Goal: Task Accomplishment & Management: Manage account settings

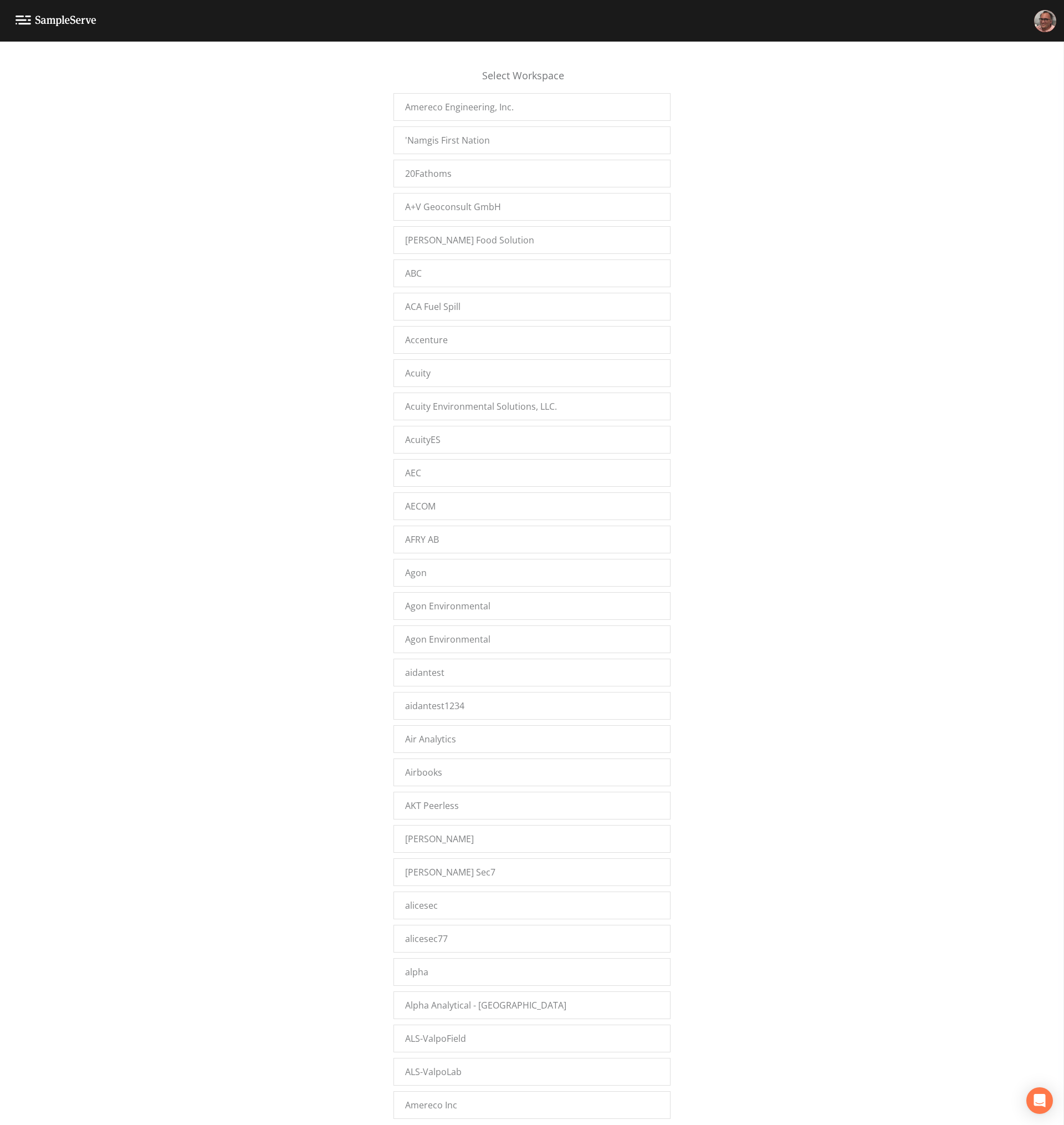
click at [313, 749] on div "Select Workspace Amereco Engineering, Inc. 'Namgis First Nation 20Fathoms A+V G…" at bounding box center [532, 586] width 1064 height 1069
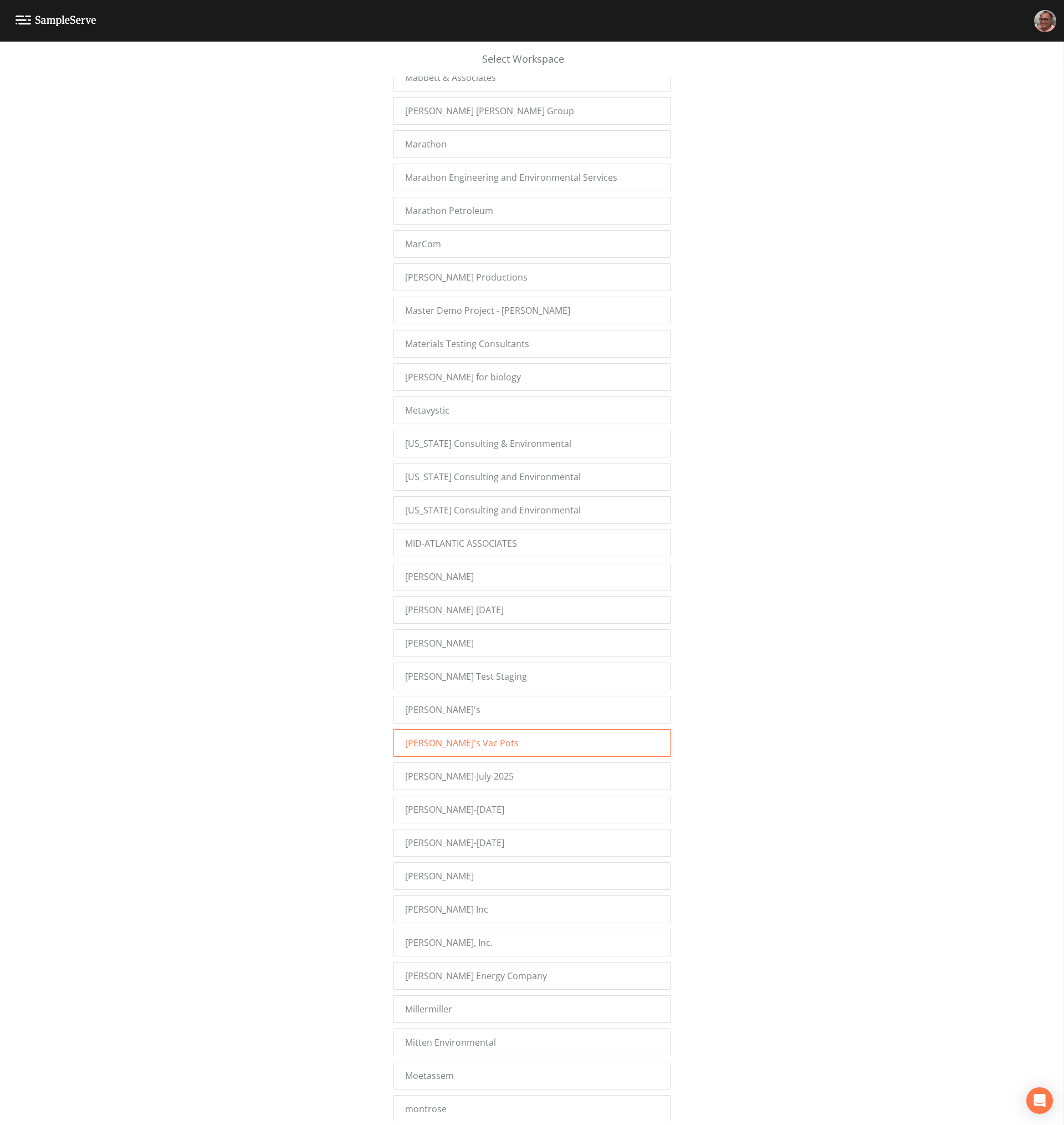
scroll to position [10065, 0]
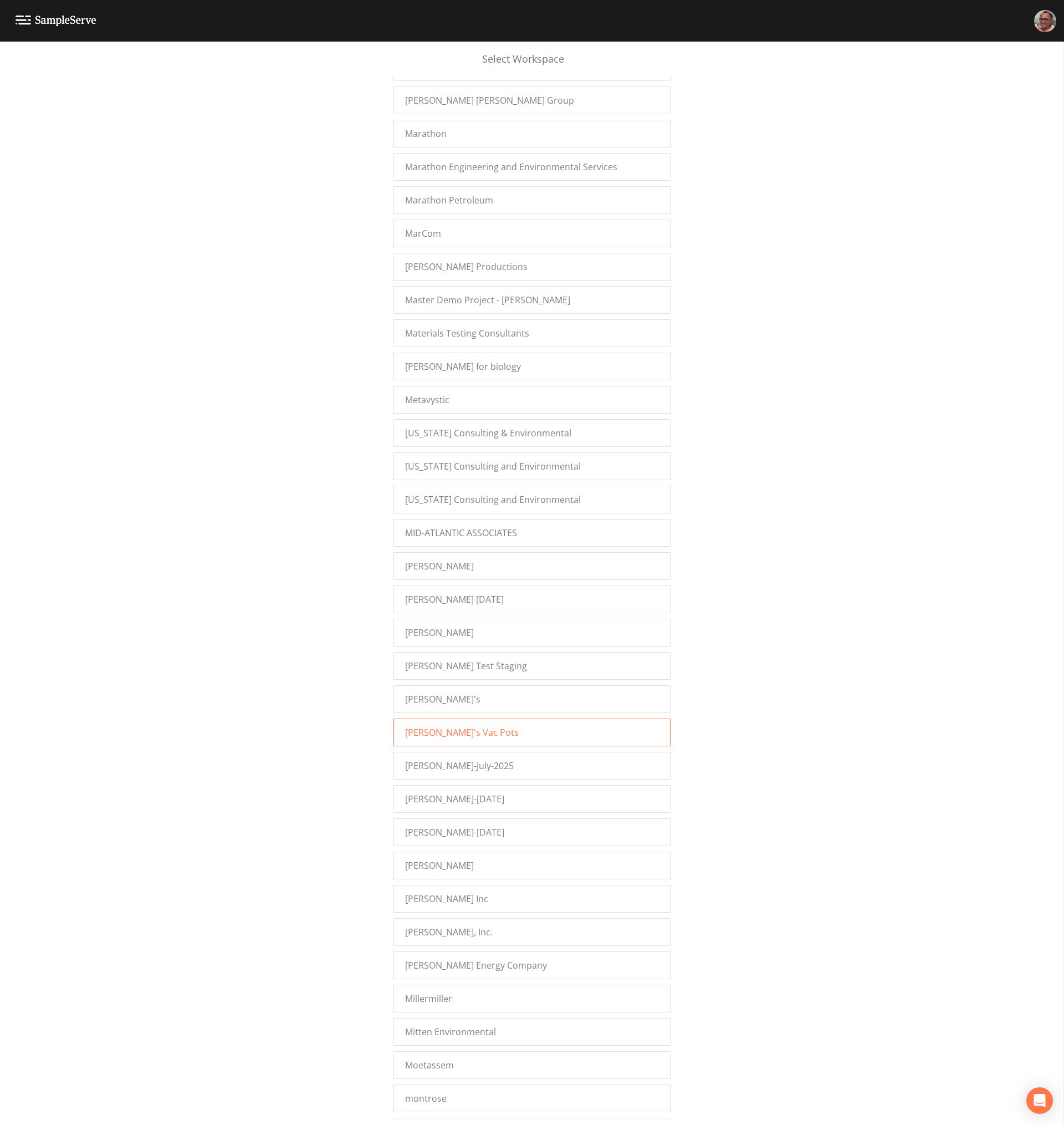
click at [463, 726] on span "Mike's Vac Pots" at bounding box center [462, 732] width 113 height 13
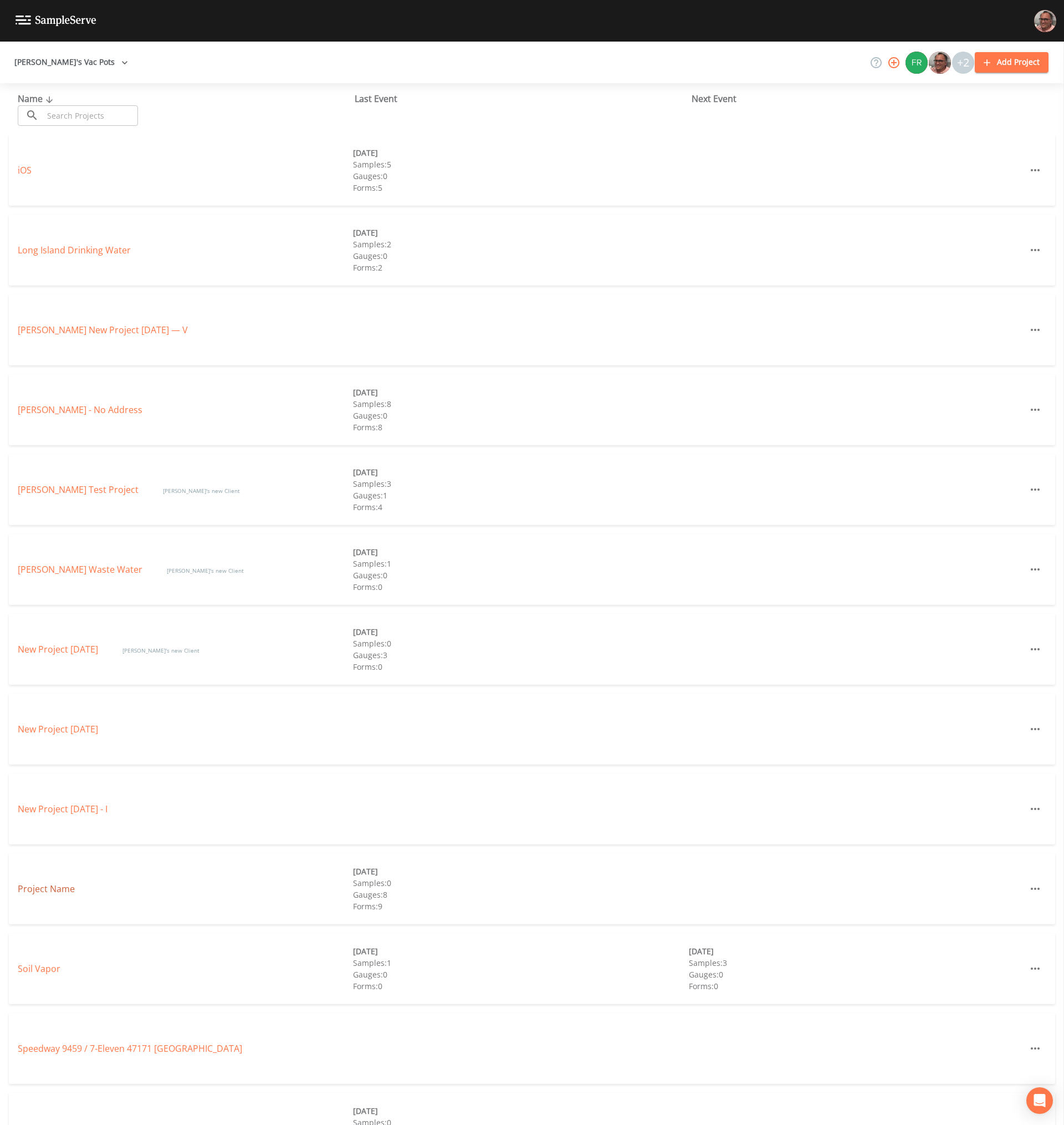
click at [44, 890] on link "Project Name" at bounding box center [46, 889] width 57 height 12
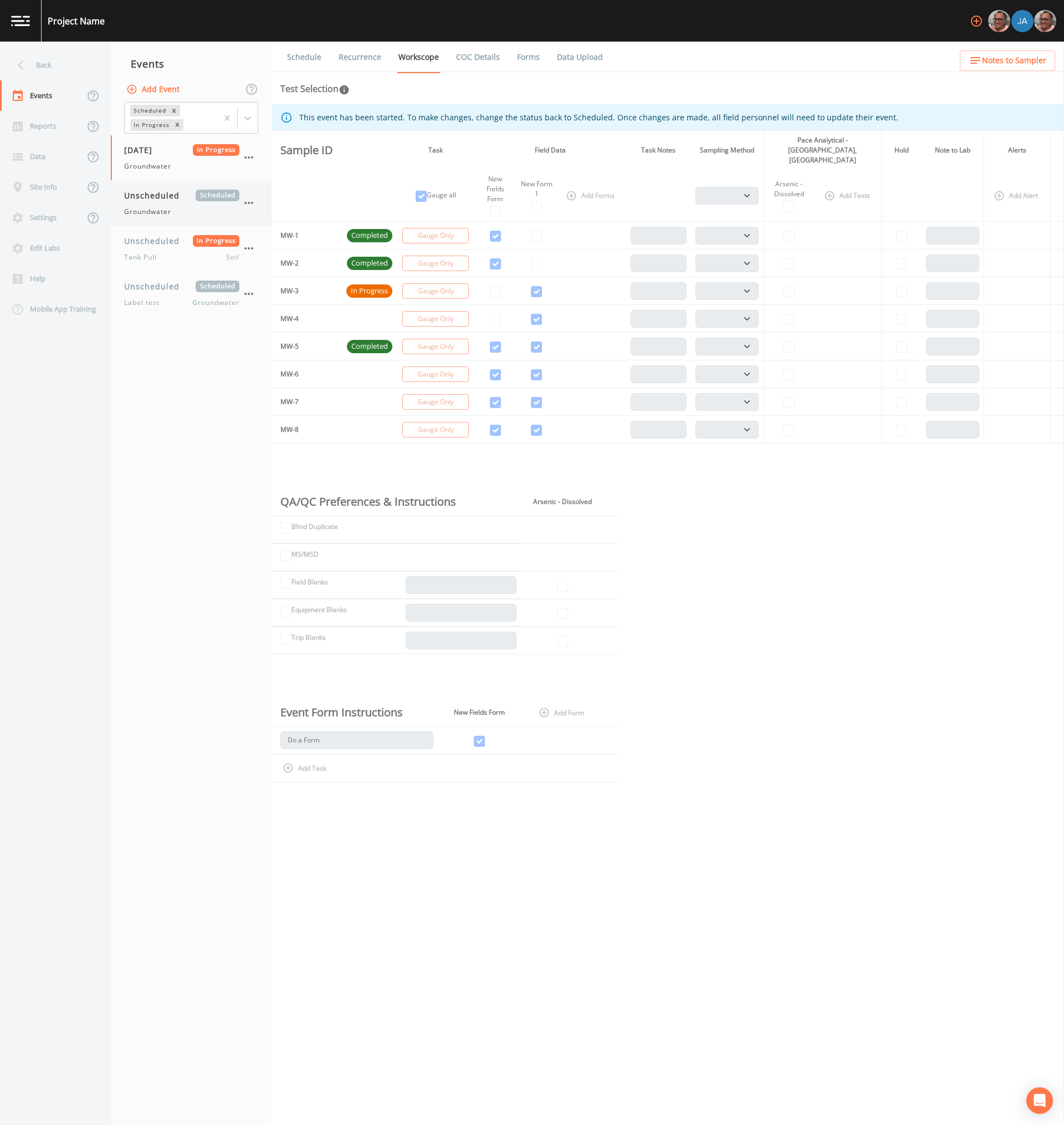
click at [151, 190] on span "Unscheduled" at bounding box center [156, 195] width 63 height 12
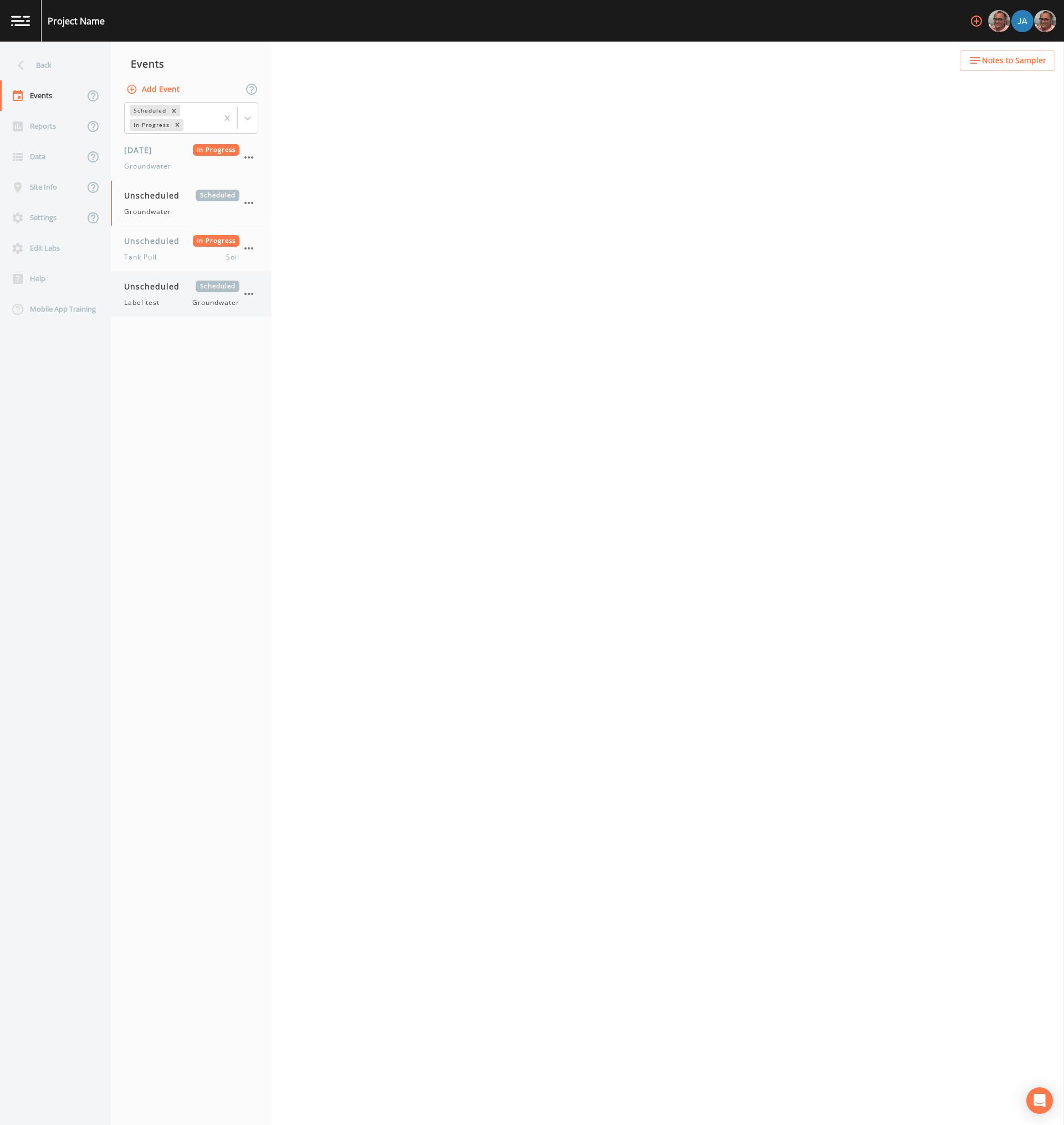
click at [153, 292] on div "Unscheduled Scheduled Label test Groundwater" at bounding box center [182, 294] width 116 height 27
select select "0b1af911-289b-4d7b-9fdf-156f6d27a2cf"
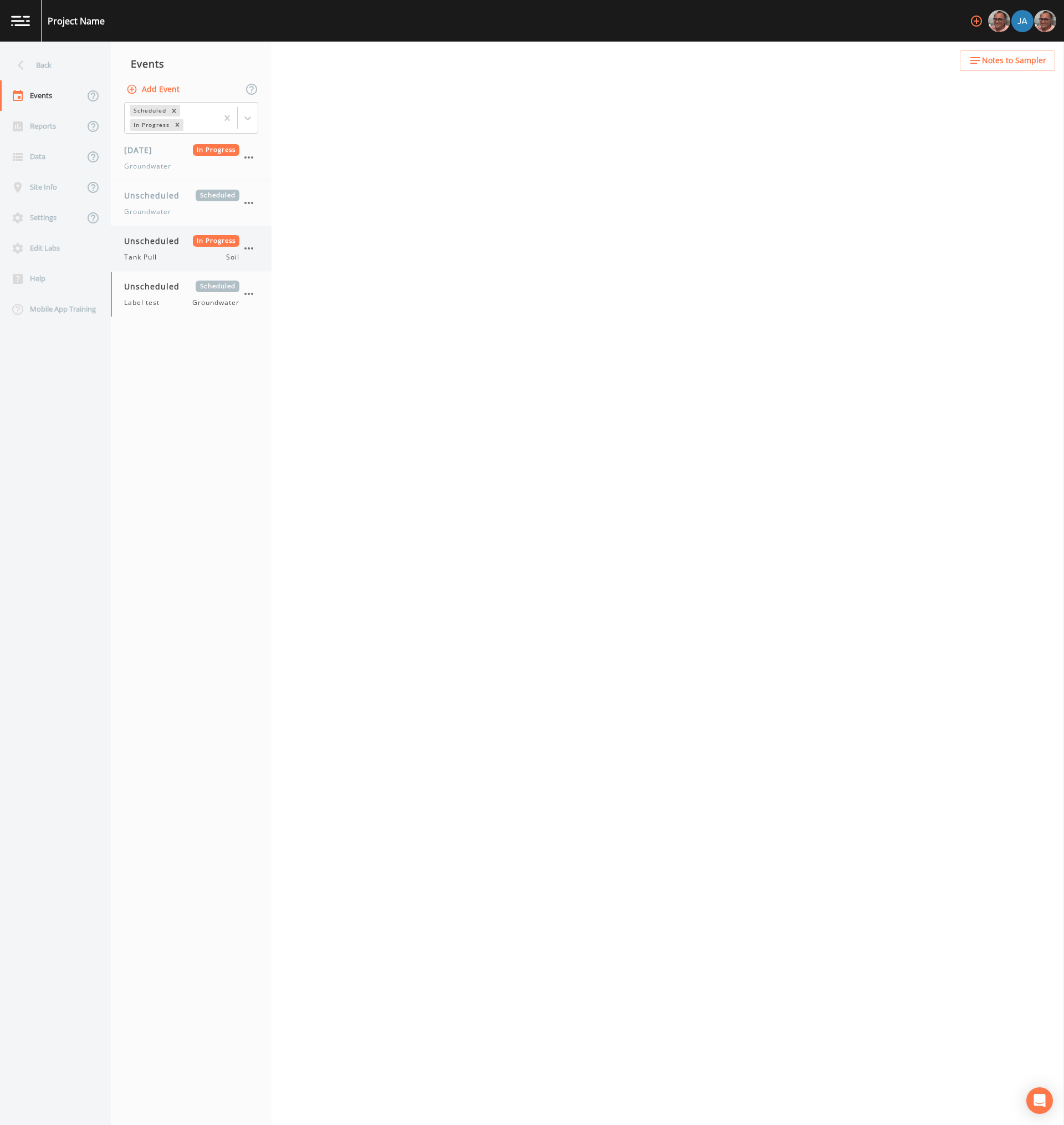
select select "0b1af911-289b-4d7b-9fdf-156f6d27a2cf"
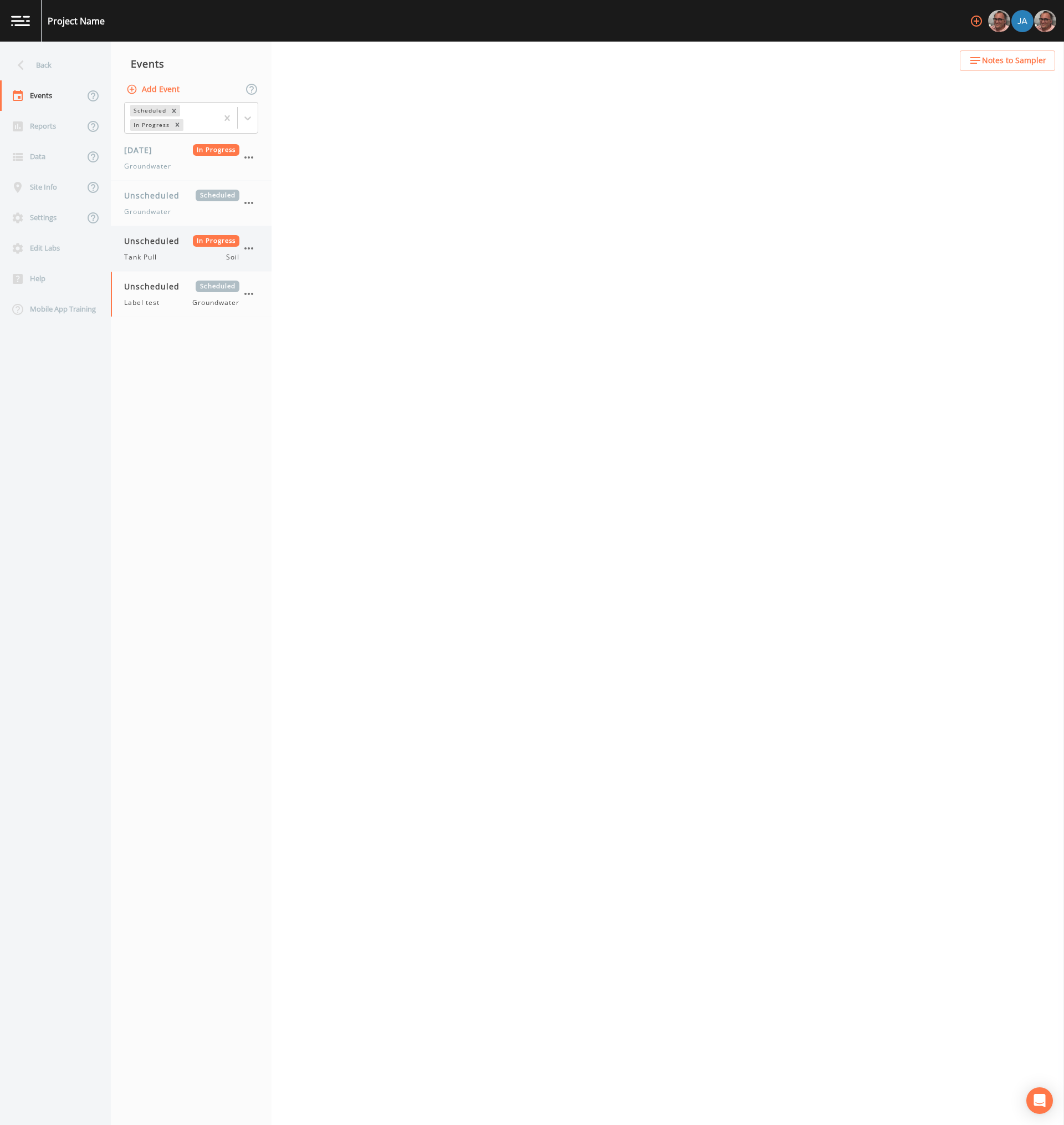
select select "b841604c-a147-4131-b880-2cce1edc08a1"
select select "383d6c3e-9221-407f-9769-4c0e246f3181"
select select "b841604c-a147-4131-b880-2cce1edc08a1"
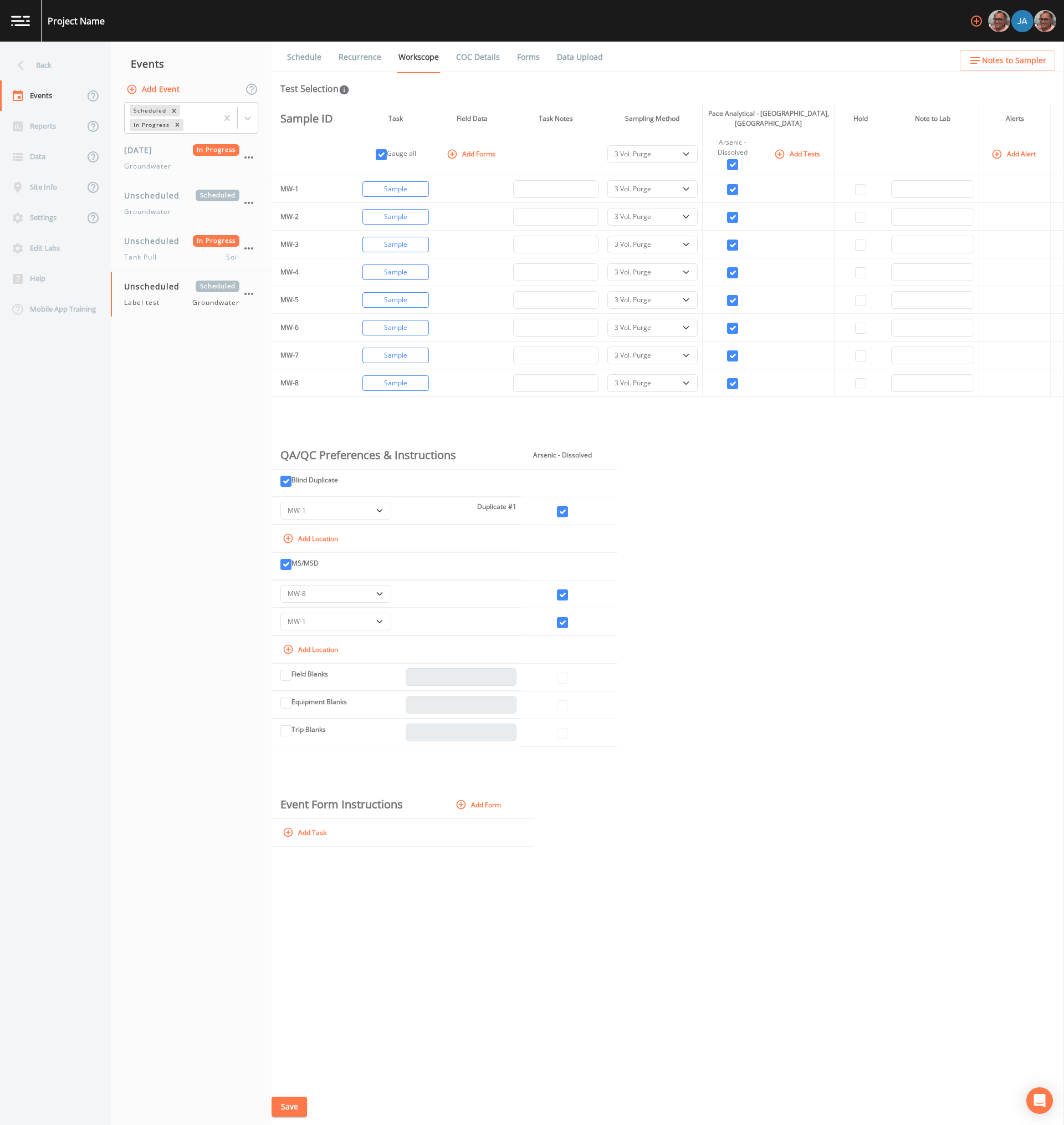
click at [364, 57] on link "Recurrence" at bounding box center [360, 57] width 46 height 31
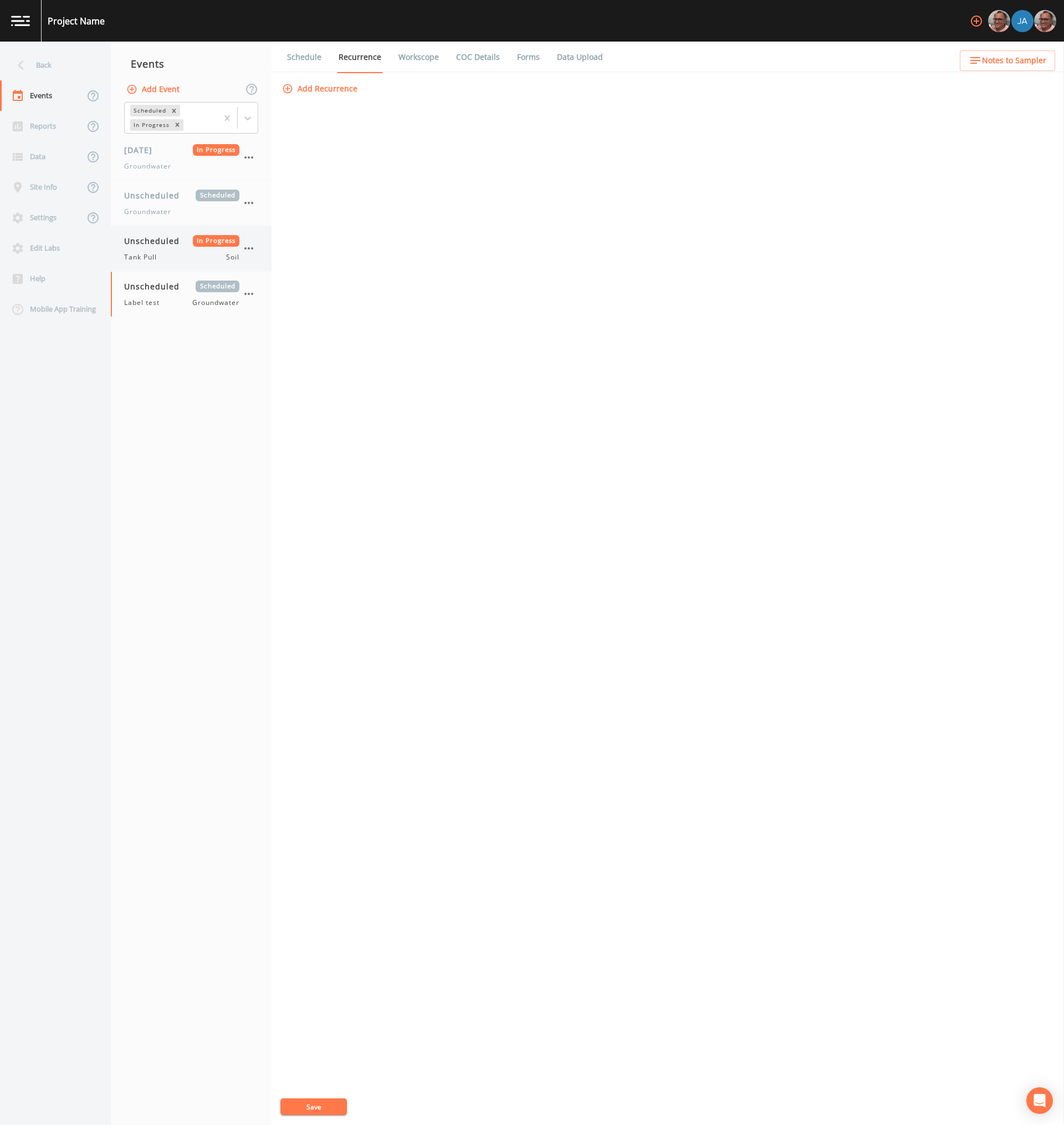
click at [149, 259] on span "Tank Pull" at bounding box center [143, 257] width 39 height 10
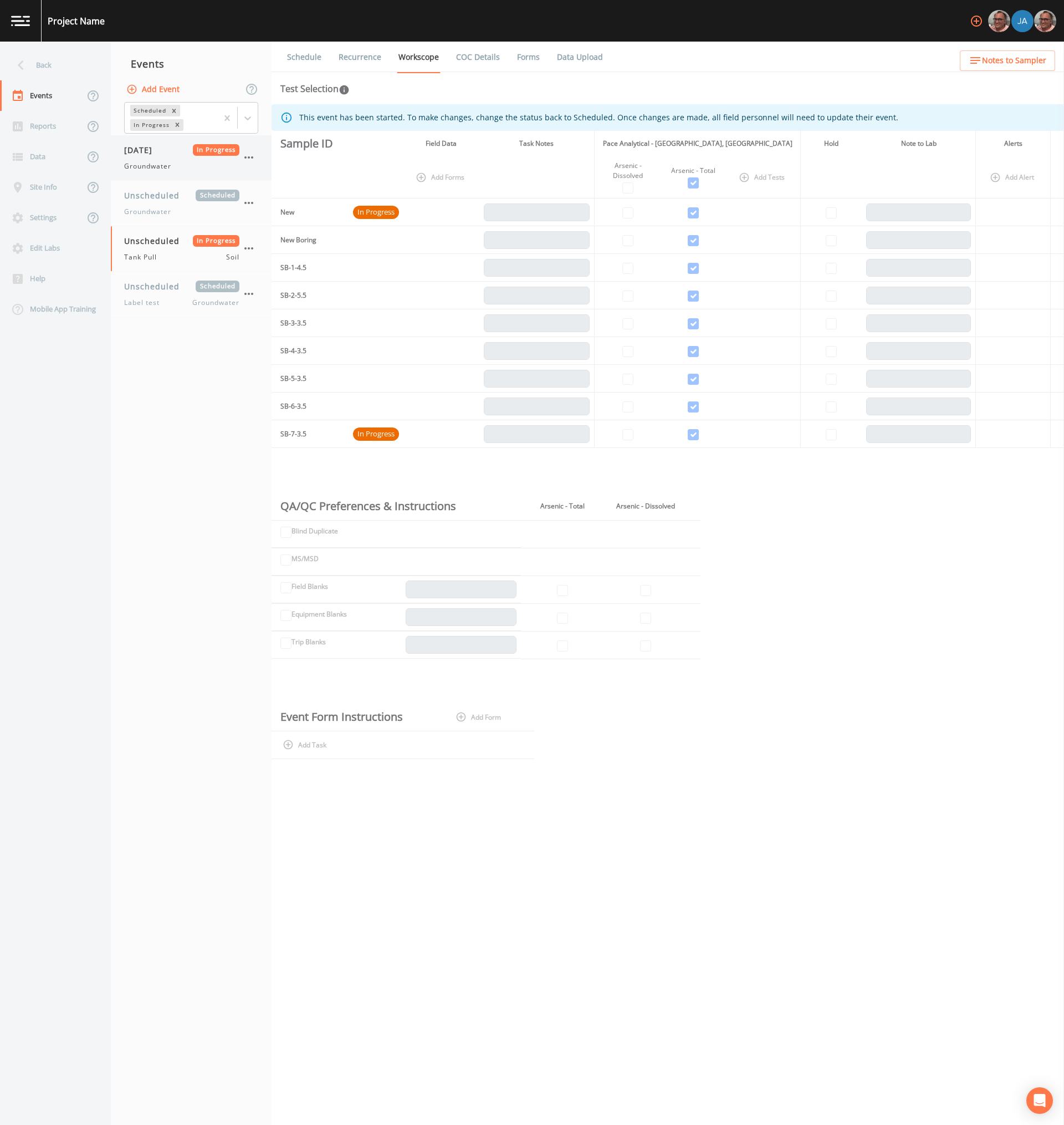
click at [162, 163] on span "Groundwater" at bounding box center [147, 166] width 47 height 10
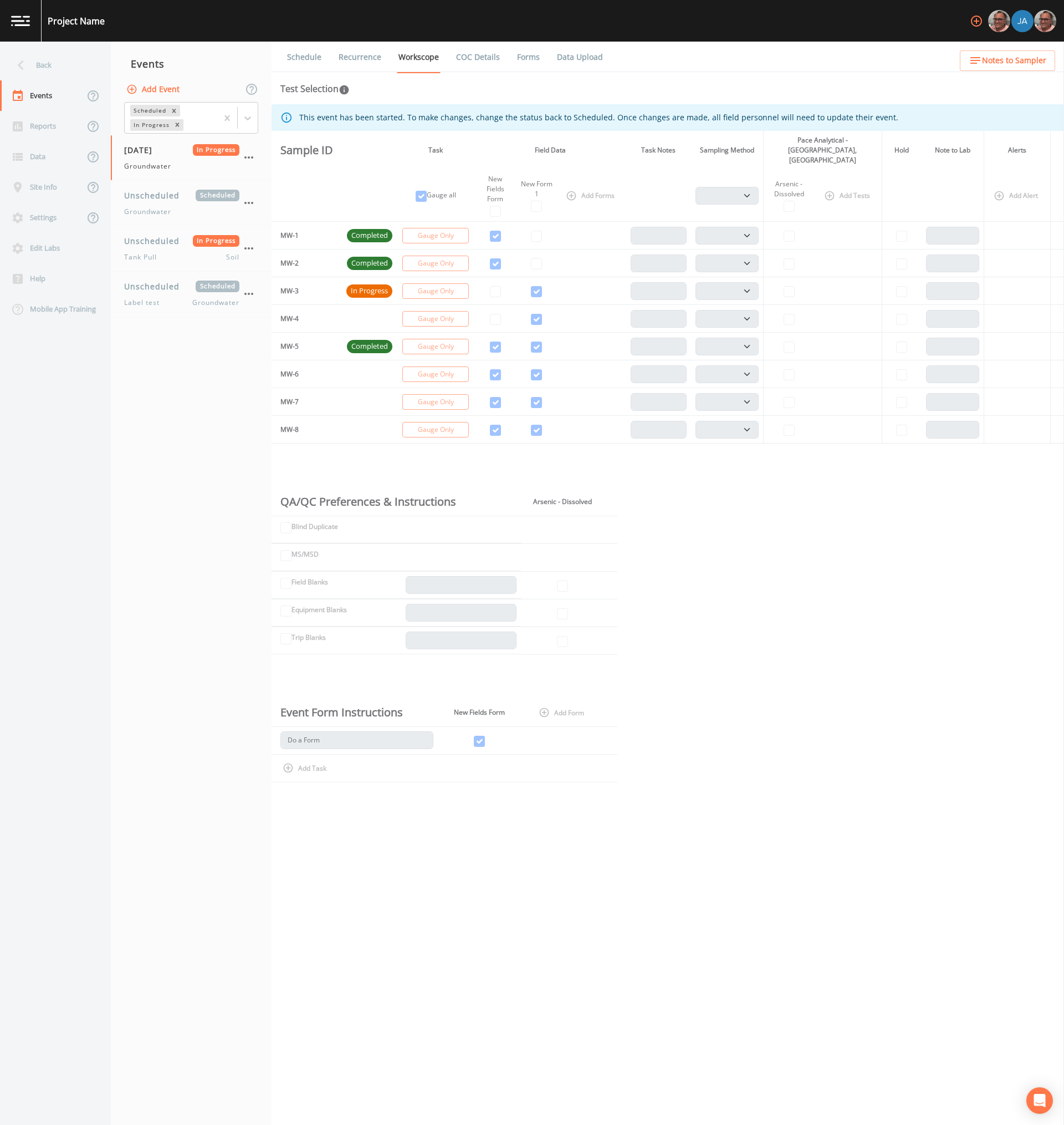
click at [359, 62] on link "Recurrence" at bounding box center [360, 57] width 46 height 31
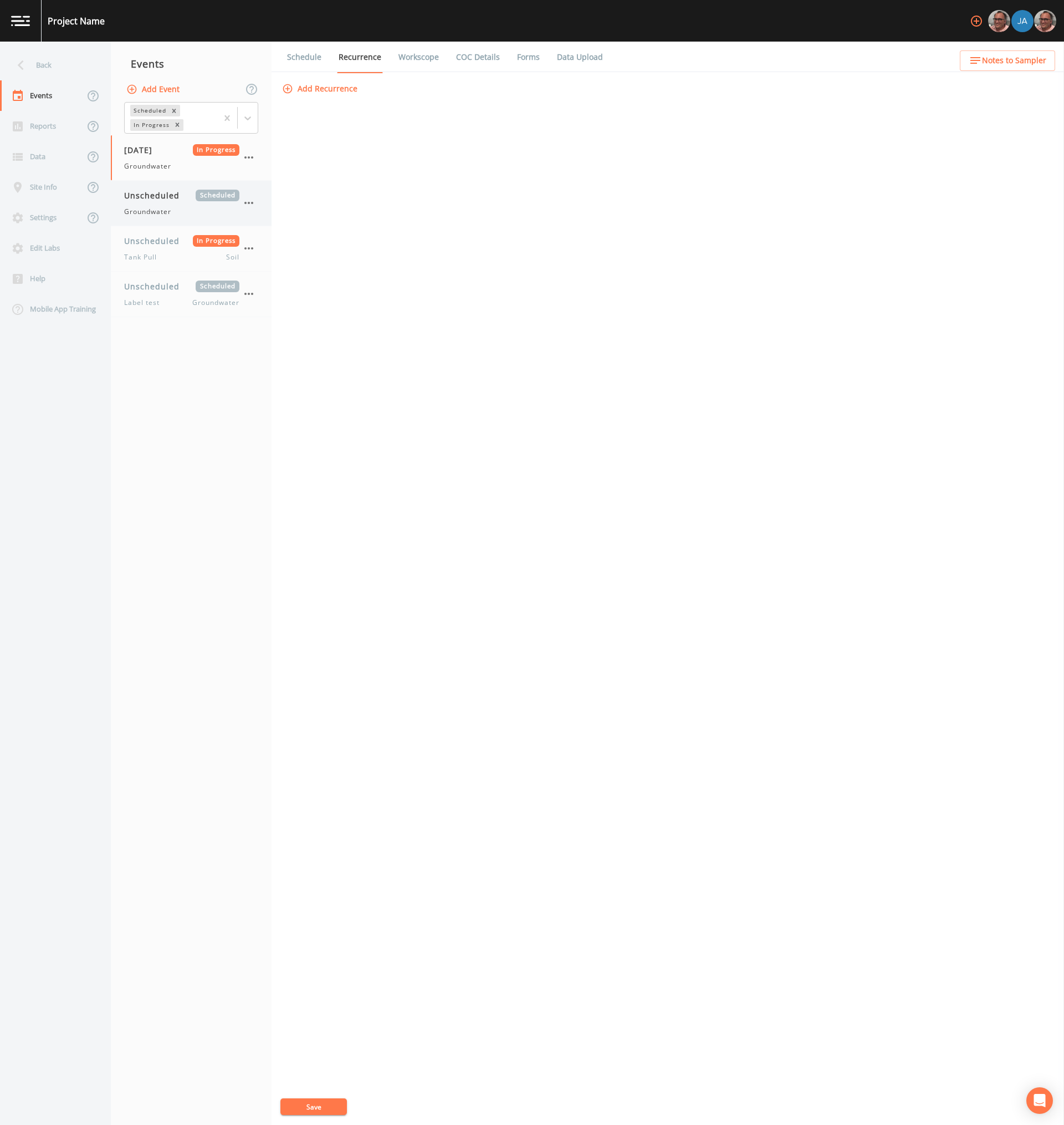
click at [198, 196] on span "Scheduled" at bounding box center [217, 195] width 44 height 12
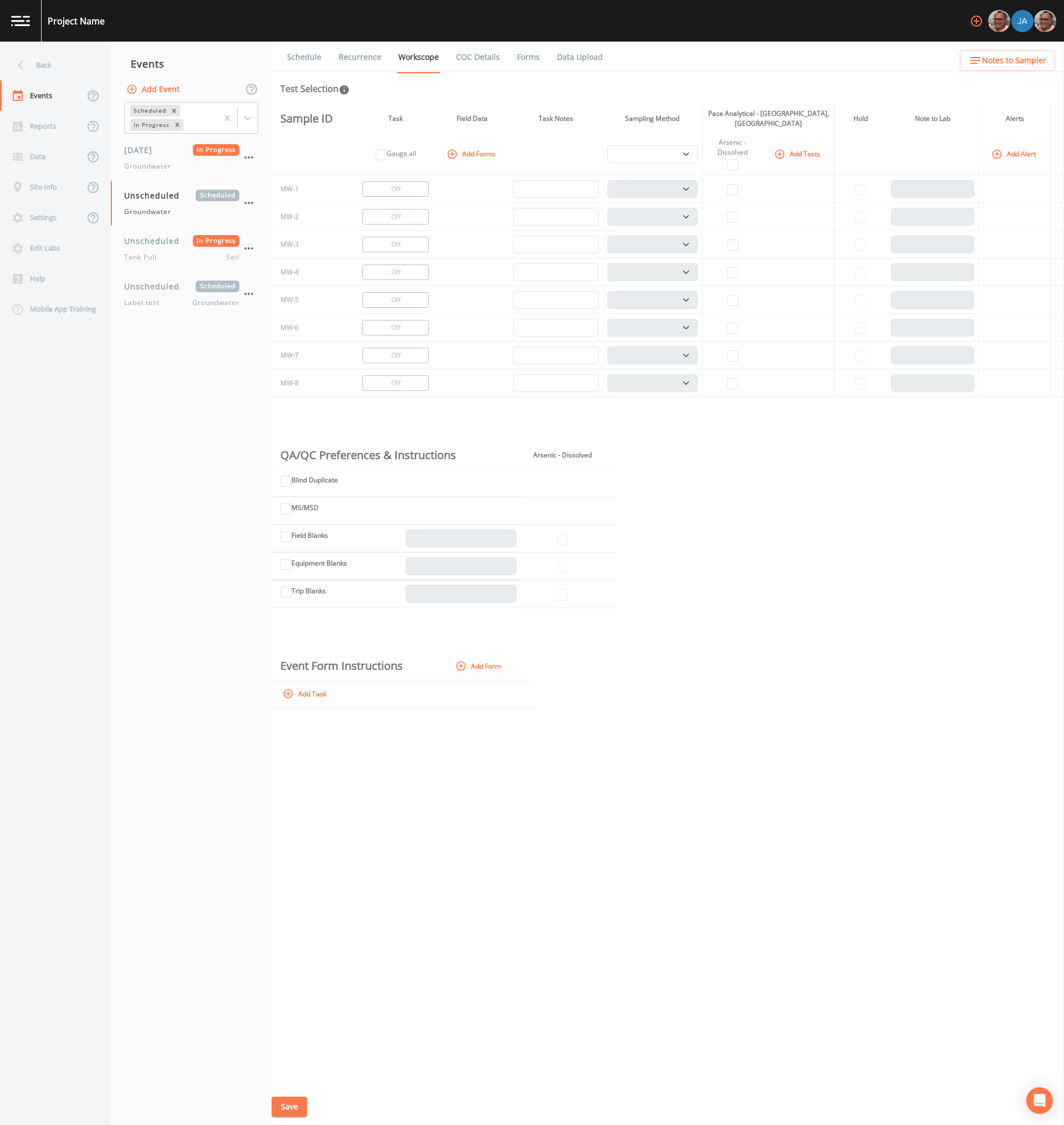
click at [358, 53] on link "Recurrence" at bounding box center [360, 57] width 46 height 31
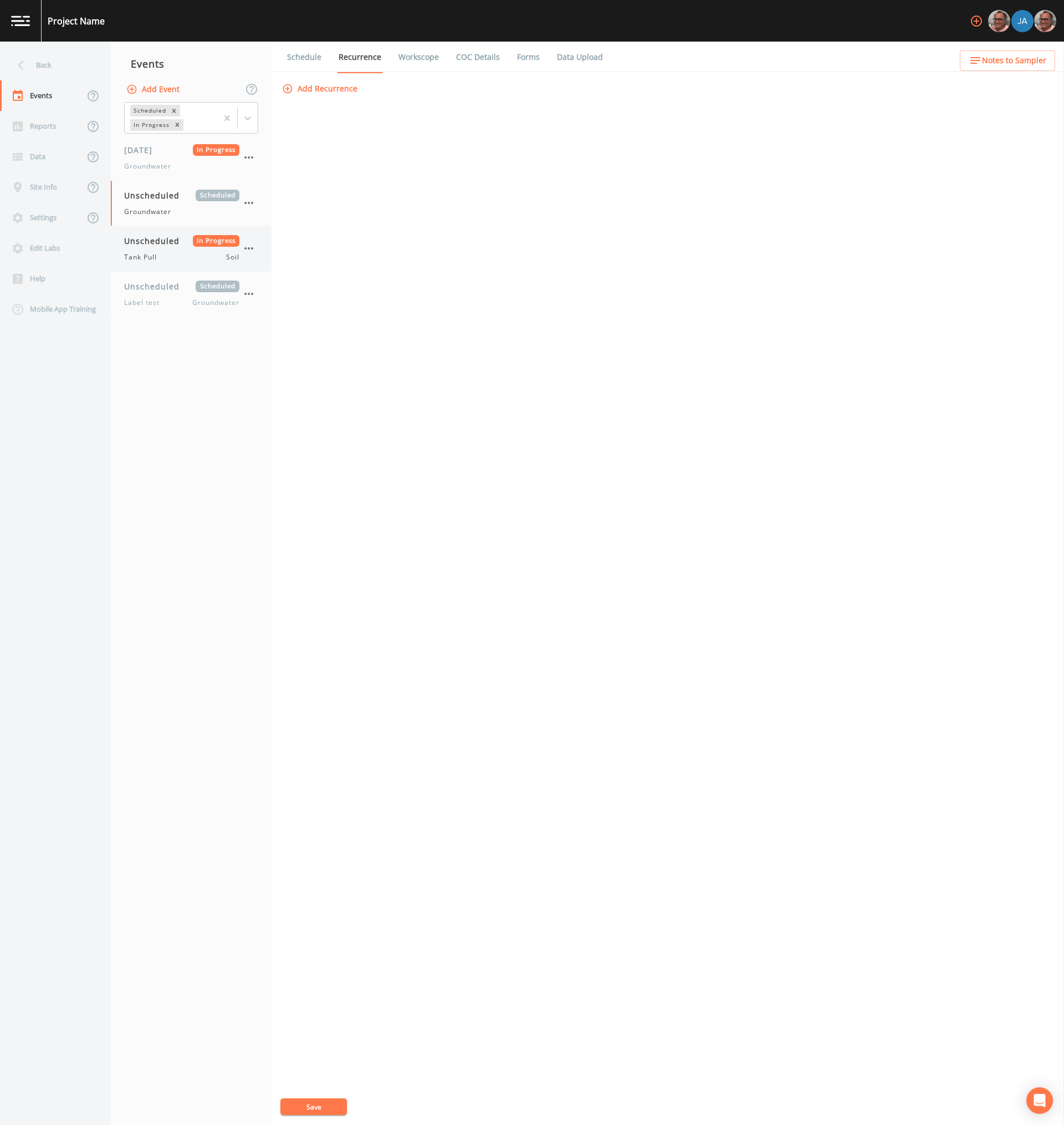
click at [163, 252] on span "Tank Pull" at bounding box center [143, 257] width 39 height 10
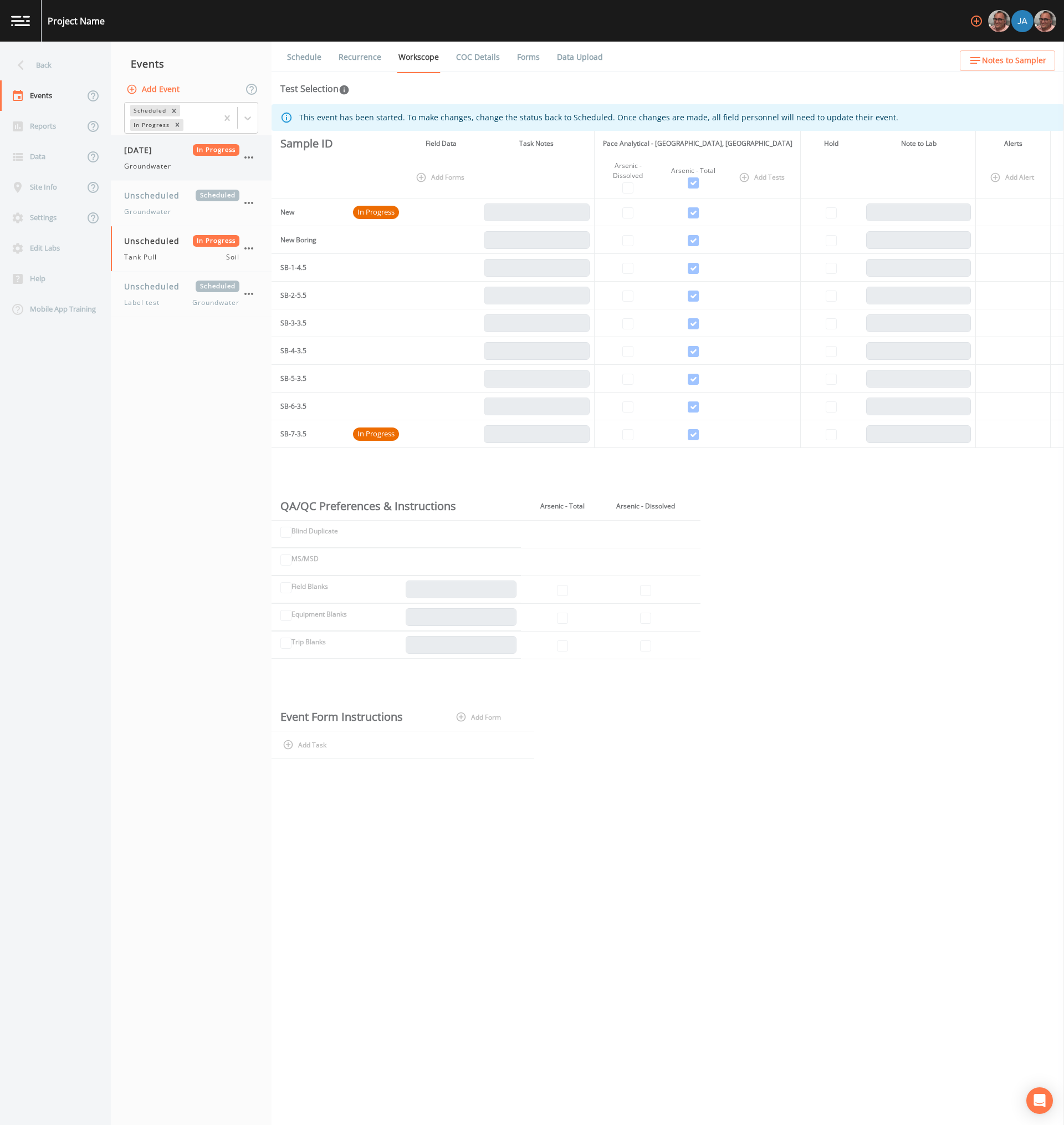
click at [160, 164] on span "Groundwater" at bounding box center [147, 166] width 47 height 10
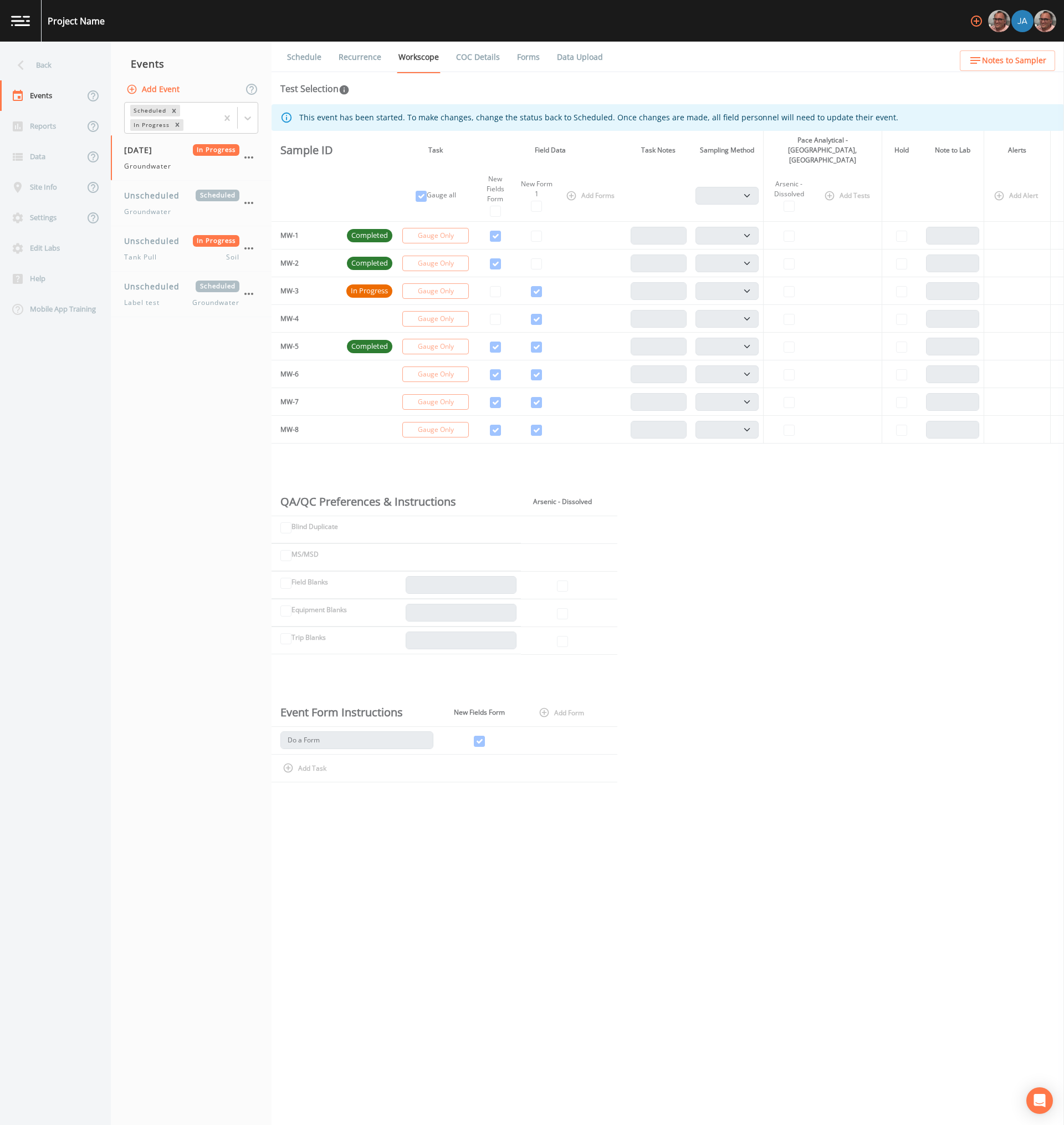
click at [365, 52] on link "Recurrence" at bounding box center [360, 57] width 46 height 31
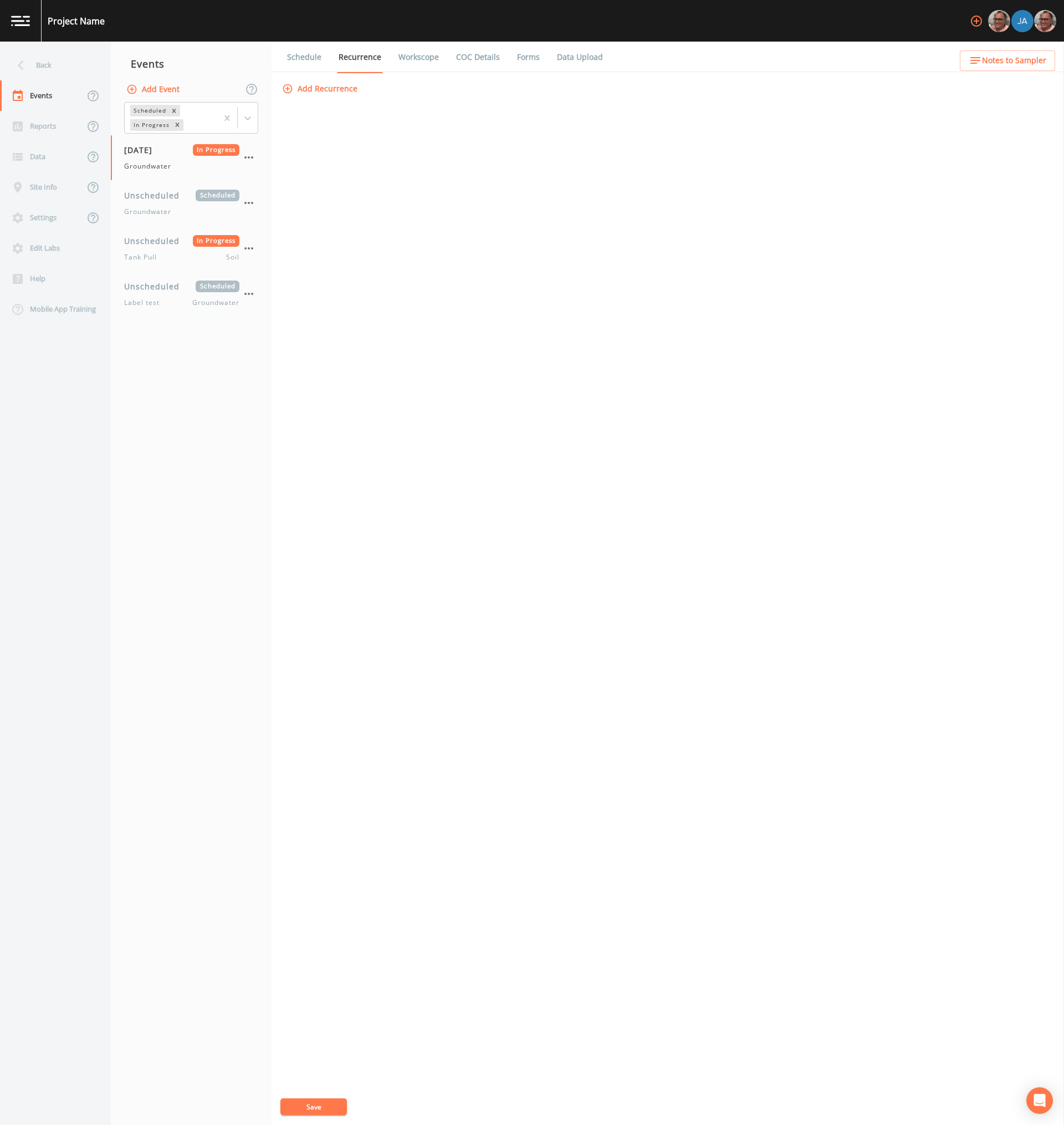
click at [311, 89] on button "Add Recurrence" at bounding box center [321, 89] width 82 height 21
click at [317, 190] on span "Monday" at bounding box center [320, 191] width 28 height 13
click at [294, 190] on input "Monday" at bounding box center [288, 186] width 11 height 11
checkbox input "true"
click at [308, 1107] on button "Save" at bounding box center [314, 1106] width 66 height 17
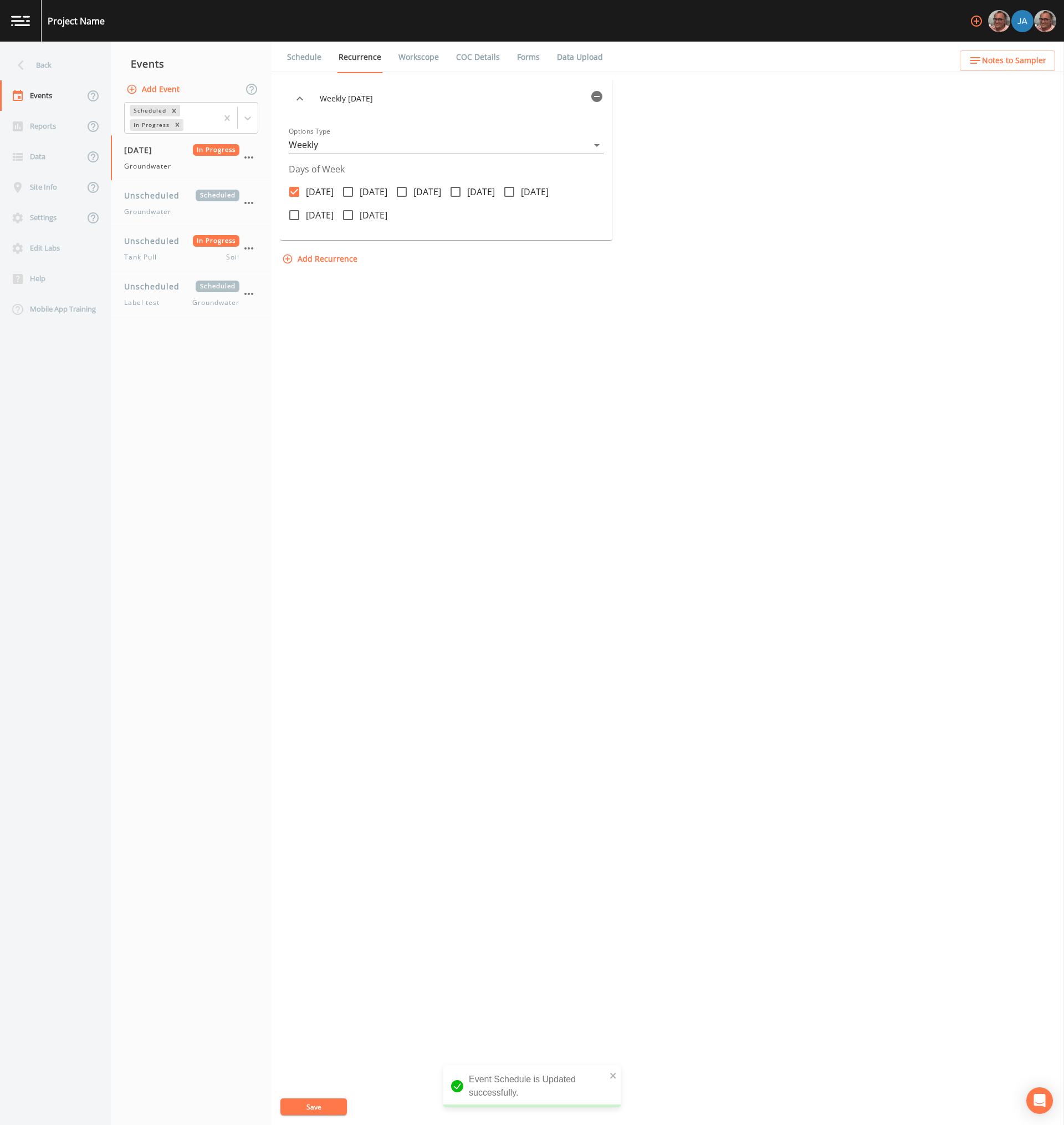
click at [605, 908] on div "Weekly on Monday Options Type Weekly WEEKLY Days of Week Monday Tuesday Wednesd…" at bounding box center [668, 601] width 776 height 1046
click at [308, 55] on link "Schedule" at bounding box center [304, 57] width 38 height 31
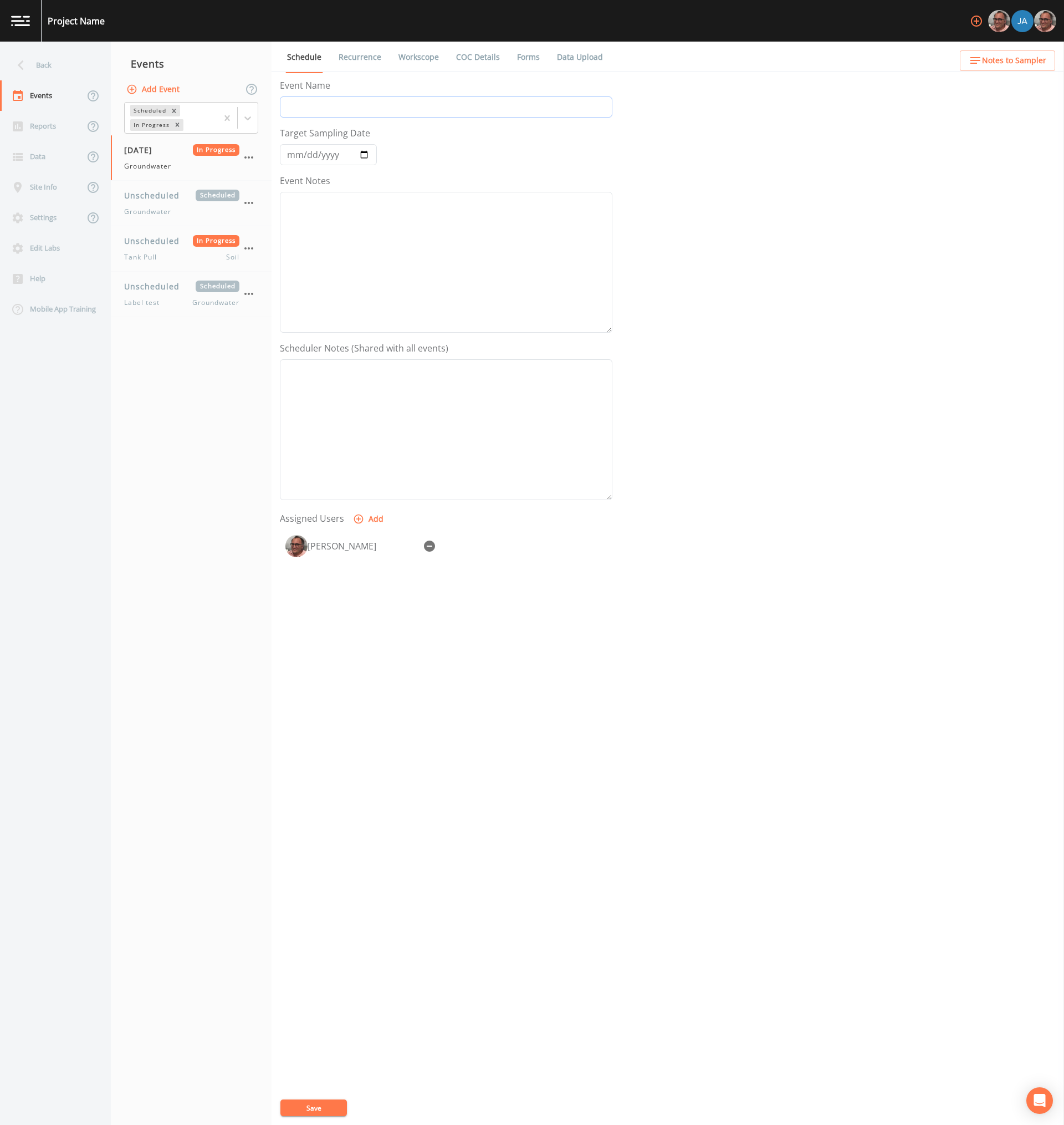
click at [312, 104] on input "Event Name" at bounding box center [446, 106] width 332 height 21
type input "Test Recurrence"
click at [322, 1114] on button "Save" at bounding box center [314, 1108] width 66 height 17
click at [178, 406] on nav "Events Add Event Scheduled In Progress [DATE] In Progress Test Recurrence Groun…" at bounding box center [191, 583] width 160 height 1083
click at [185, 448] on nav "Events Add Event Scheduled In Progress [DATE] In Progress Test Recurrence Groun…" at bounding box center [191, 583] width 160 height 1083
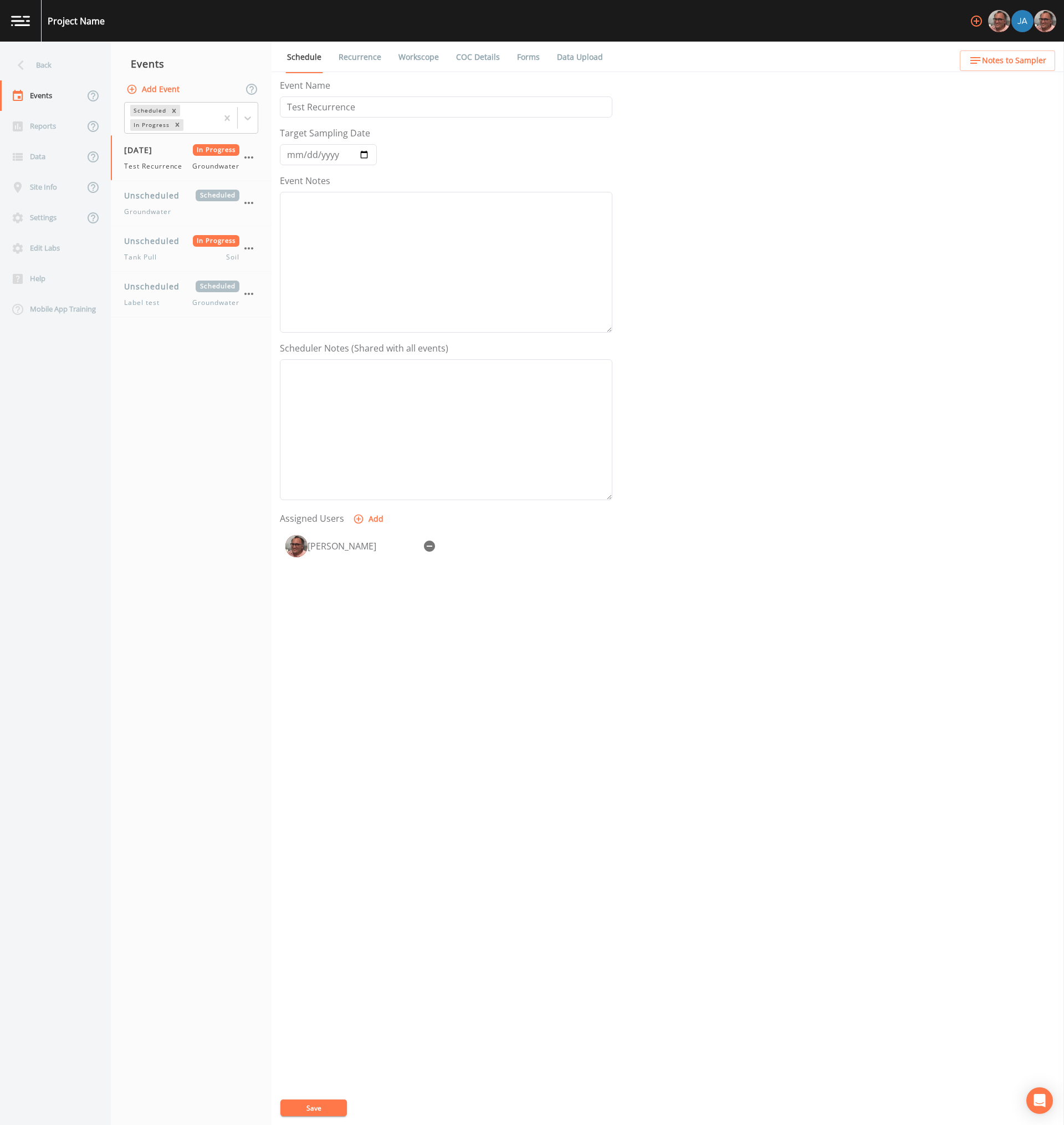
click at [361, 54] on link "Recurrence" at bounding box center [360, 57] width 46 height 31
click at [373, 103] on span "Weekly [DATE]" at bounding box center [453, 99] width 266 height 11
click at [298, 93] on icon "button" at bounding box center [299, 98] width 13 height 13
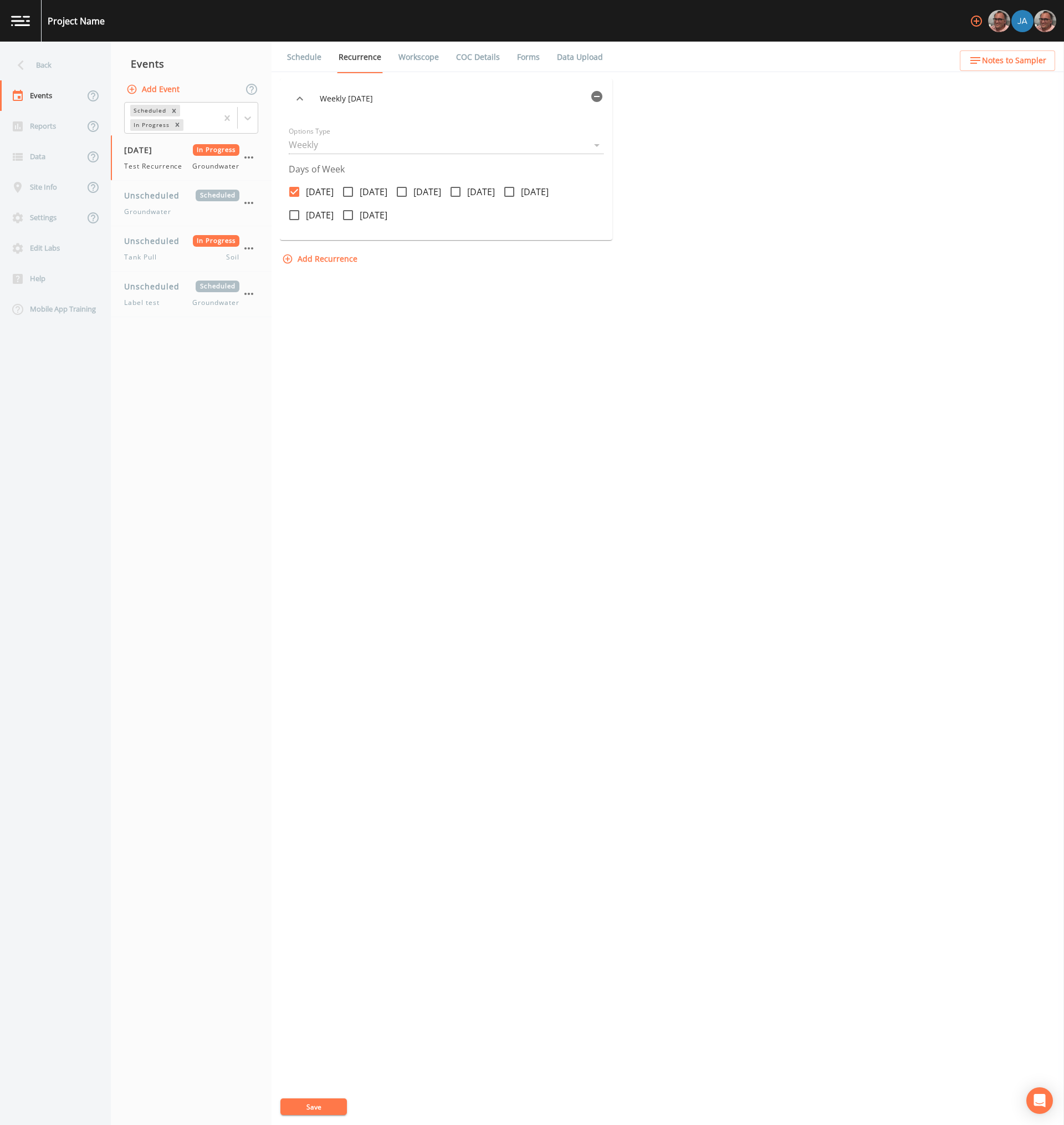
click at [757, 544] on div "Weekly [DATE] Options Type Weekly WEEKLY Days of Week [DATE] [DATE] [DATE] [DAT…" at bounding box center [668, 601] width 776 height 1046
click at [200, 594] on nav "Events Add Event Scheduled In Progress [DATE] In Progress Test Recurrence Groun…" at bounding box center [191, 583] width 160 height 1083
click at [251, 593] on nav "Events Add Event Scheduled In Progress [DATE] In Progress Test Recurrence Groun…" at bounding box center [191, 583] width 160 height 1083
click at [506, 608] on div "Weekly on Monday Options Type Weekly WEEKLY Days of Week Monday Tuesday Wednesd…" at bounding box center [668, 601] width 776 height 1046
click at [438, 474] on div "Weekly on Monday Options Type Weekly WEEKLY Days of Week Monday Tuesday Wednesd…" at bounding box center [668, 601] width 776 height 1046
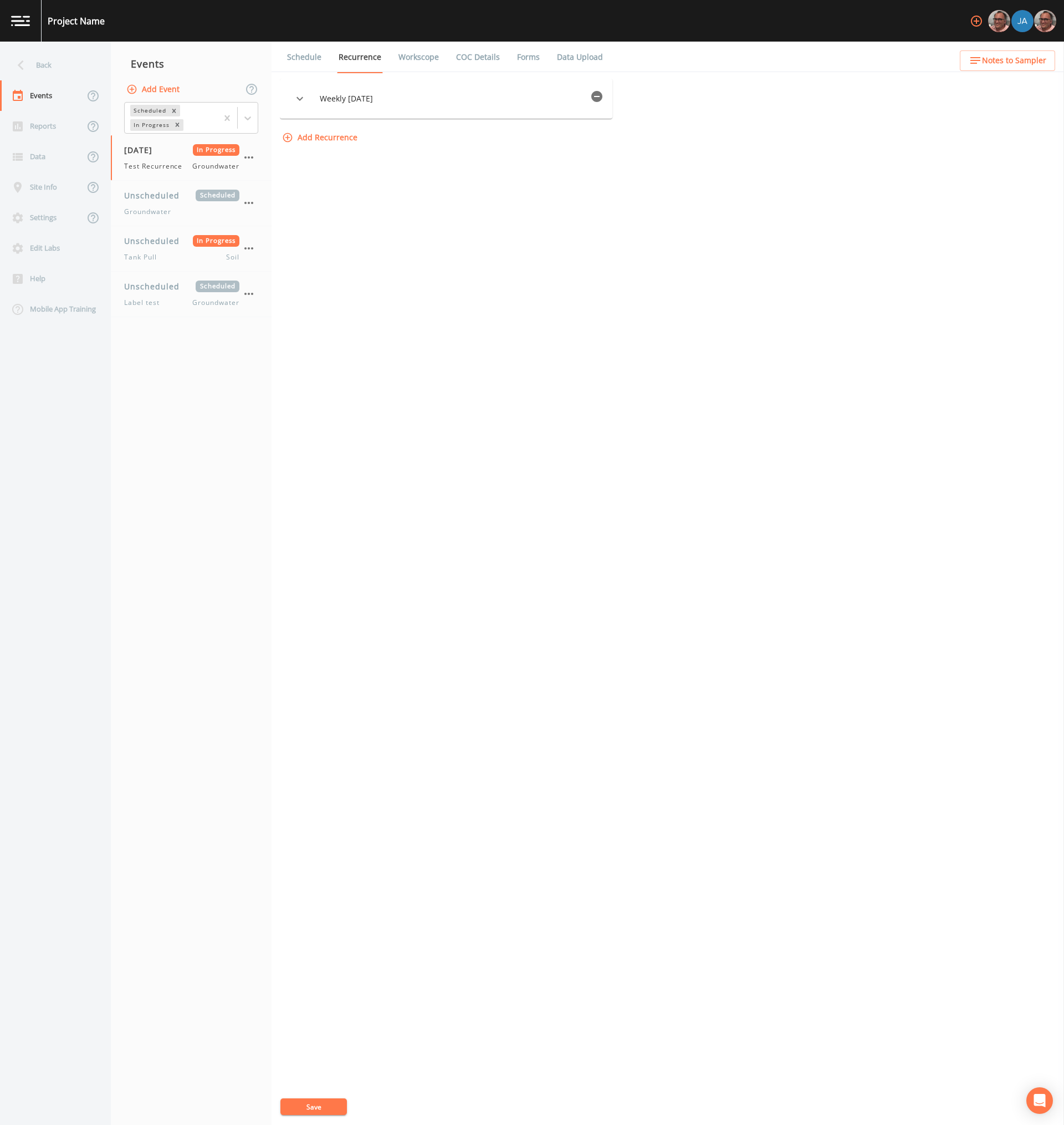
click at [303, 99] on icon "button" at bounding box center [299, 98] width 13 height 13
click at [365, 191] on span "[DATE]" at bounding box center [374, 191] width 28 height 13
click at [348, 191] on input "[DATE]" at bounding box center [342, 186] width 11 height 11
checkbox input "true"
click at [436, 194] on span "Wednesday" at bounding box center [427, 191] width 28 height 13
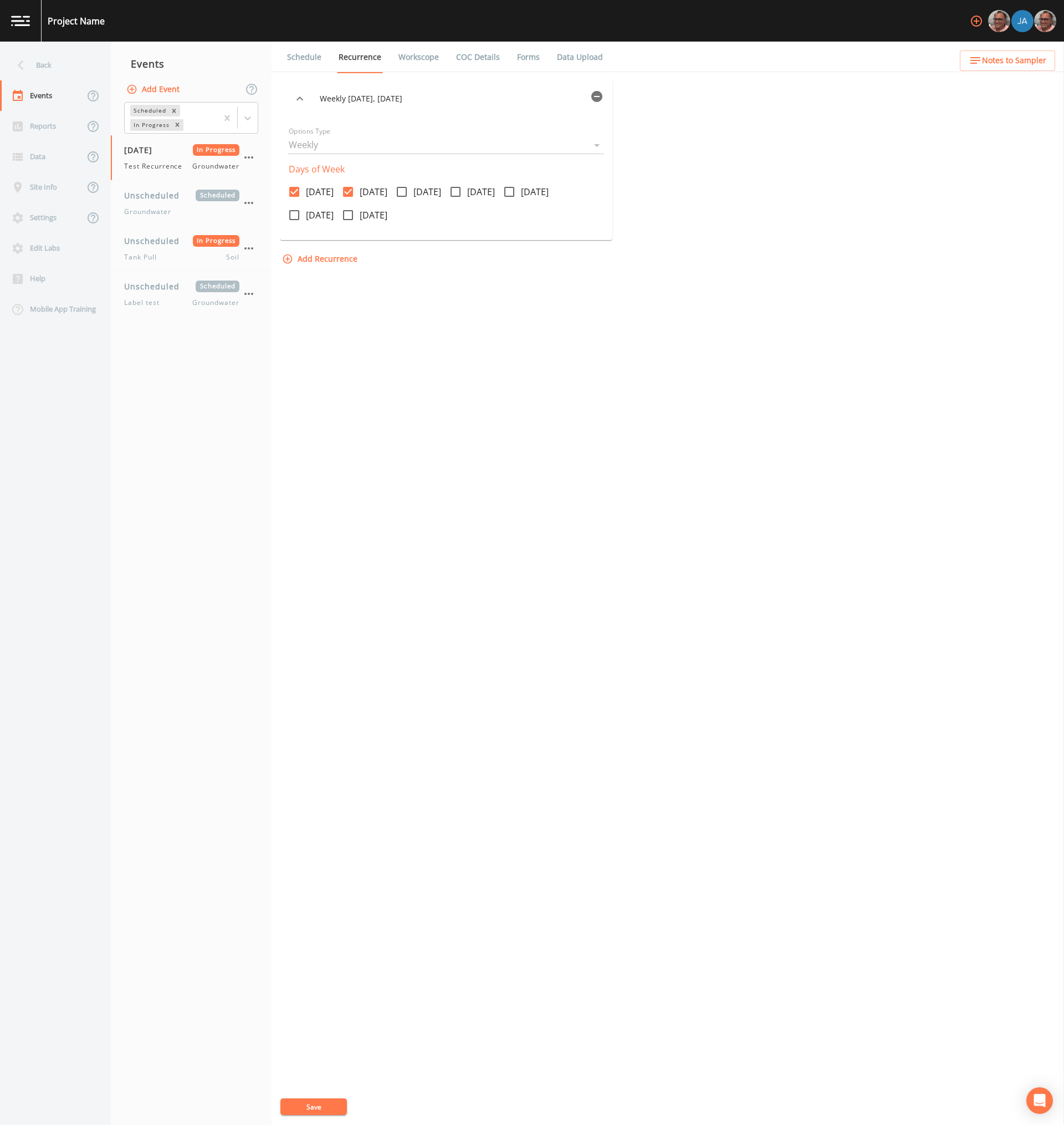
click at [402, 191] on input "Wednesday" at bounding box center [396, 186] width 11 height 11
checkbox input "true"
click at [495, 187] on span "Thursday" at bounding box center [481, 191] width 28 height 13
click at [455, 187] on input "Thursday" at bounding box center [450, 186] width 11 height 11
checkbox input "true"
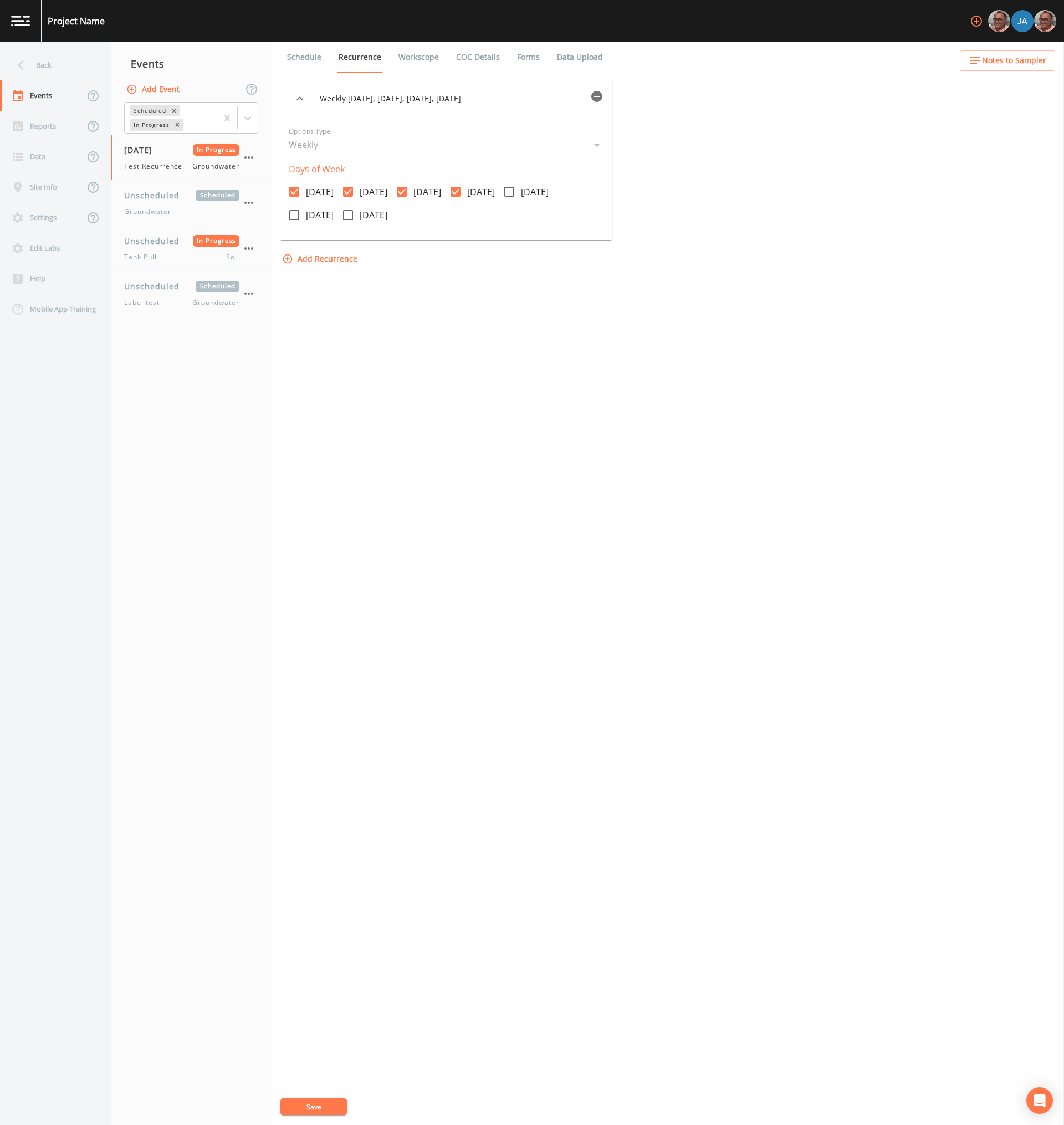
click at [549, 194] on span "Friday" at bounding box center [535, 191] width 28 height 13
click at [509, 191] on input "Friday" at bounding box center [503, 186] width 11 height 11
checkbox input "true"
click at [381, 217] on span "Sunday" at bounding box center [374, 214] width 28 height 13
click at [348, 214] on input "Sunday" at bounding box center [342, 209] width 11 height 11
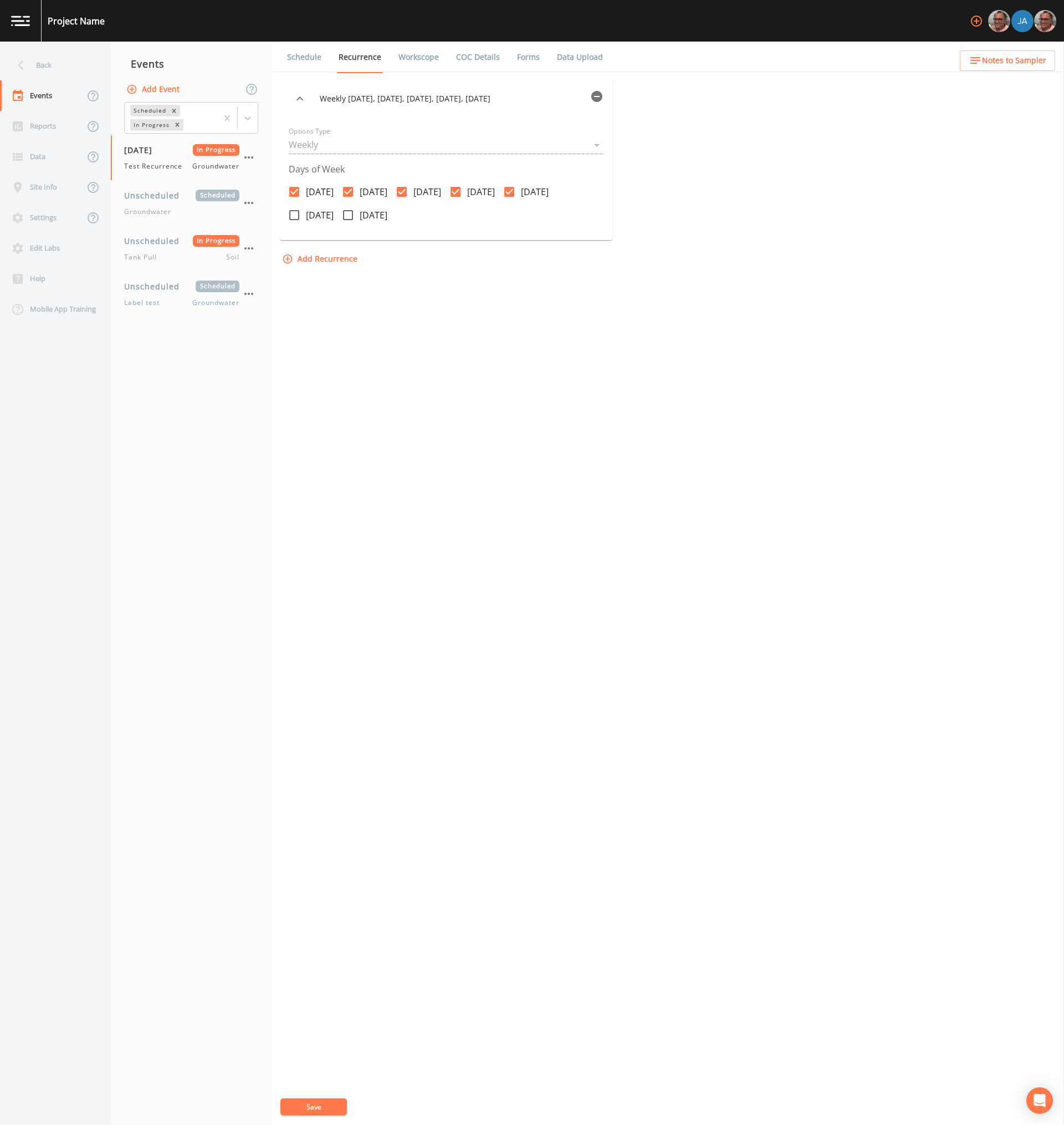
checkbox input "true"
click at [326, 216] on span "Saturday" at bounding box center [320, 214] width 28 height 13
click at [294, 214] on input "Saturday" at bounding box center [288, 209] width 11 height 11
checkbox input "true"
click at [312, 1110] on button "Save" at bounding box center [314, 1106] width 66 height 17
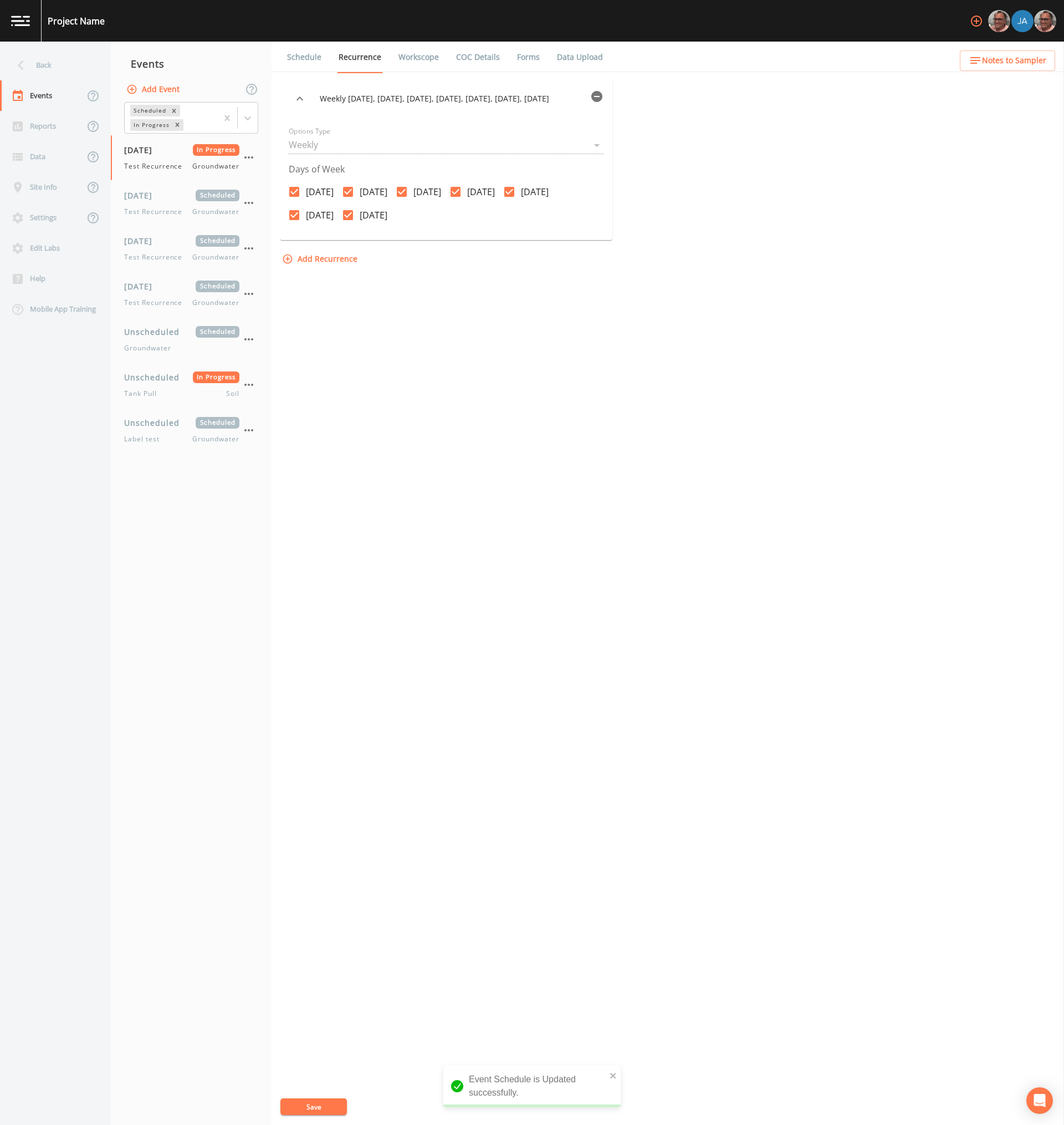
click at [594, 578] on div "Weekly on Monday, Tuesday, Wednesday, Thursday, Friday, Saturday, Sunday Option…" at bounding box center [668, 601] width 776 height 1046
click at [679, 568] on div "Weekly on Monday, Tuesday, Wednesday, Thursday, Friday, Saturday, Sunday Option…" at bounding box center [668, 601] width 776 height 1046
click at [592, 96] on icon "button" at bounding box center [597, 96] width 11 height 11
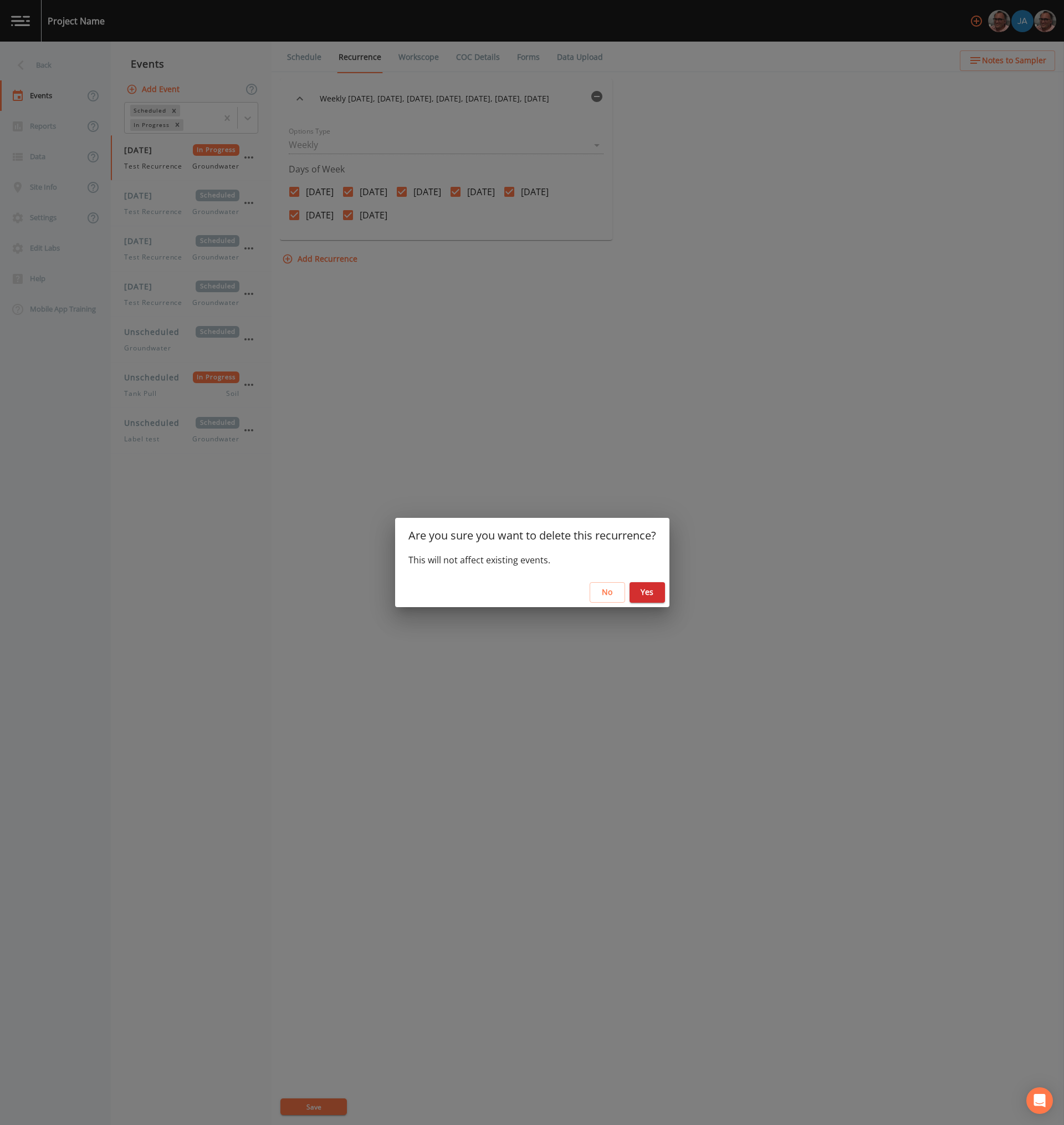
click at [645, 591] on button "Yes" at bounding box center [648, 592] width 35 height 21
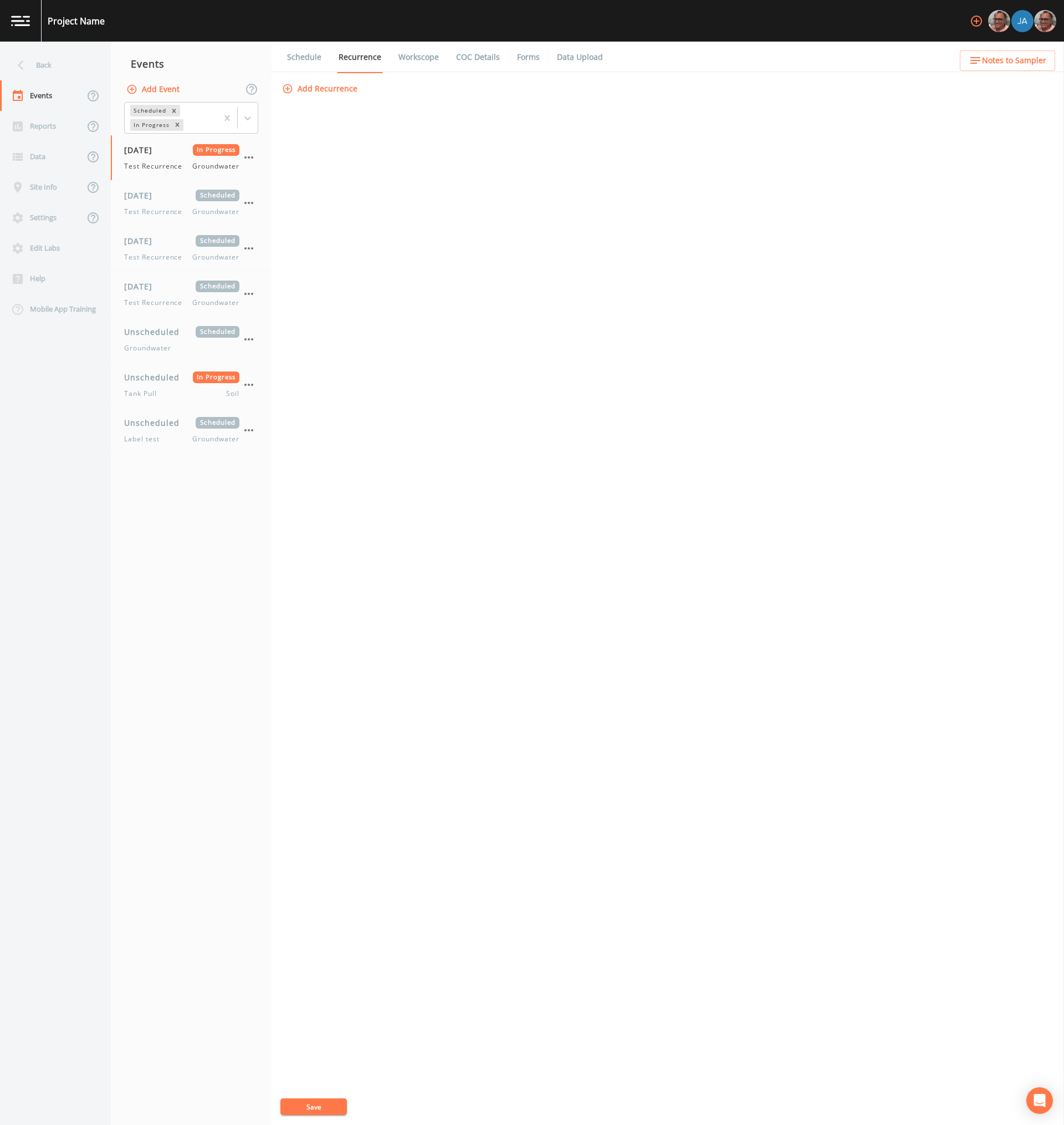
drag, startPoint x: 318, startPoint y: 1106, endPoint x: 319, endPoint y: 1111, distance: 5.1
click at [319, 1111] on button "Save" at bounding box center [314, 1106] width 66 height 17
click at [178, 217] on div "[DATE] Scheduled Test Recurrence Groundwater" at bounding box center [191, 203] width 160 height 45
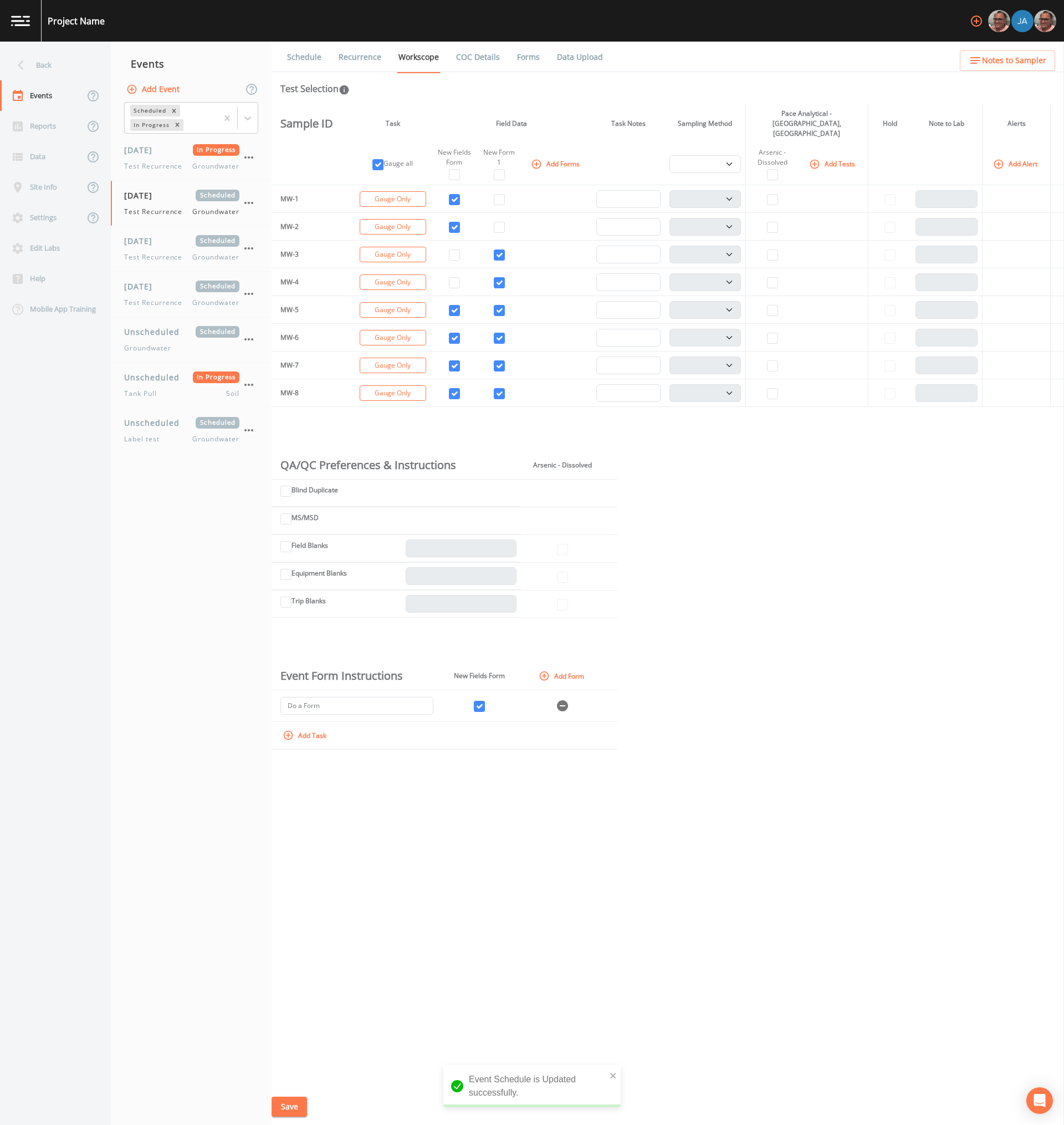
click at [360, 58] on link "Recurrence" at bounding box center [360, 57] width 46 height 31
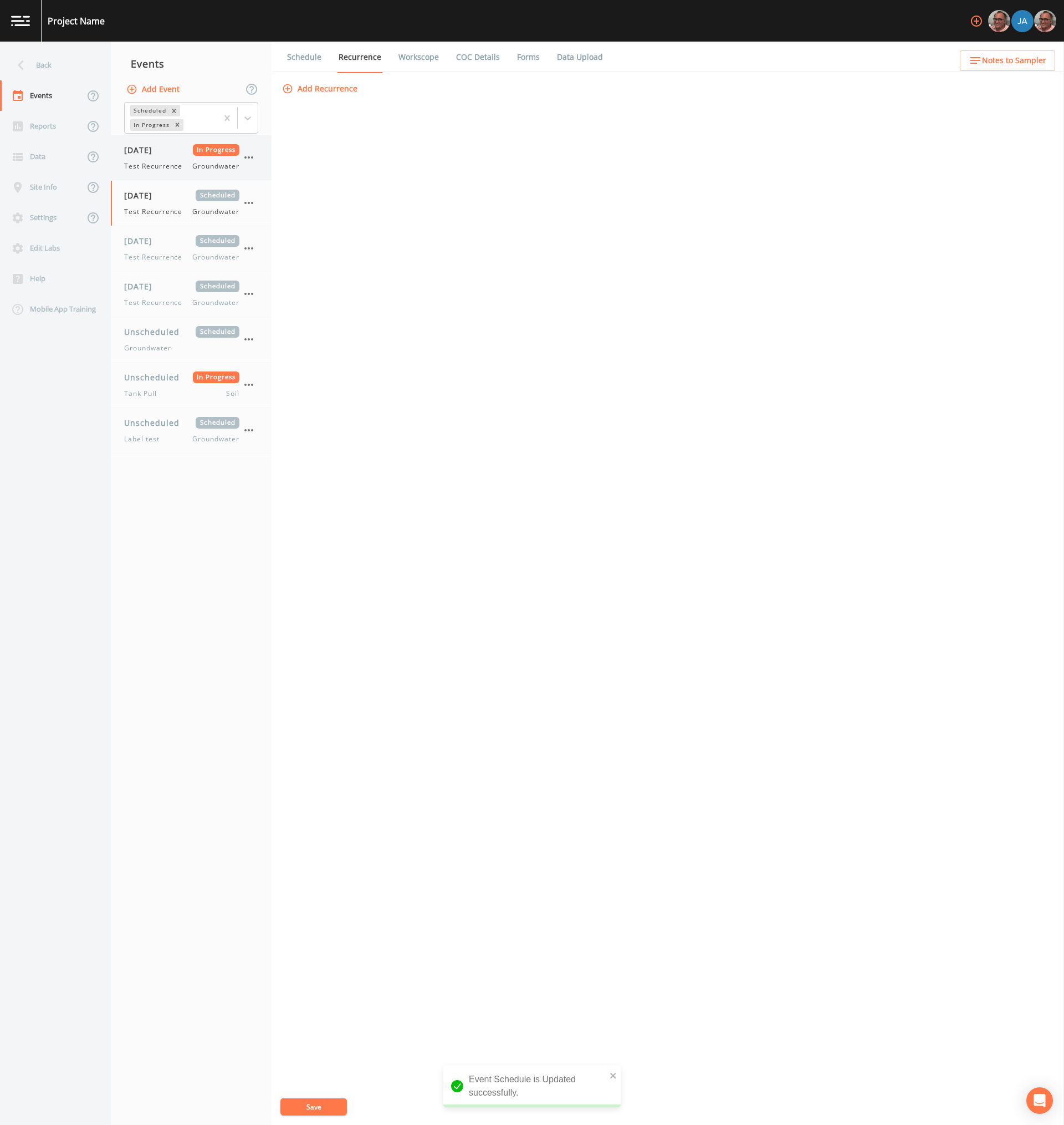
click at [163, 159] on div "[DATE] In Progress Test Recurrence Groundwater" at bounding box center [182, 157] width 116 height 27
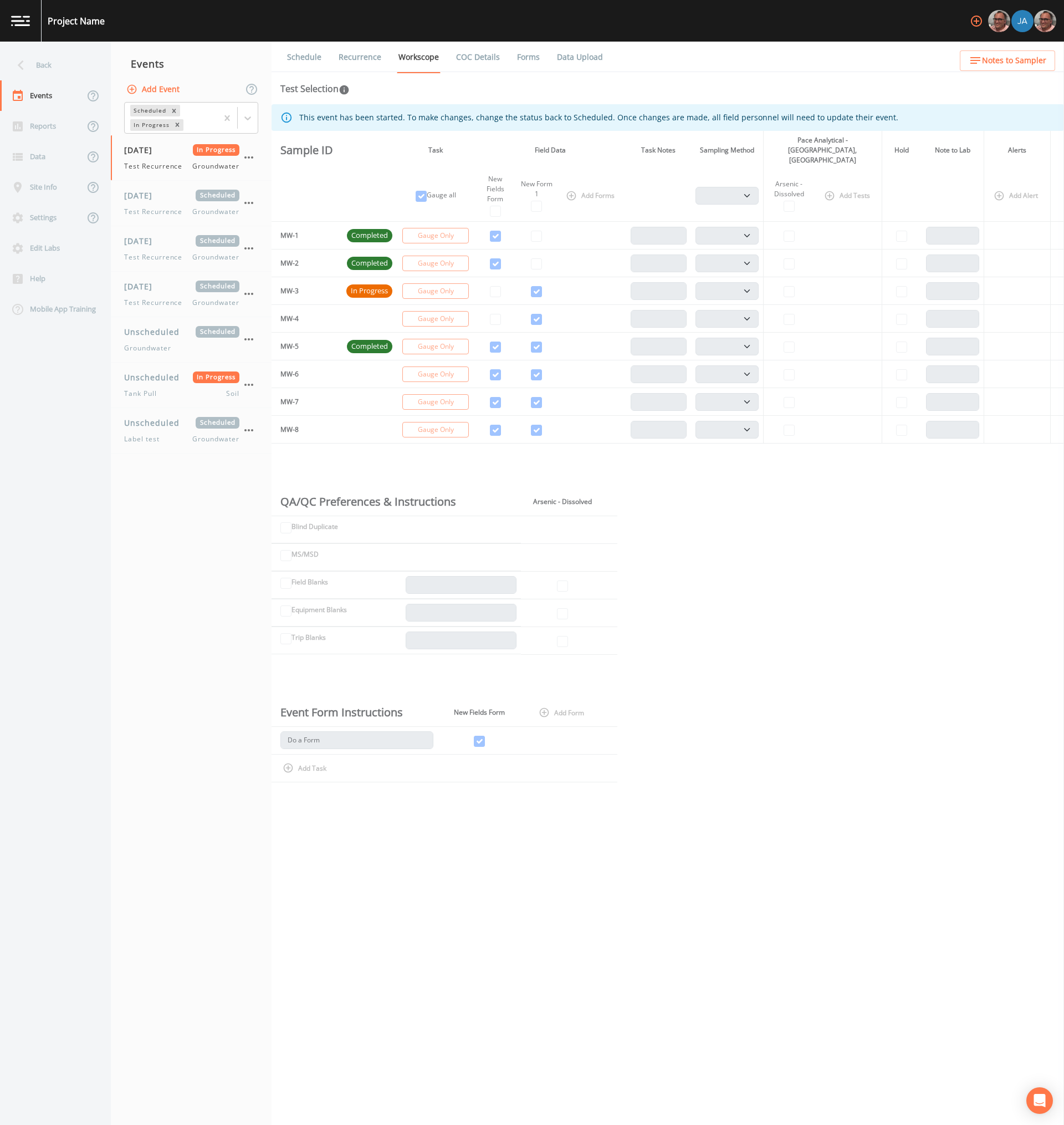
click at [375, 64] on link "Recurrence" at bounding box center [360, 57] width 46 height 31
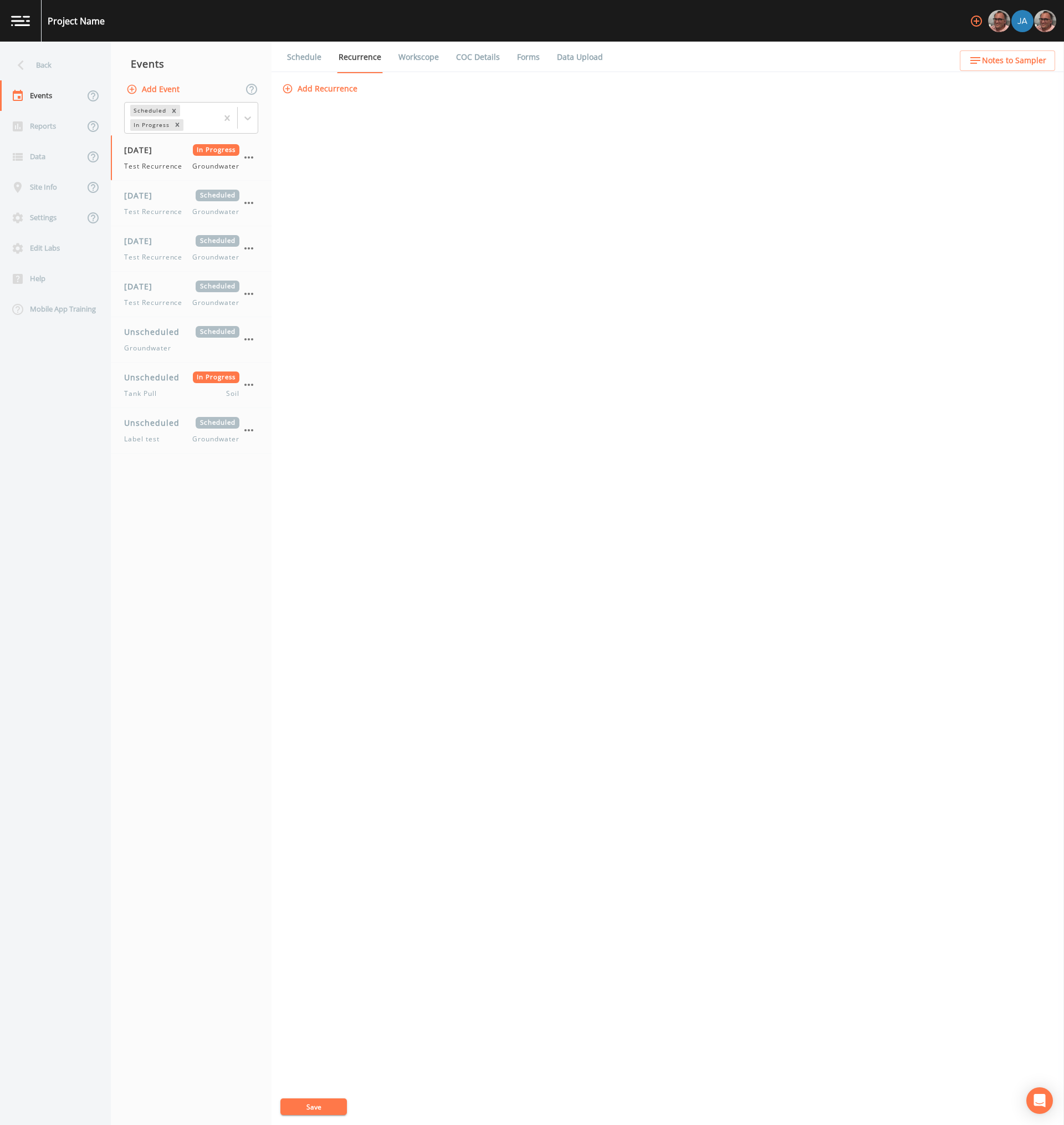
click at [328, 92] on button "Add Recurrence" at bounding box center [321, 89] width 82 height 21
drag, startPoint x: 315, startPoint y: 192, endPoint x: 348, endPoint y: 190, distance: 33.1
click at [318, 192] on span "Monday" at bounding box center [320, 191] width 28 height 13
click at [409, 192] on icon at bounding box center [402, 191] width 13 height 13
click at [402, 191] on input "Wednesday" at bounding box center [396, 186] width 11 height 11
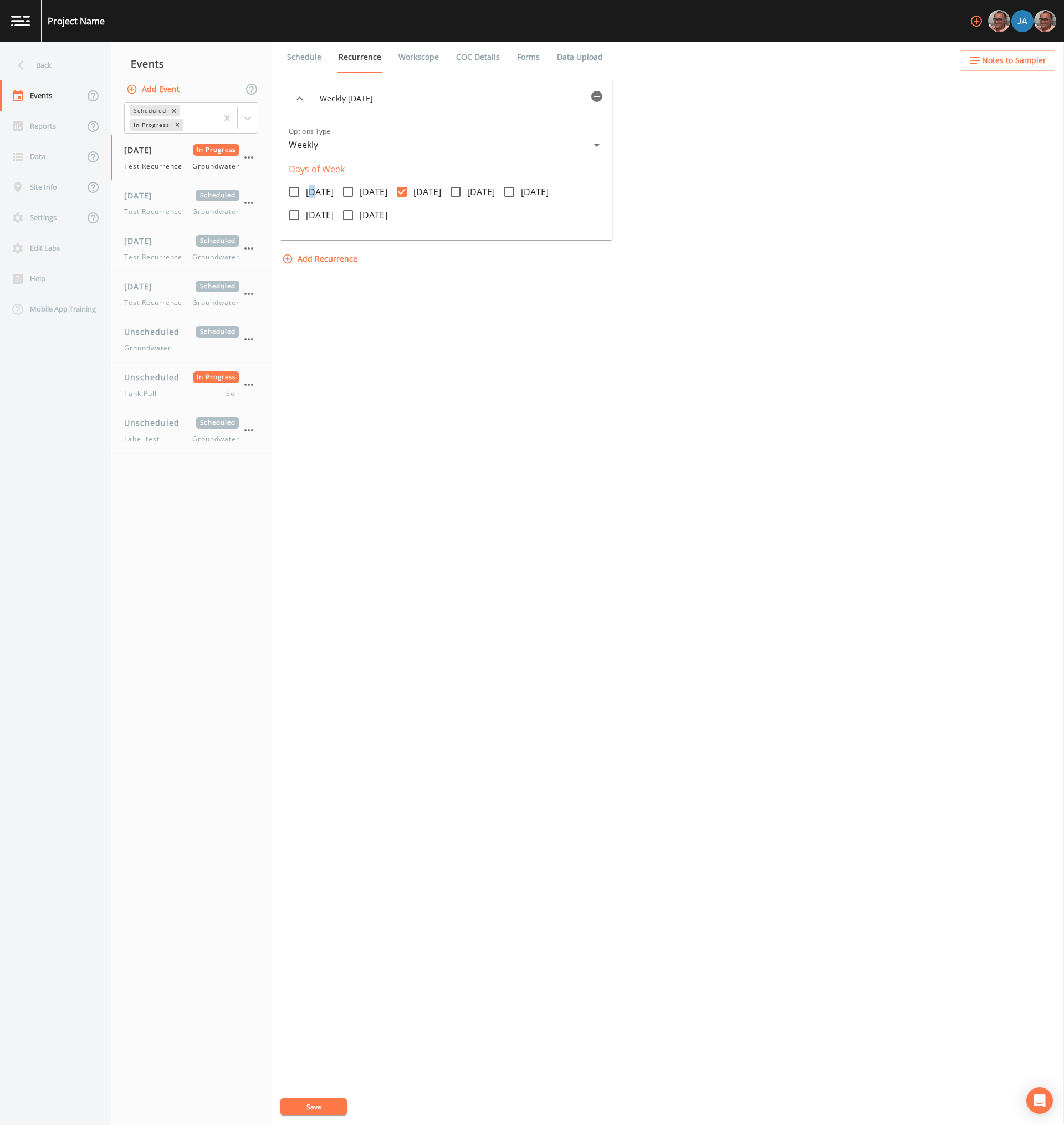
drag, startPoint x: 442, startPoint y: 192, endPoint x: 317, endPoint y: 210, distance: 126.3
click at [441, 192] on span "Wednesday" at bounding box center [427, 191] width 28 height 13
click at [402, 191] on input "Wednesday" at bounding box center [396, 186] width 11 height 11
checkbox input "false"
click at [370, 193] on span "Tuesday" at bounding box center [374, 191] width 28 height 13
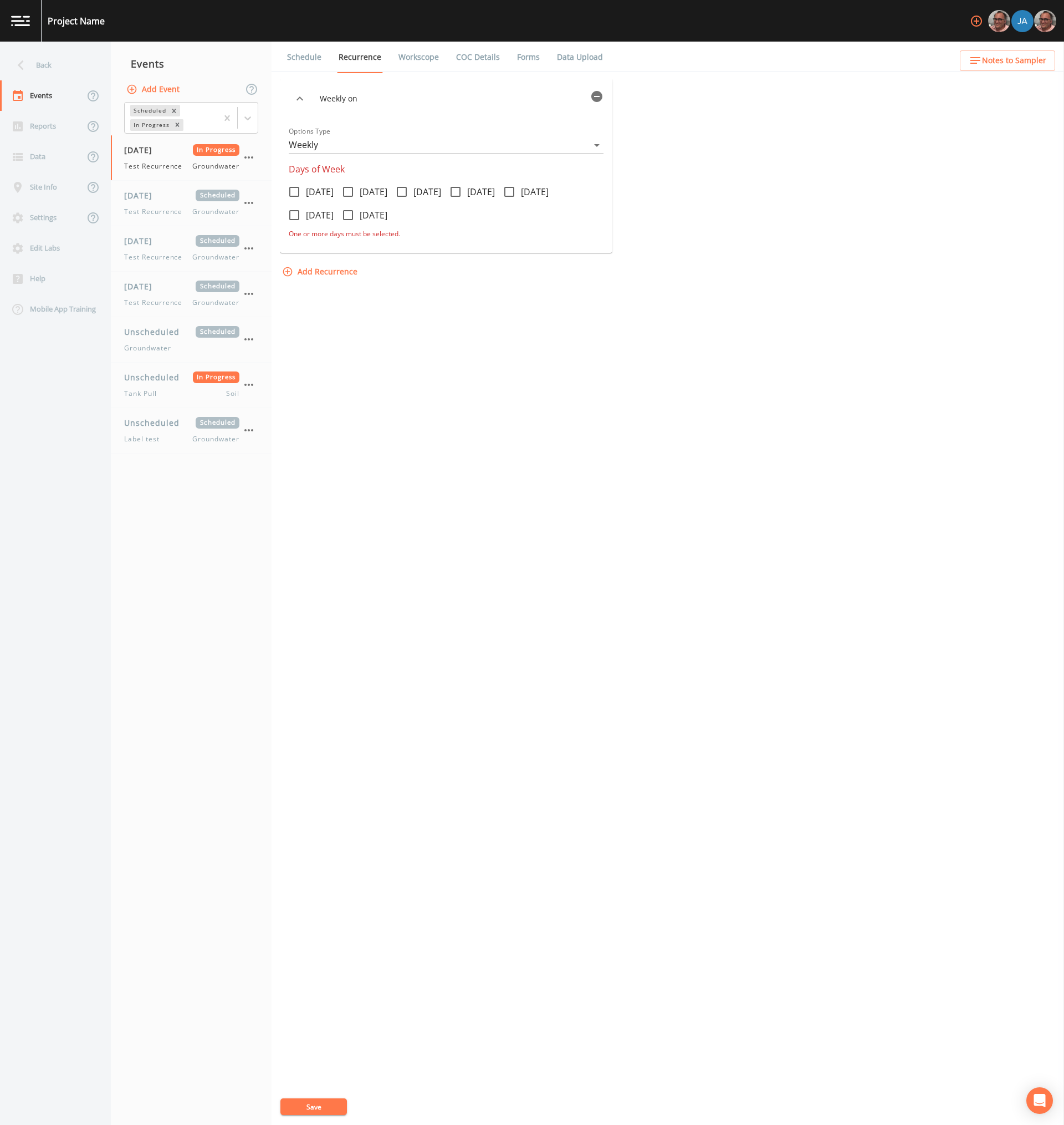
click at [348, 191] on input "Tuesday" at bounding box center [342, 186] width 11 height 11
checkbox input "true"
click at [373, 214] on span "Sunday" at bounding box center [374, 214] width 28 height 13
click at [348, 214] on input "Sunday" at bounding box center [342, 209] width 11 height 11
checkbox input "true"
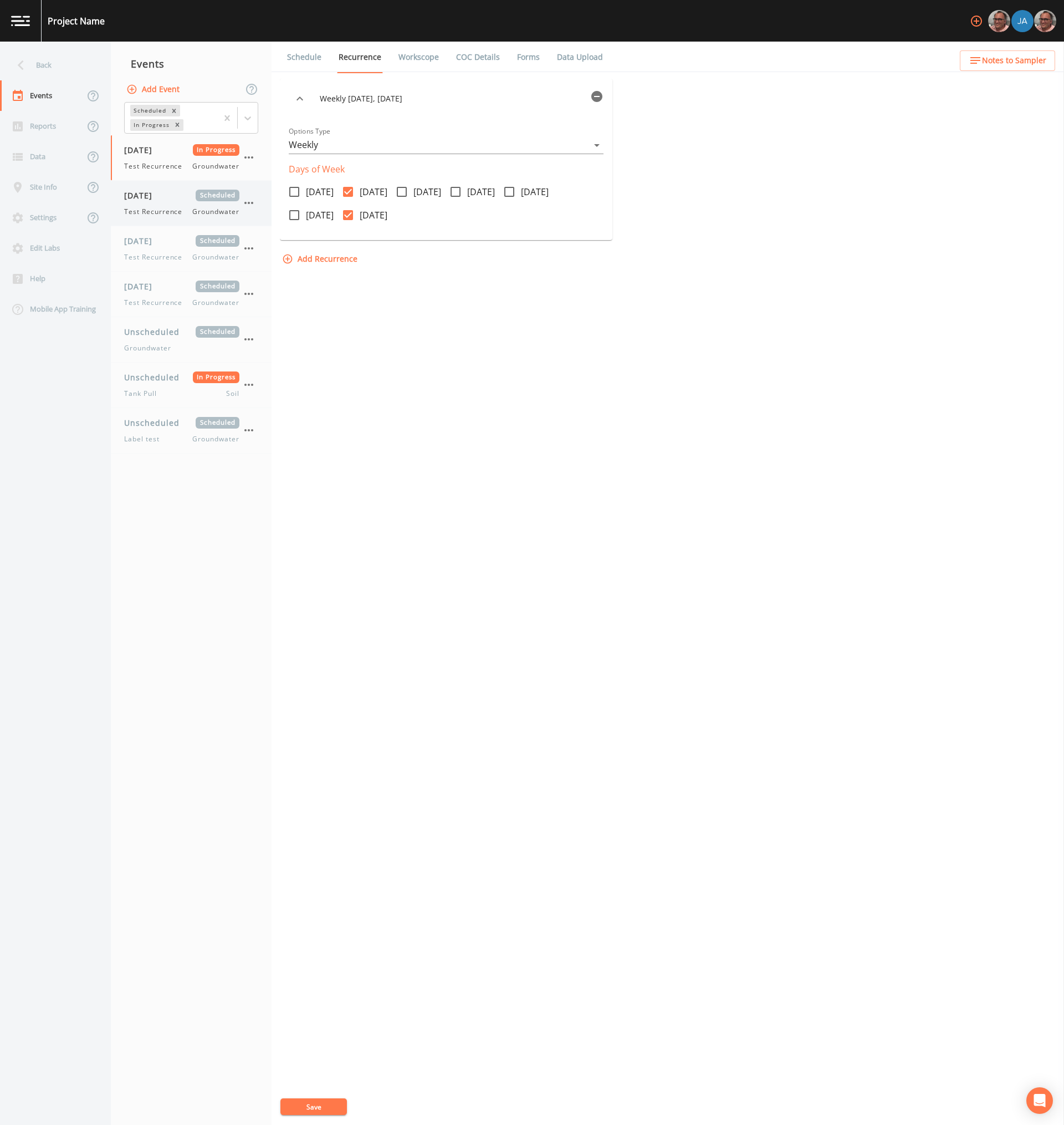
click at [269, 217] on div "[DATE] Scheduled Test Recurrence Groundwater" at bounding box center [191, 203] width 160 height 45
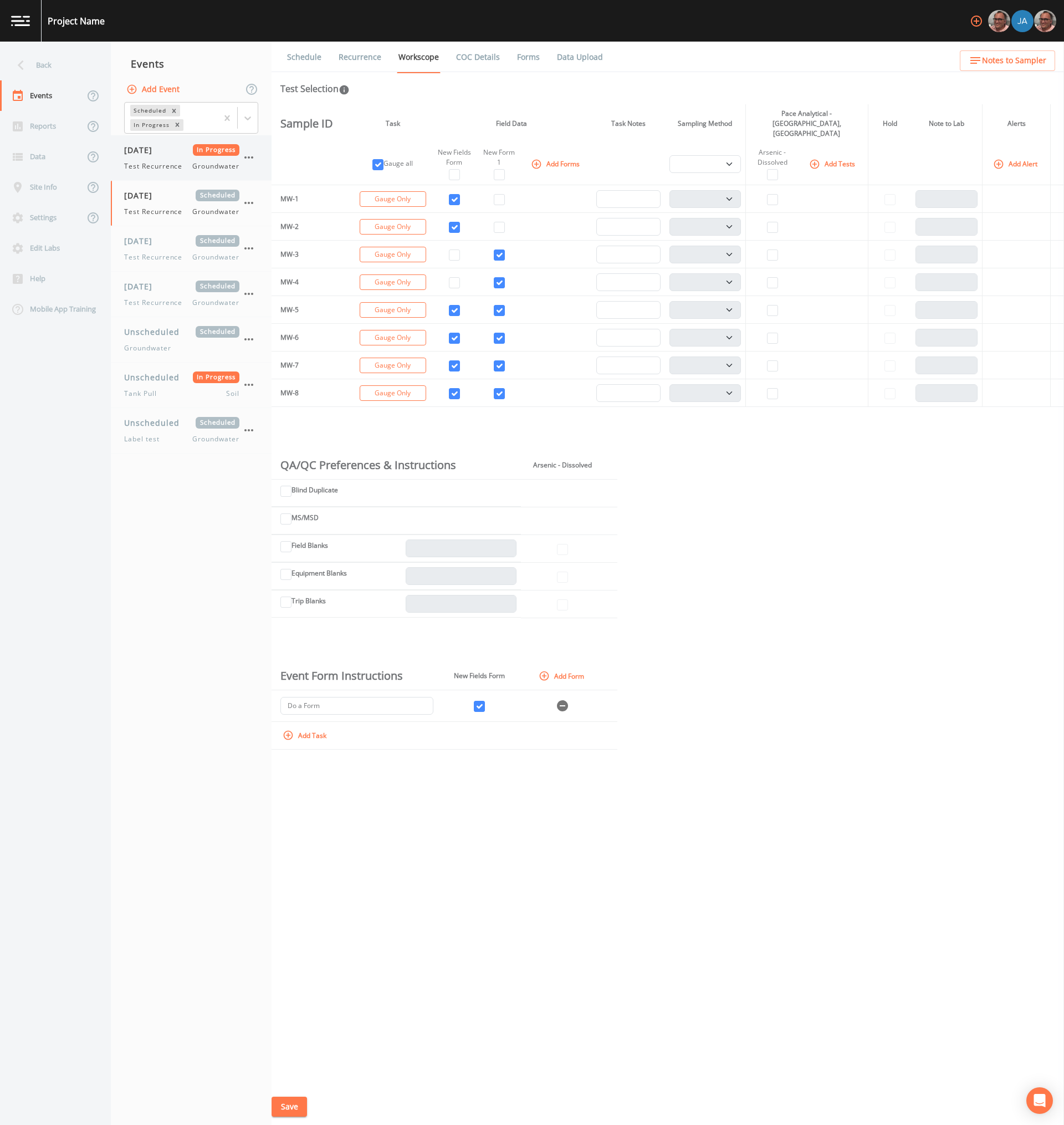
click at [195, 159] on div "[DATE] In Progress Test Recurrence Groundwater" at bounding box center [182, 157] width 116 height 27
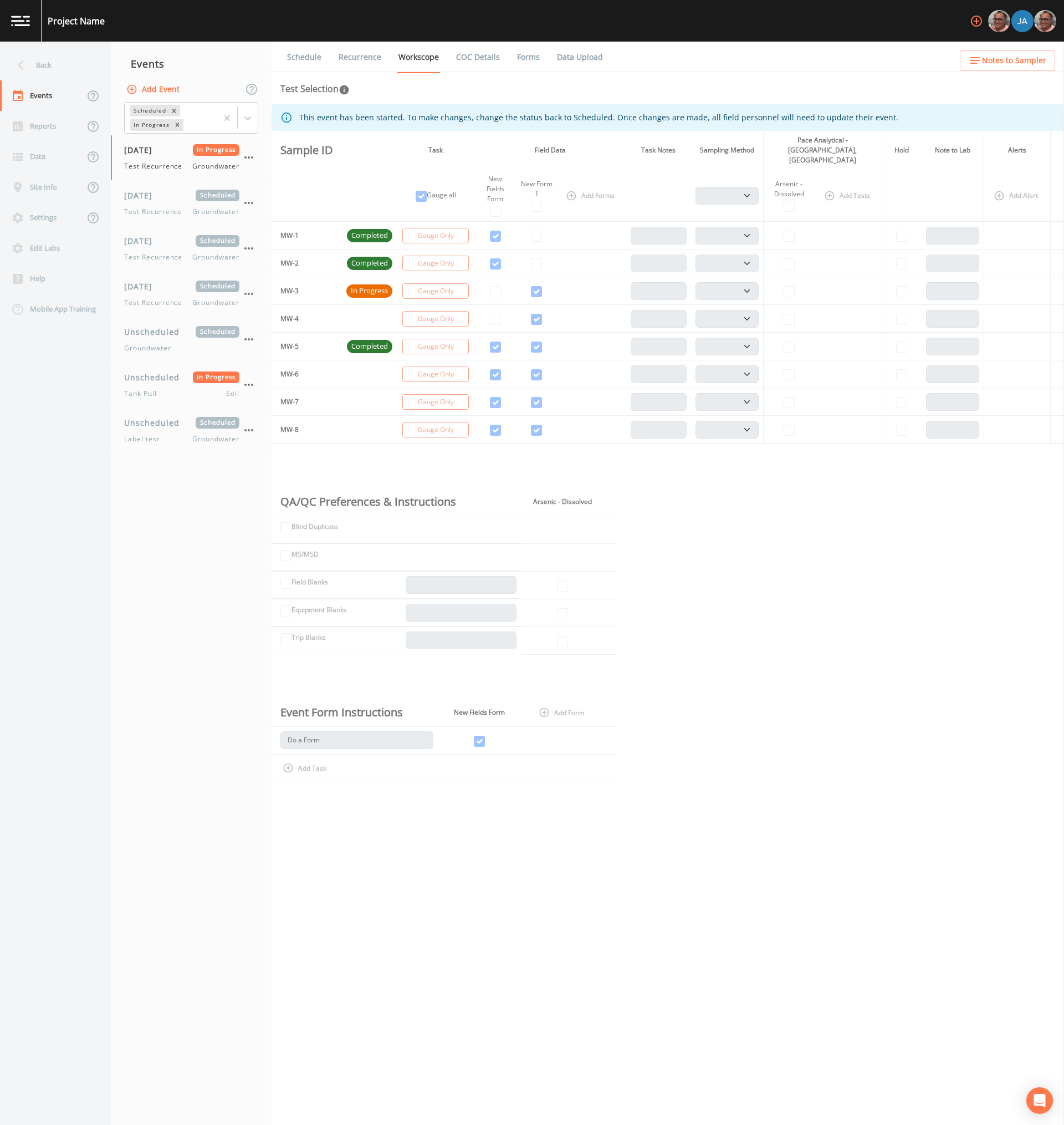
click at [361, 59] on link "Recurrence" at bounding box center [360, 57] width 46 height 31
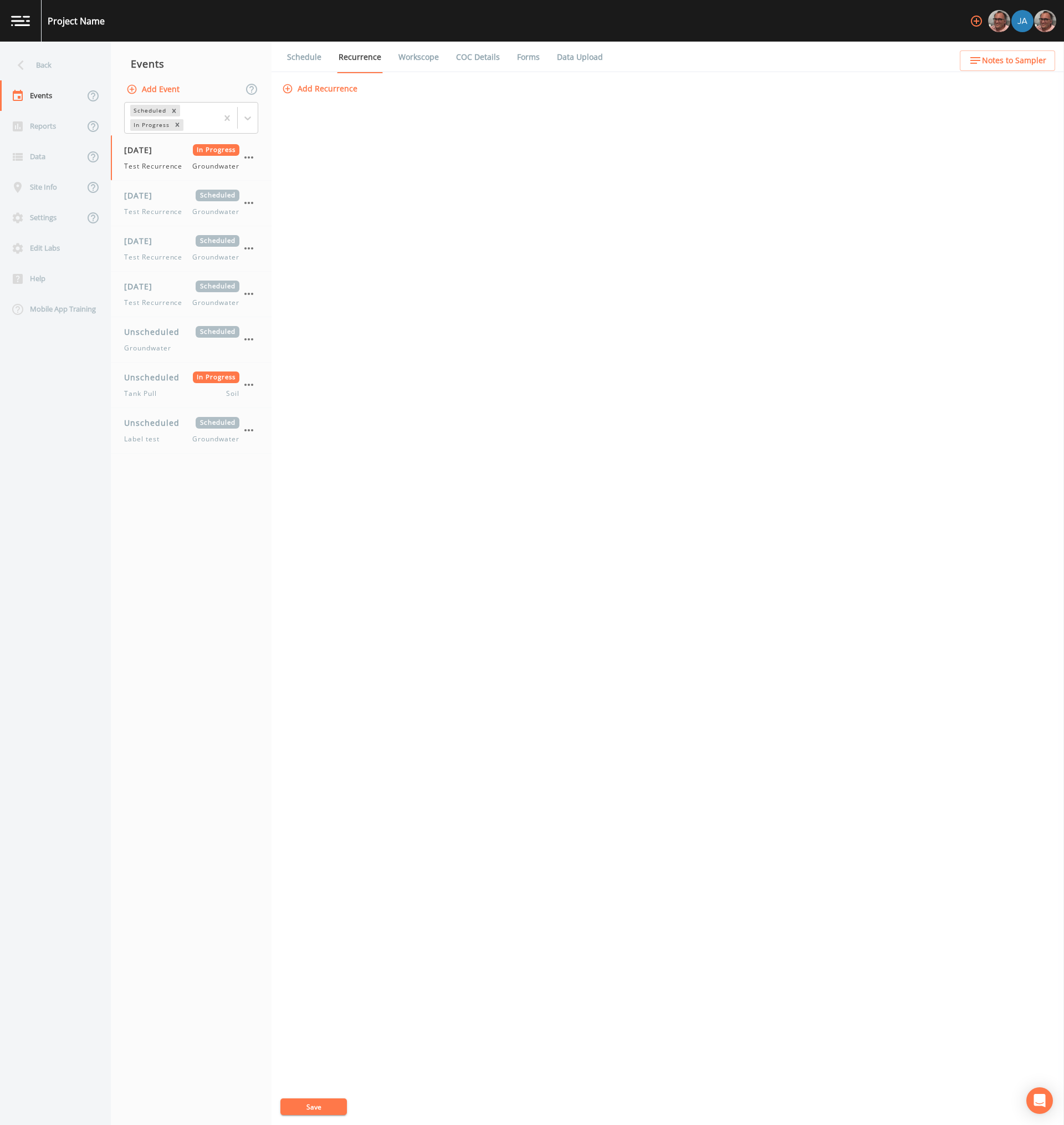
click at [318, 85] on button "Add Recurrence" at bounding box center [321, 89] width 82 height 21
click at [369, 182] on label "Tuesday" at bounding box center [362, 192] width 51 height 23
click at [348, 182] on input "Tuesday" at bounding box center [342, 186] width 11 height 11
checkbox input "true"
drag, startPoint x: 382, startPoint y: 210, endPoint x: 423, endPoint y: 200, distance: 42.2
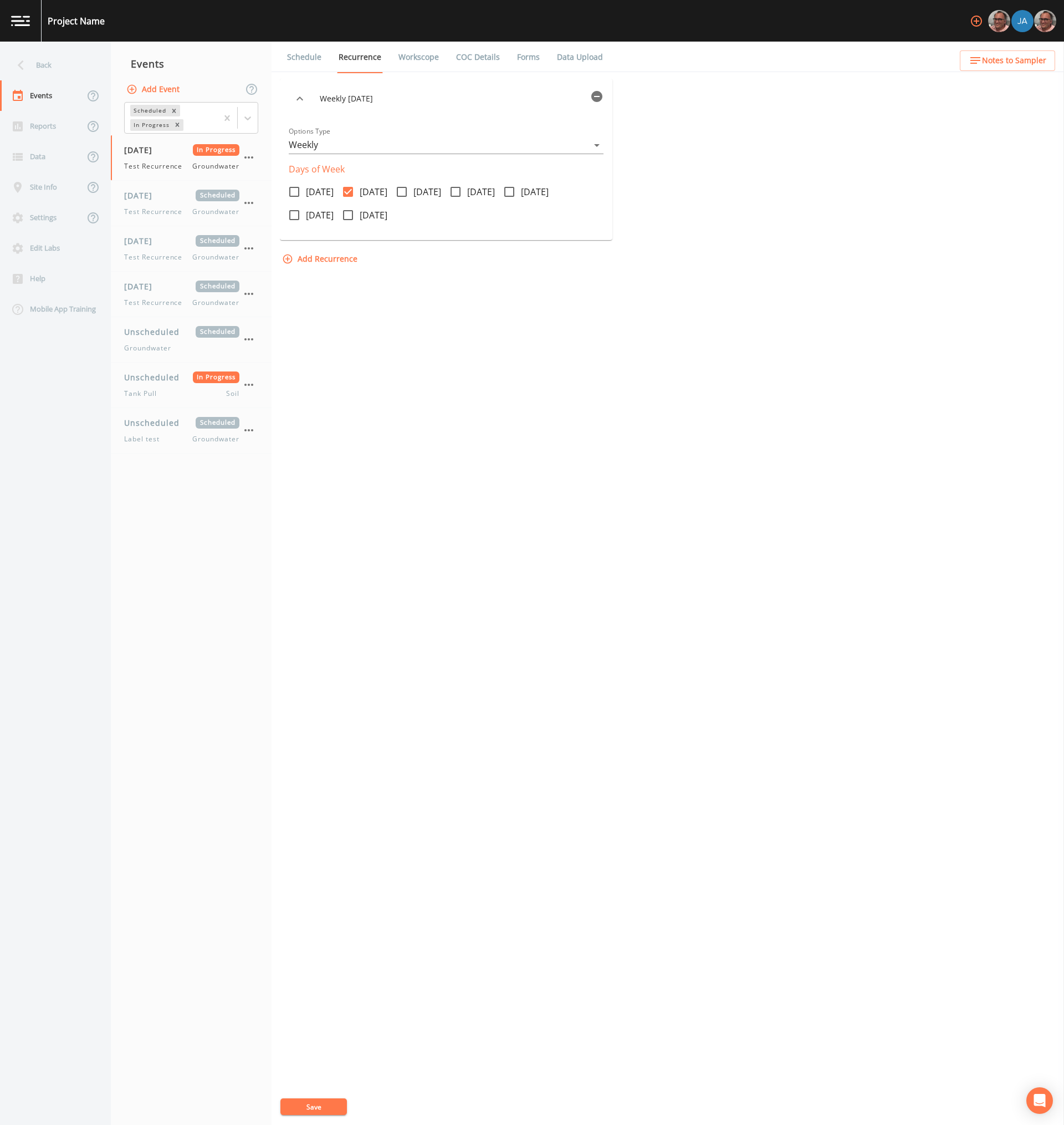
click at [382, 210] on span "Sunday" at bounding box center [374, 214] width 28 height 13
click at [441, 191] on span "Wednesday" at bounding box center [427, 191] width 28 height 13
click at [402, 191] on input "Wednesday" at bounding box center [396, 186] width 11 height 11
checkbox input "true"
drag, startPoint x: 487, startPoint y: 190, endPoint x: 533, endPoint y: 194, distance: 46.2
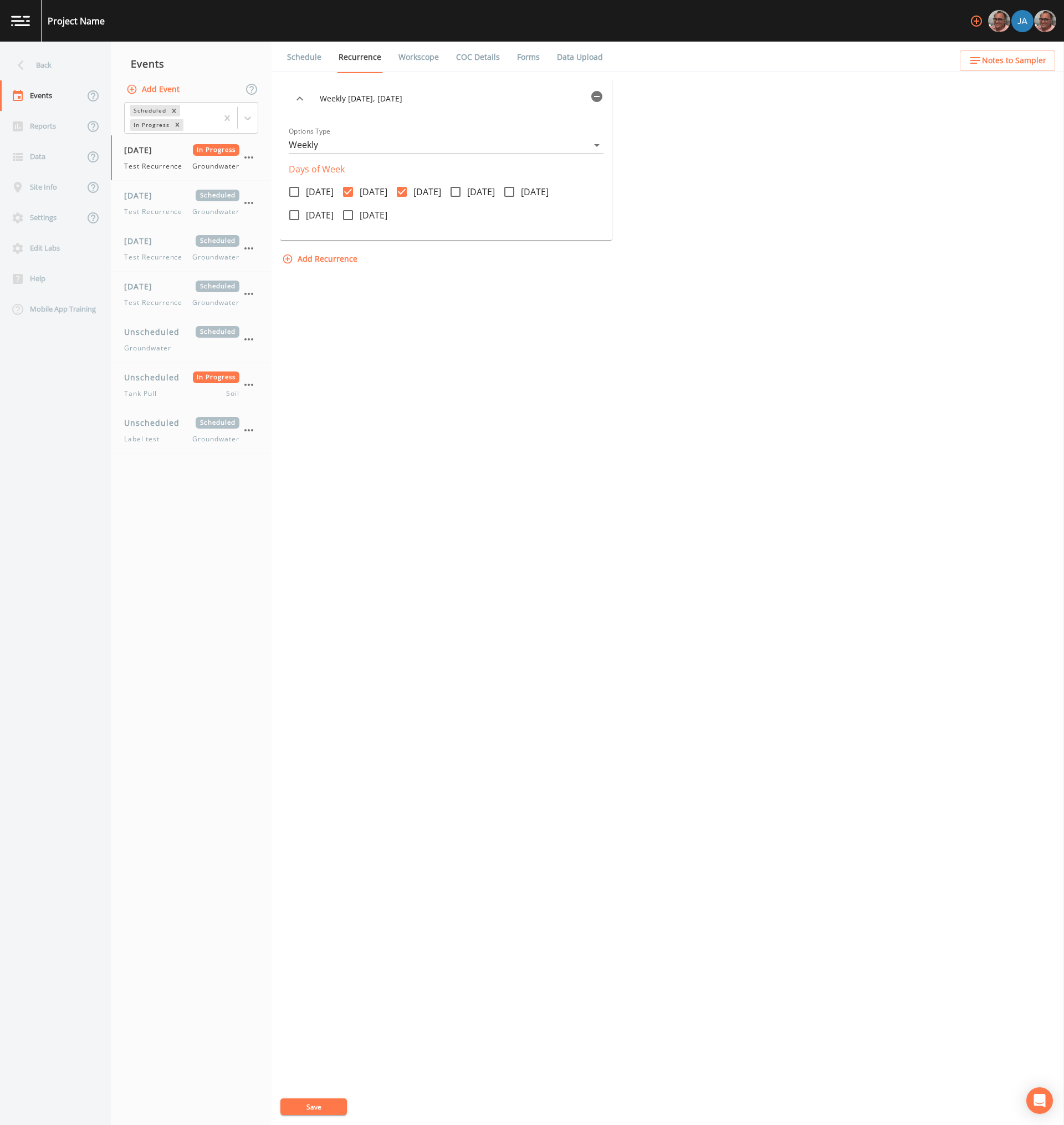
click at [467, 190] on span at bounding box center [456, 192] width 23 height 23
click at [455, 190] on input "Thursday" at bounding box center [450, 186] width 11 height 11
checkbox input "true"
click at [549, 195] on span "Friday" at bounding box center [535, 191] width 28 height 13
click at [509, 191] on input "Friday" at bounding box center [503, 186] width 11 height 11
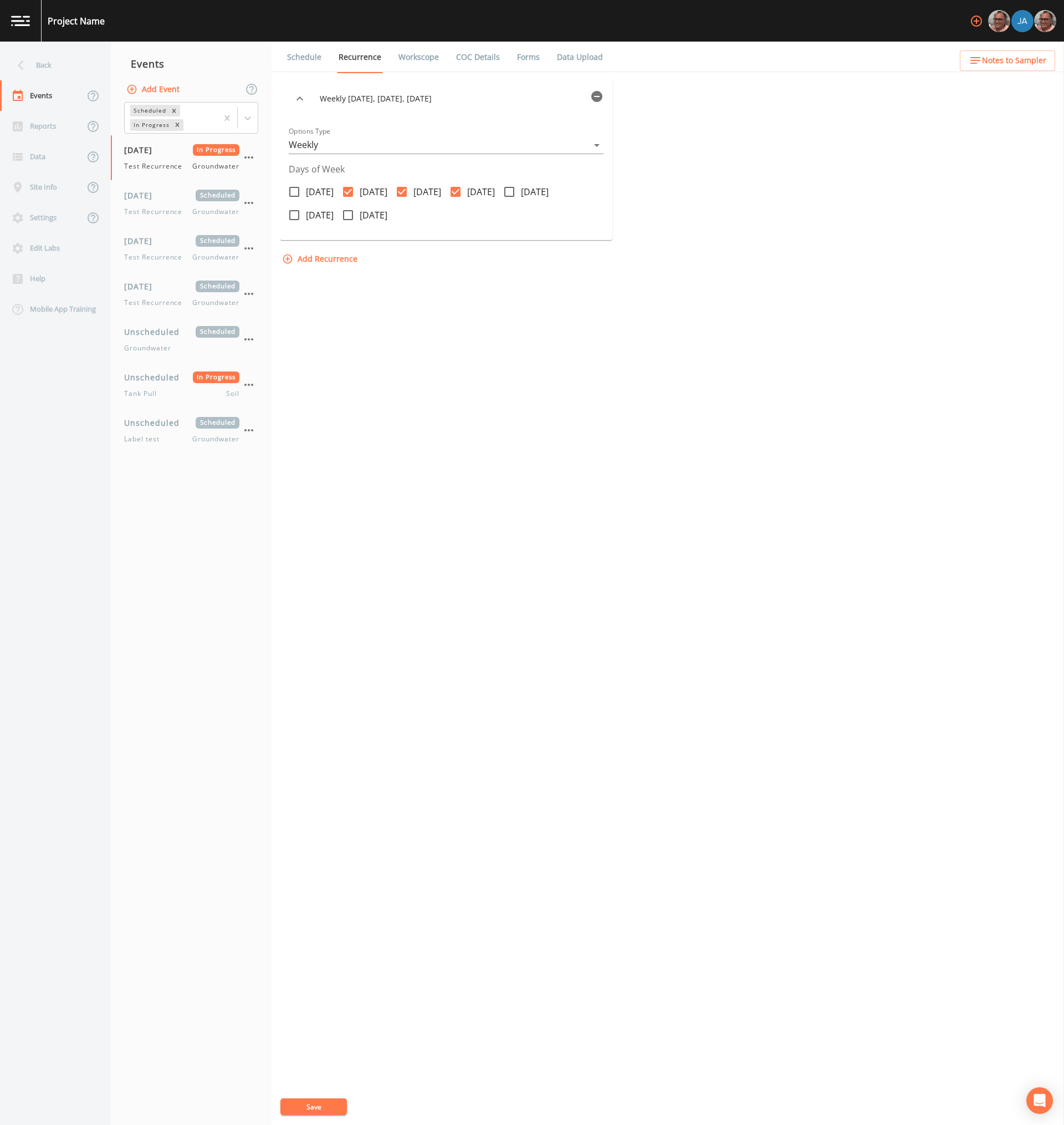
checkbox input "true"
click at [370, 218] on span "Sunday" at bounding box center [374, 214] width 28 height 13
click at [348, 214] on input "Sunday" at bounding box center [342, 209] width 11 height 11
checkbox input "true"
click at [312, 219] on span "Saturday" at bounding box center [320, 214] width 28 height 13
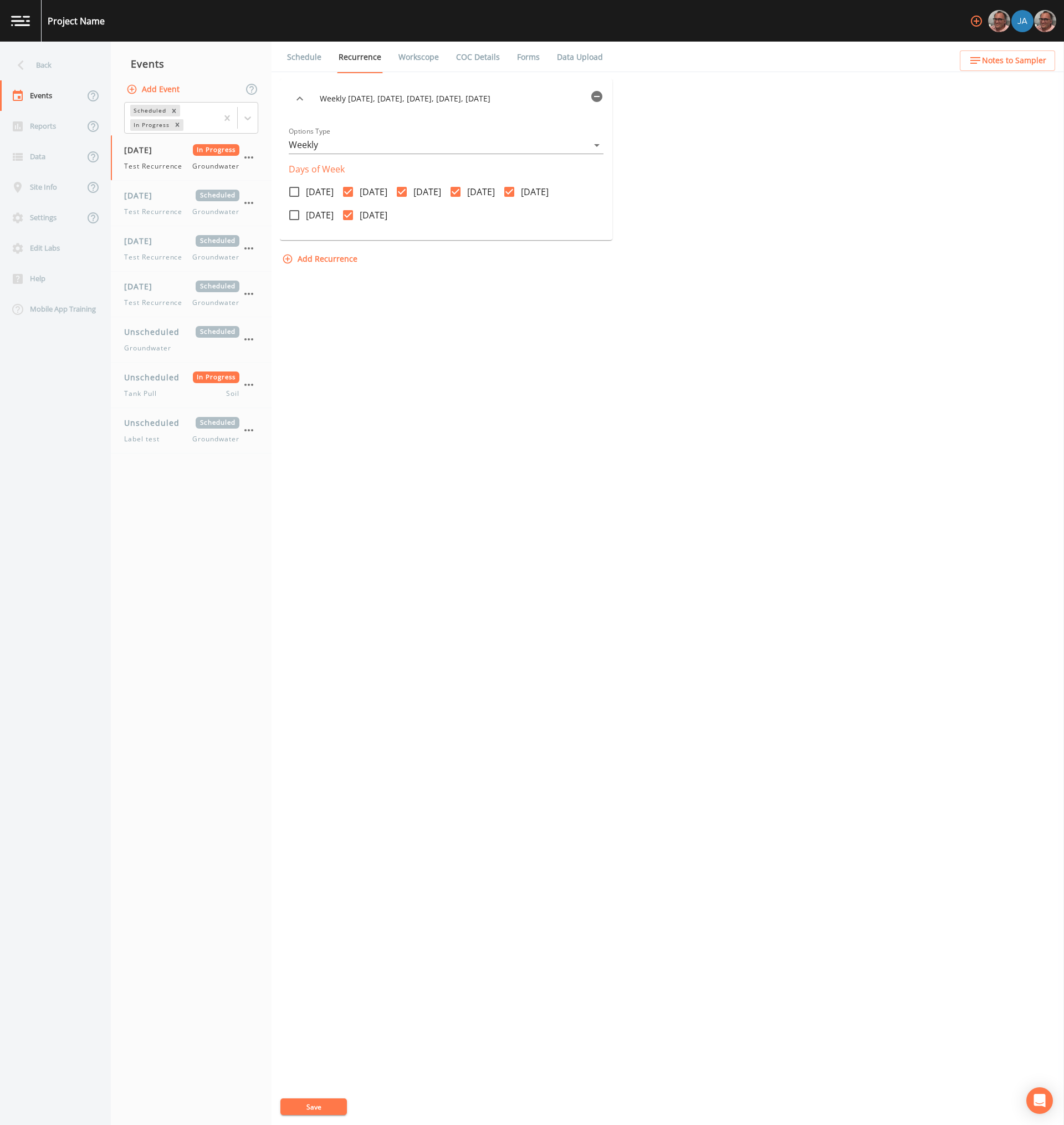
click at [294, 214] on input "Saturday" at bounding box center [288, 209] width 11 height 11
checkbox input "true"
click at [311, 185] on span "Monday" at bounding box center [320, 191] width 28 height 13
click at [294, 185] on input "Monday" at bounding box center [288, 186] width 11 height 11
checkbox input "true"
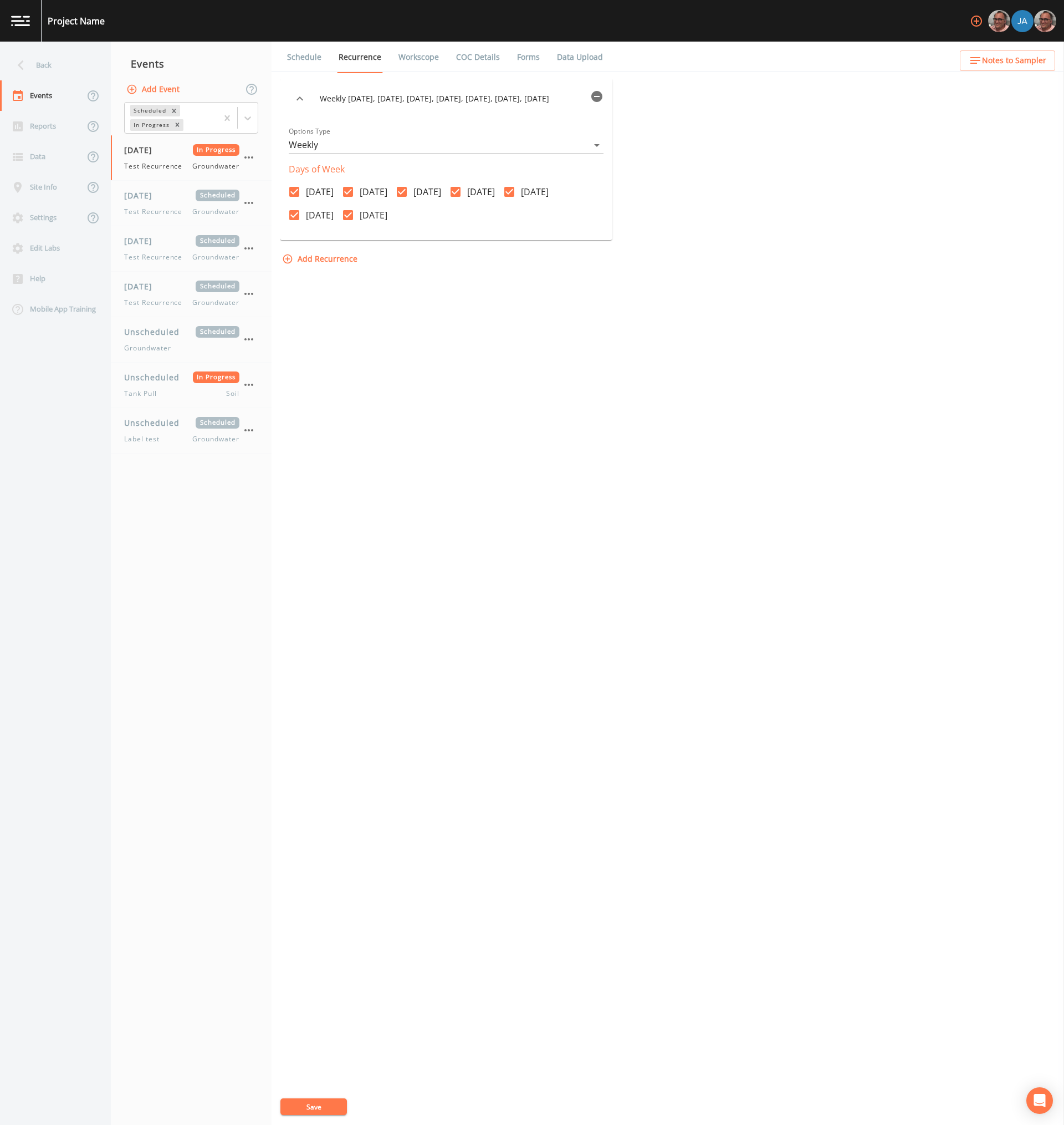
click at [322, 1109] on button "Save" at bounding box center [314, 1106] width 66 height 17
click at [155, 217] on div "[DATE] Scheduled Test Recurrence Groundwater" at bounding box center [191, 203] width 160 height 45
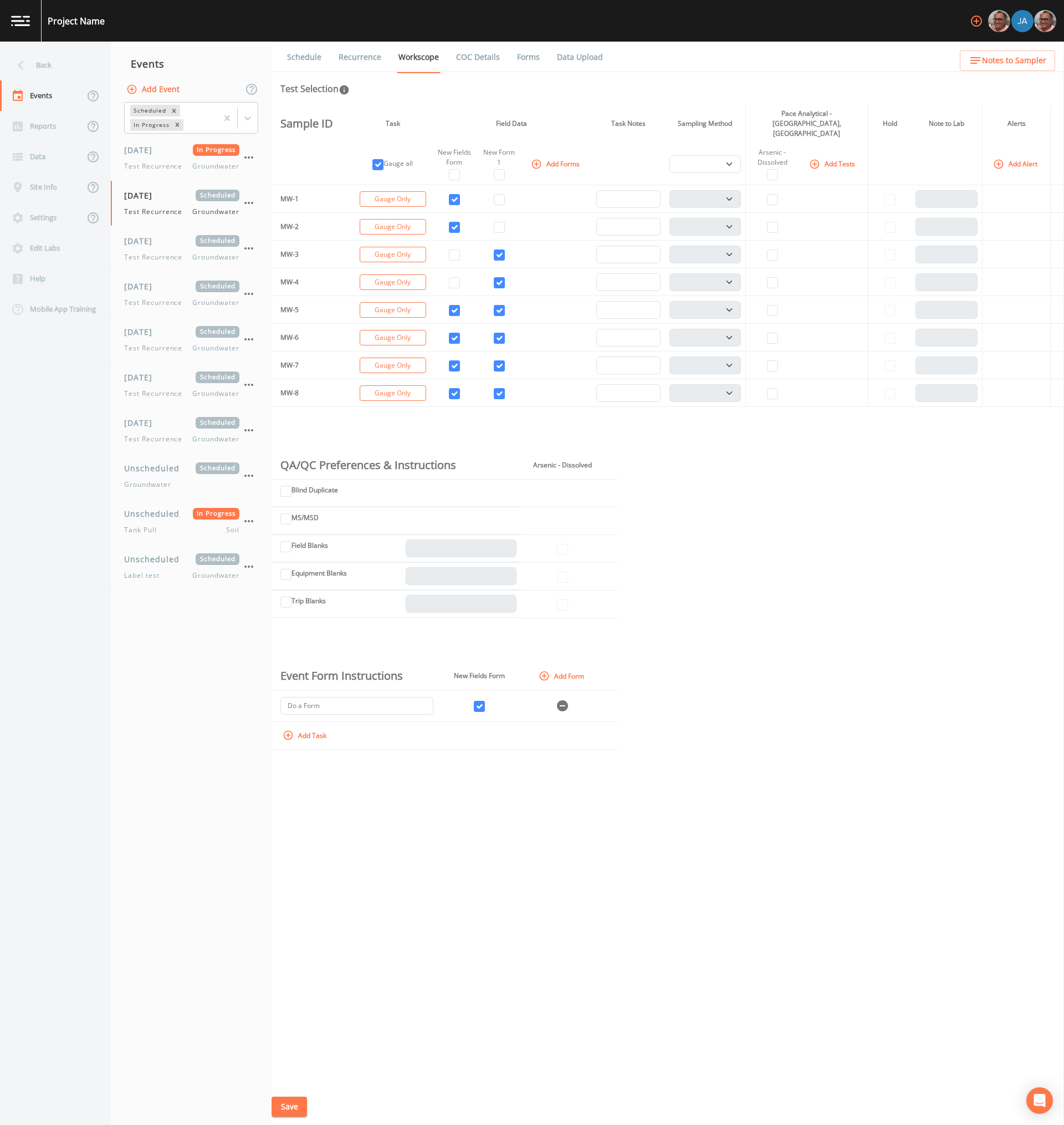
click at [374, 57] on link "Recurrence" at bounding box center [360, 57] width 46 height 31
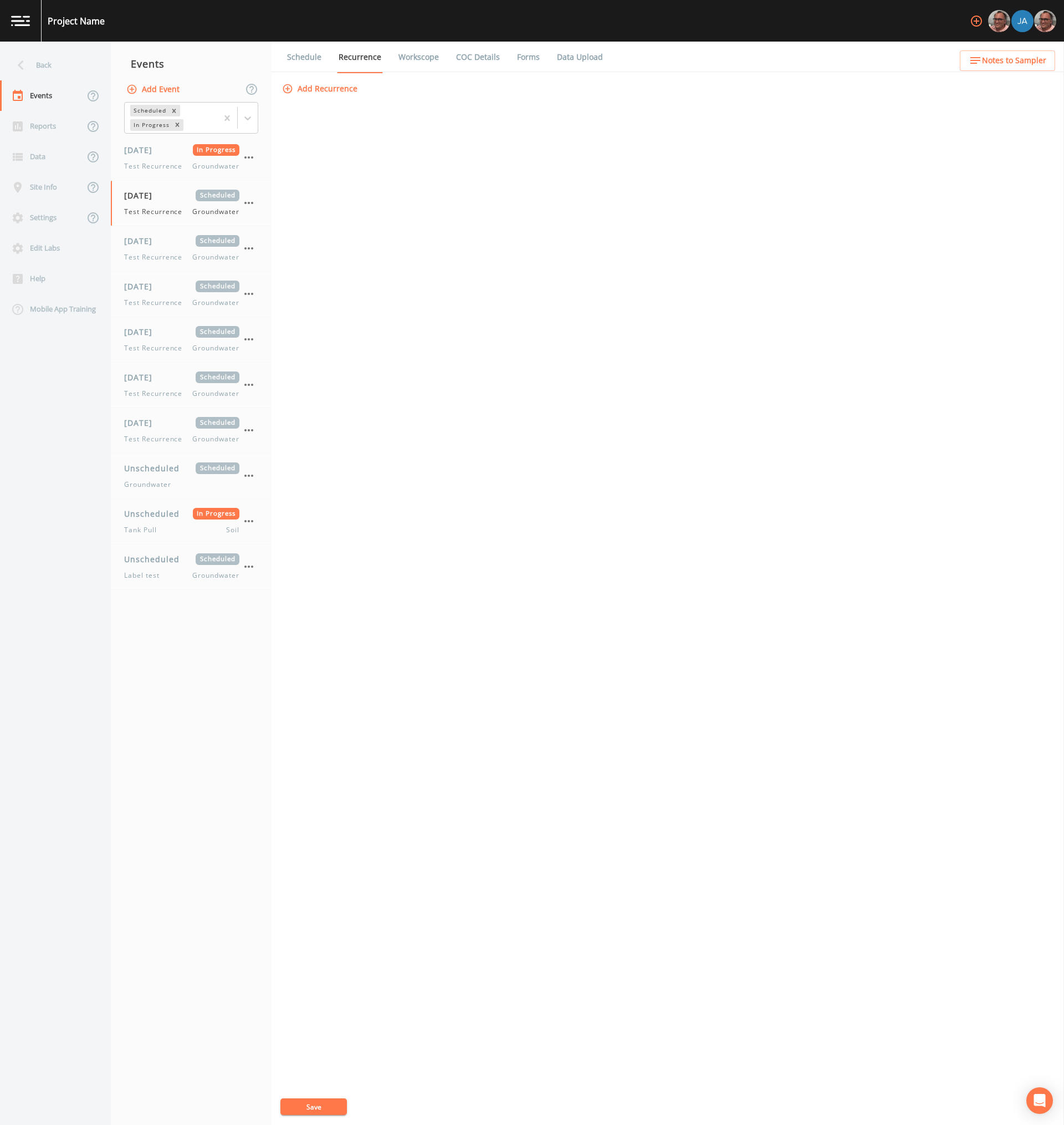
click at [407, 56] on link "Workscope" at bounding box center [419, 57] width 44 height 31
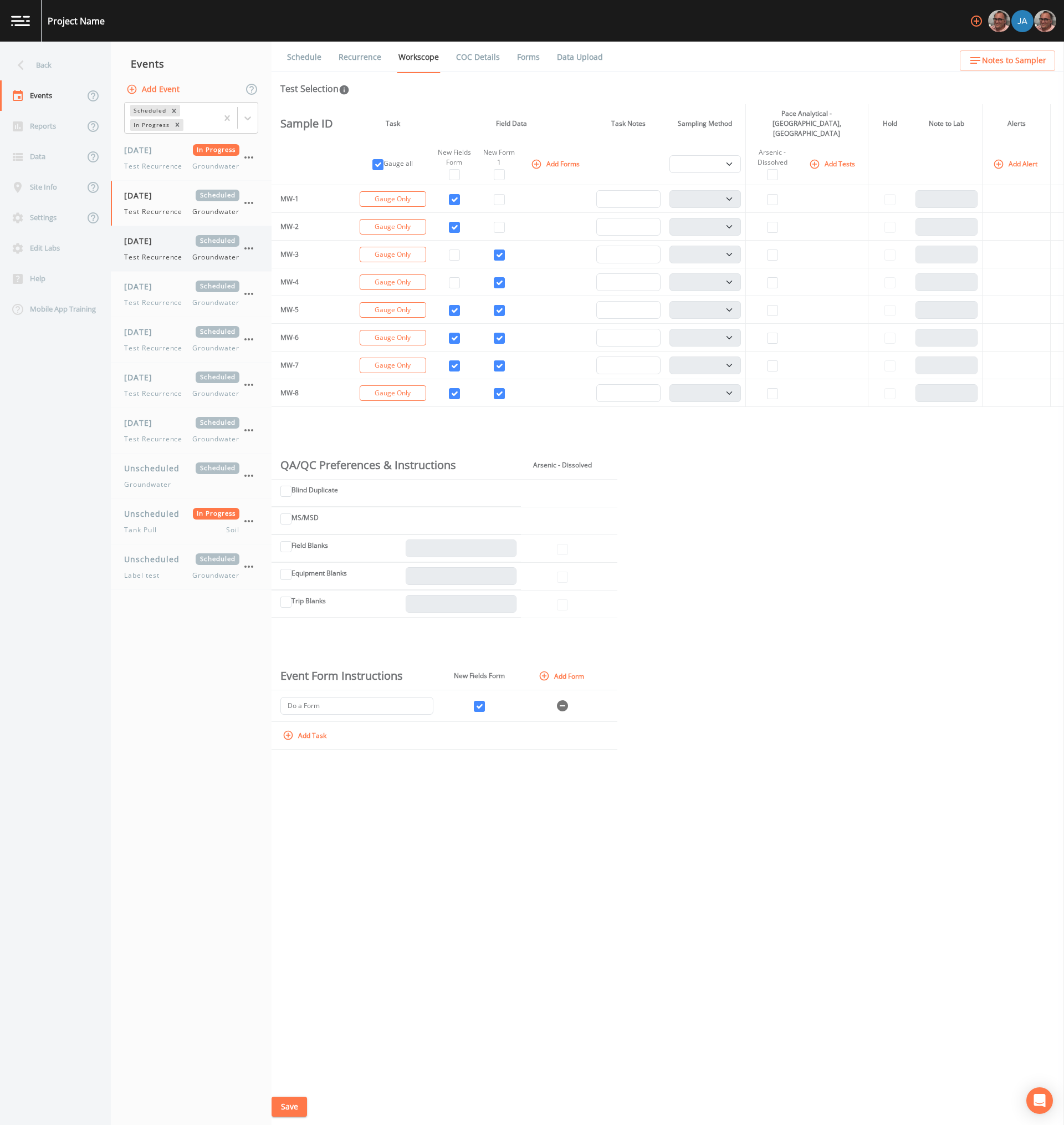
click at [157, 245] on span "[DATE]" at bounding box center [142, 241] width 36 height 12
click at [358, 62] on link "Recurrence" at bounding box center [360, 57] width 46 height 31
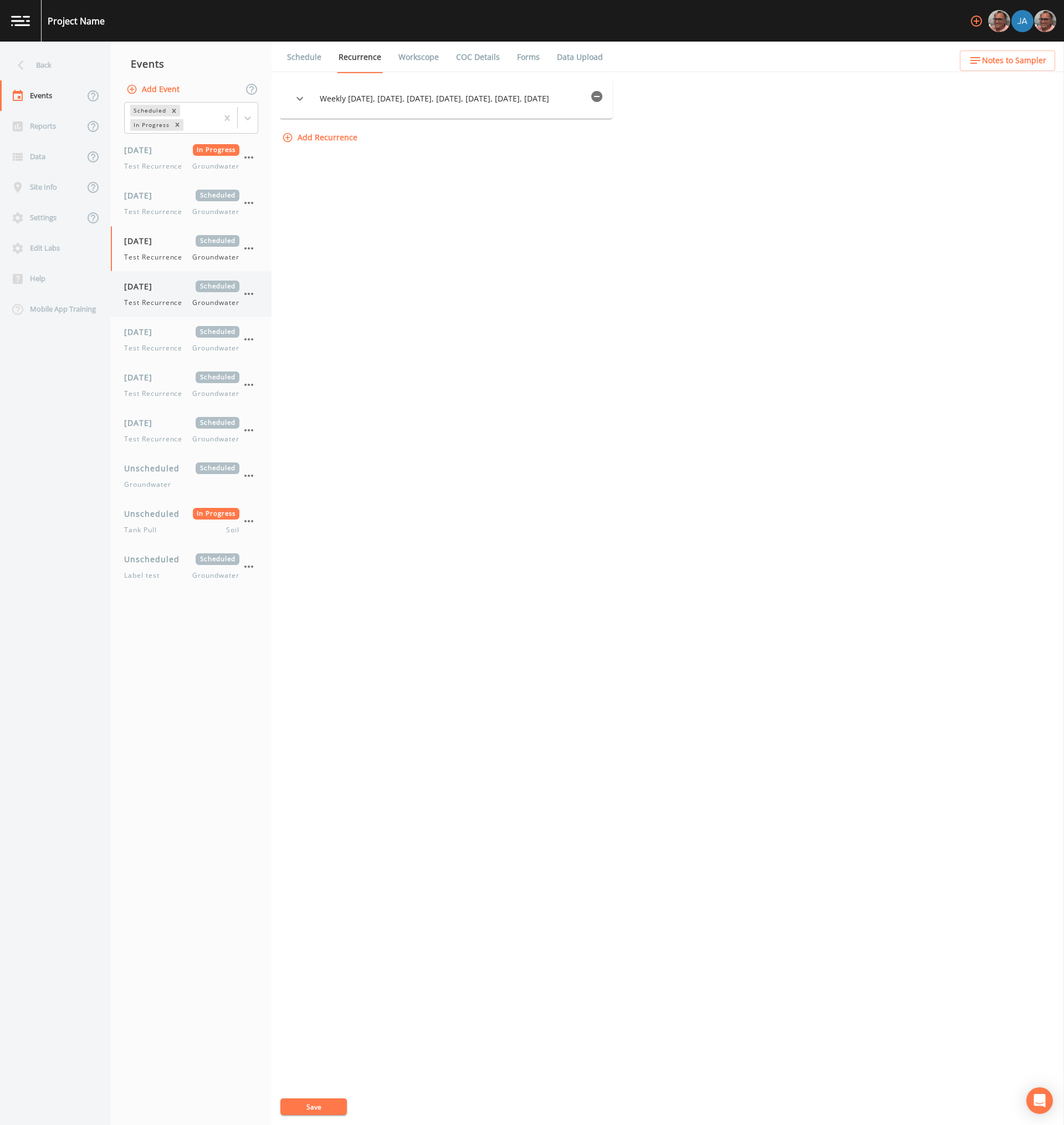
click at [156, 307] on span "Test Recurrence" at bounding box center [157, 302] width 65 height 10
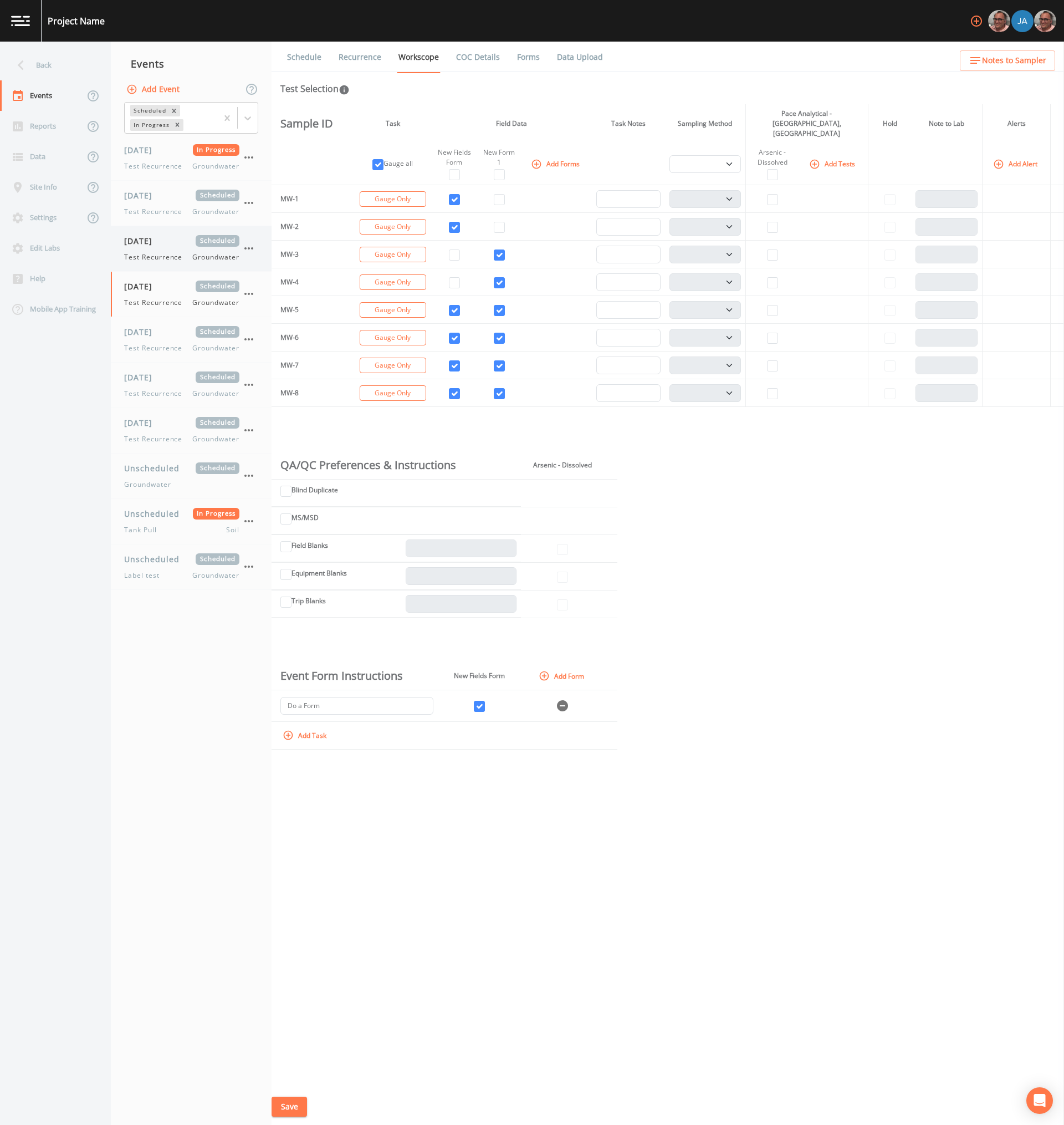
click at [160, 245] on span "[DATE]" at bounding box center [142, 241] width 36 height 12
click at [159, 207] on span "Test Recurrence" at bounding box center [157, 211] width 65 height 10
click at [160, 157] on div "[DATE] In Progress Test Recurrence Groundwater" at bounding box center [182, 157] width 116 height 27
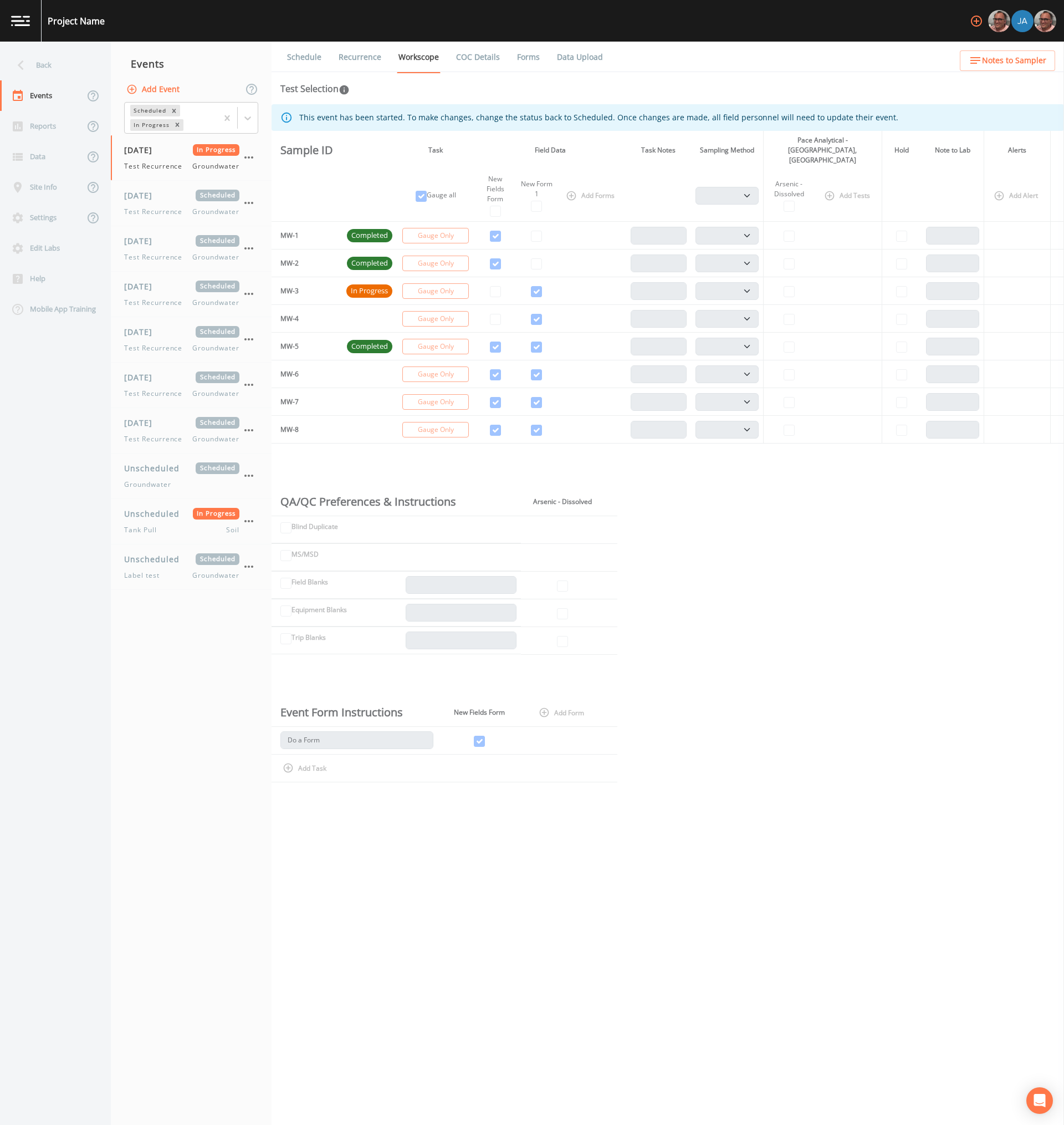
click at [348, 50] on link "Recurrence" at bounding box center [360, 57] width 46 height 31
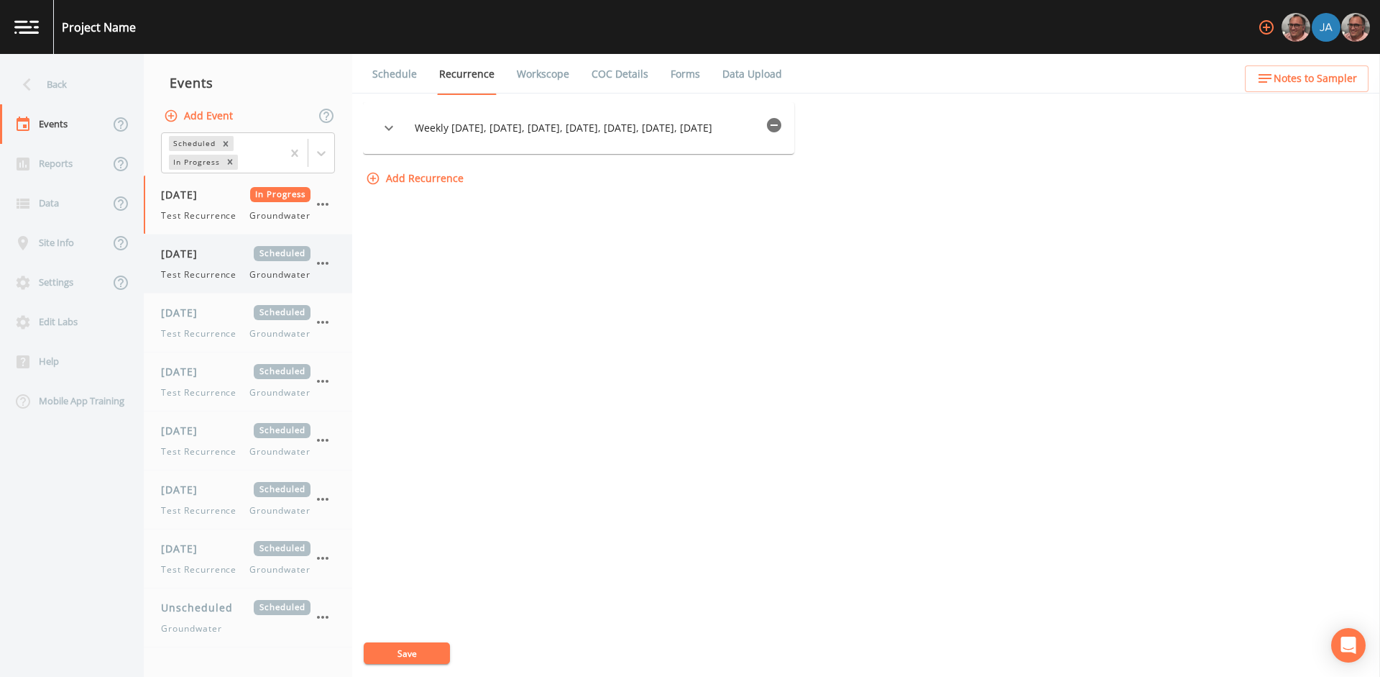
click at [212, 271] on span "Test Recurrence" at bounding box center [203, 274] width 84 height 13
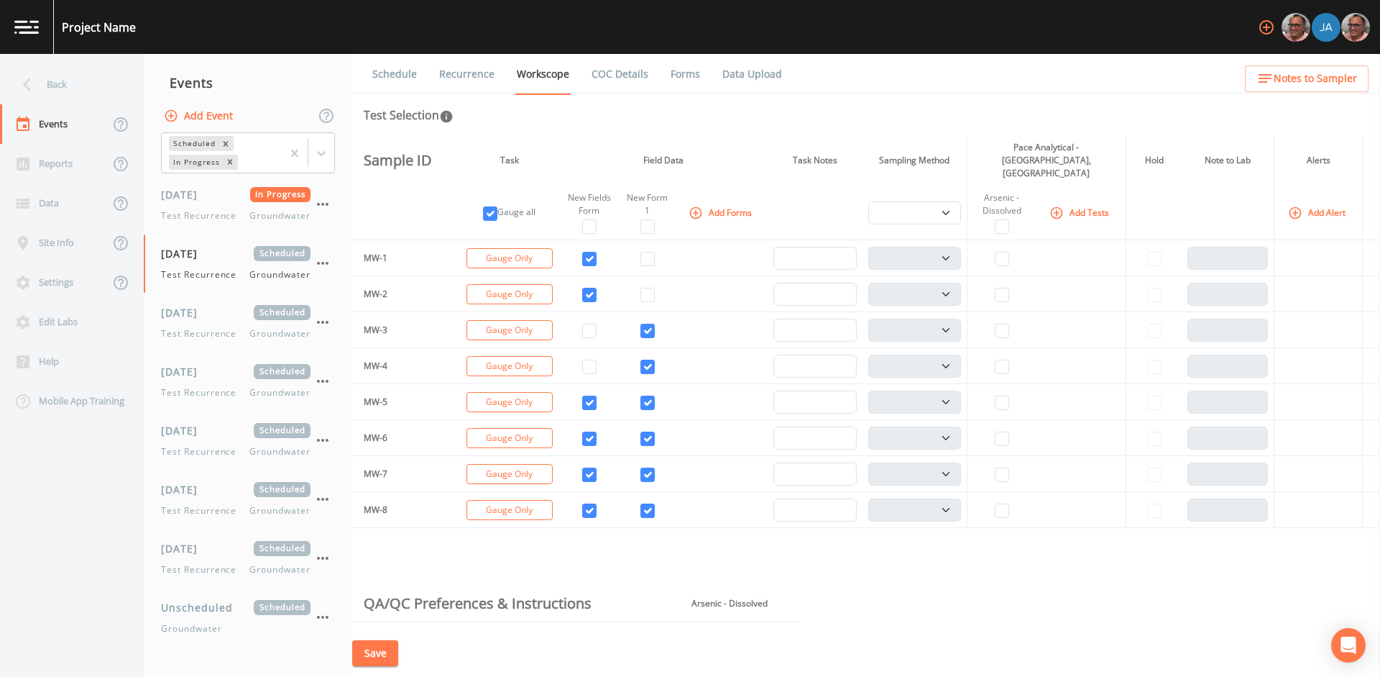
click at [462, 61] on link "Recurrence" at bounding box center [467, 74] width 60 height 40
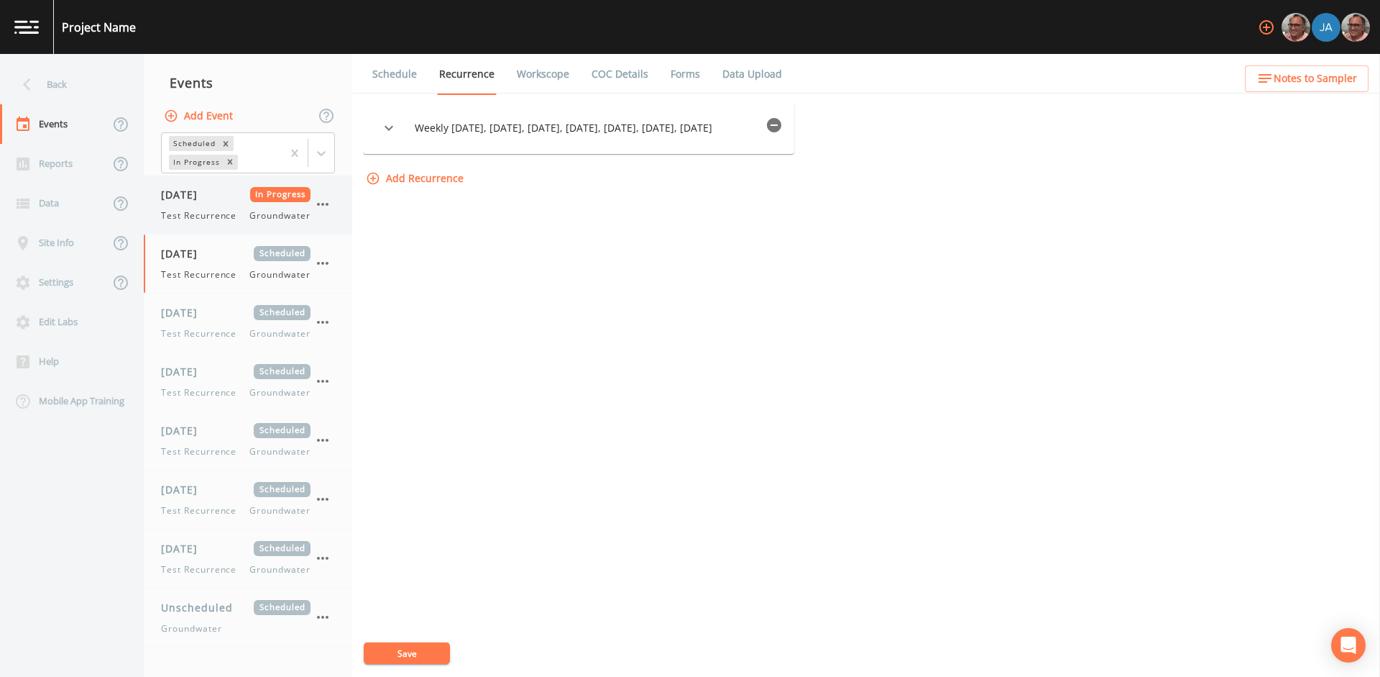
click at [213, 225] on div "[DATE] In Progress Test Recurrence Groundwater" at bounding box center [248, 204] width 208 height 58
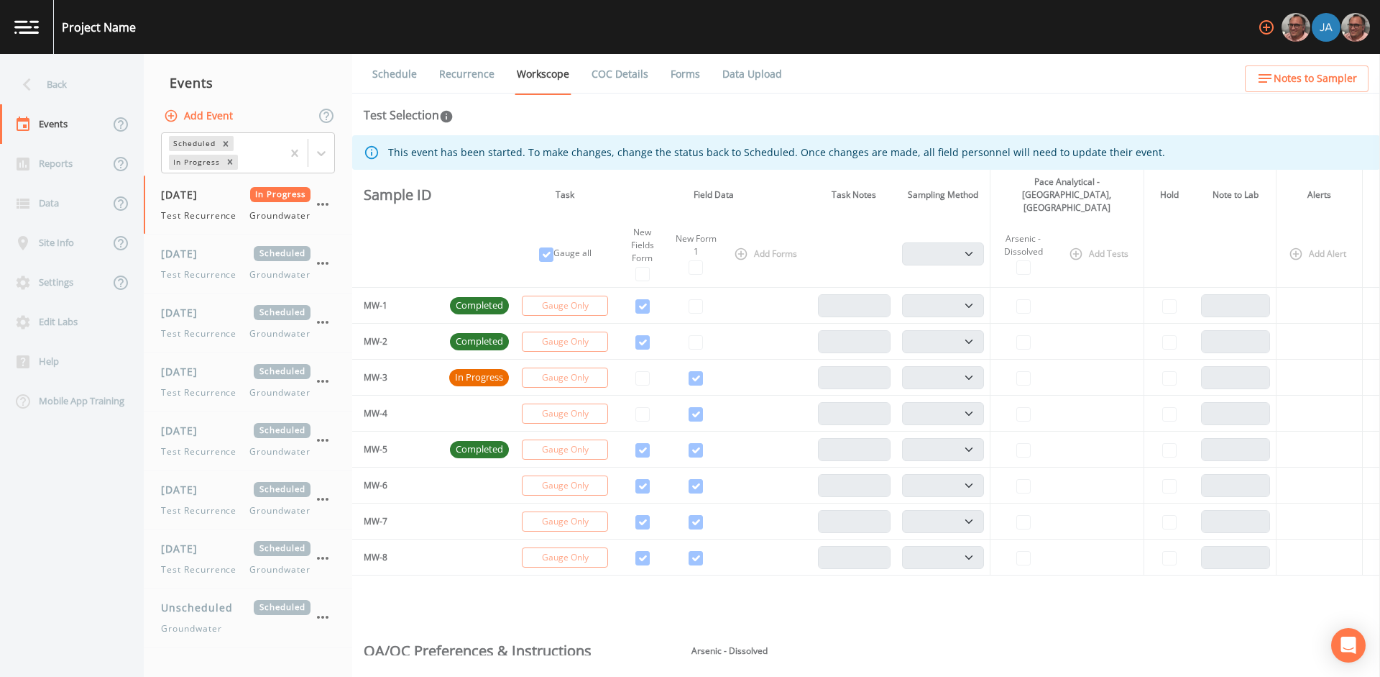
click at [480, 74] on link "Recurrence" at bounding box center [467, 74] width 60 height 40
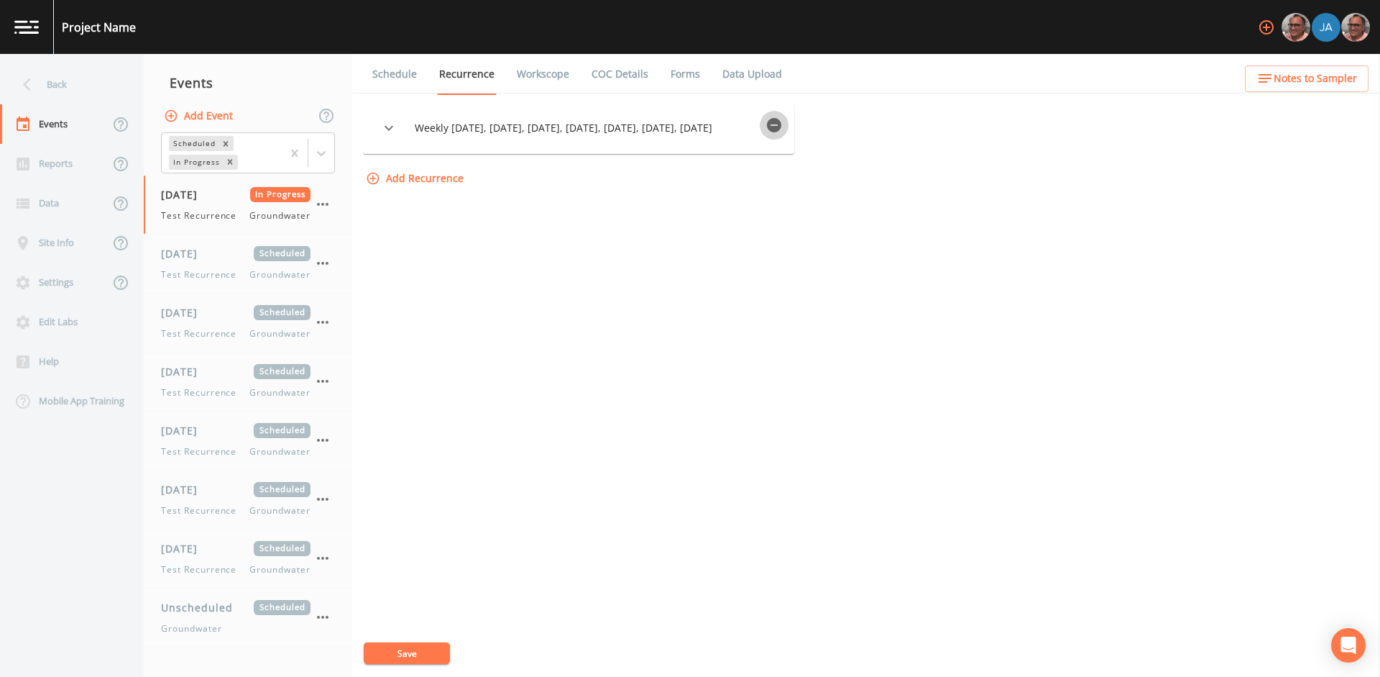
click at [779, 122] on icon "button" at bounding box center [774, 125] width 14 height 14
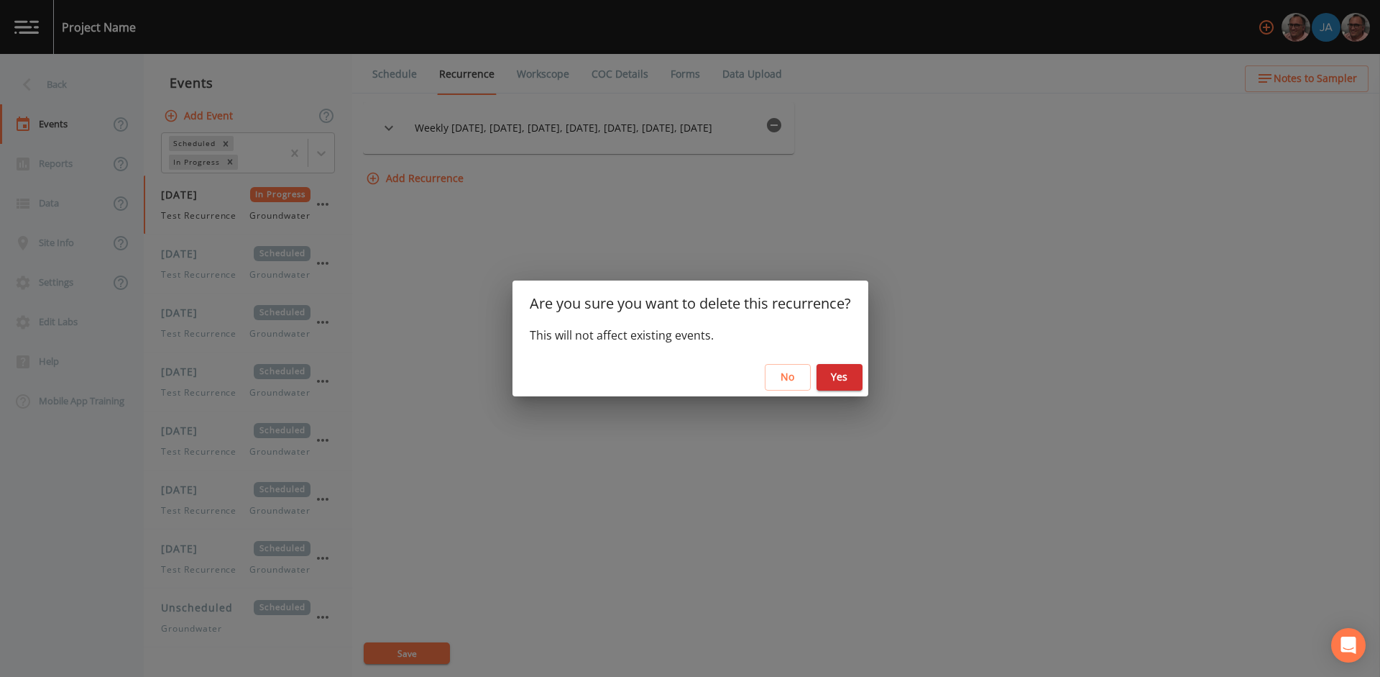
click at [845, 374] on button "Yes" at bounding box center [840, 377] width 46 height 27
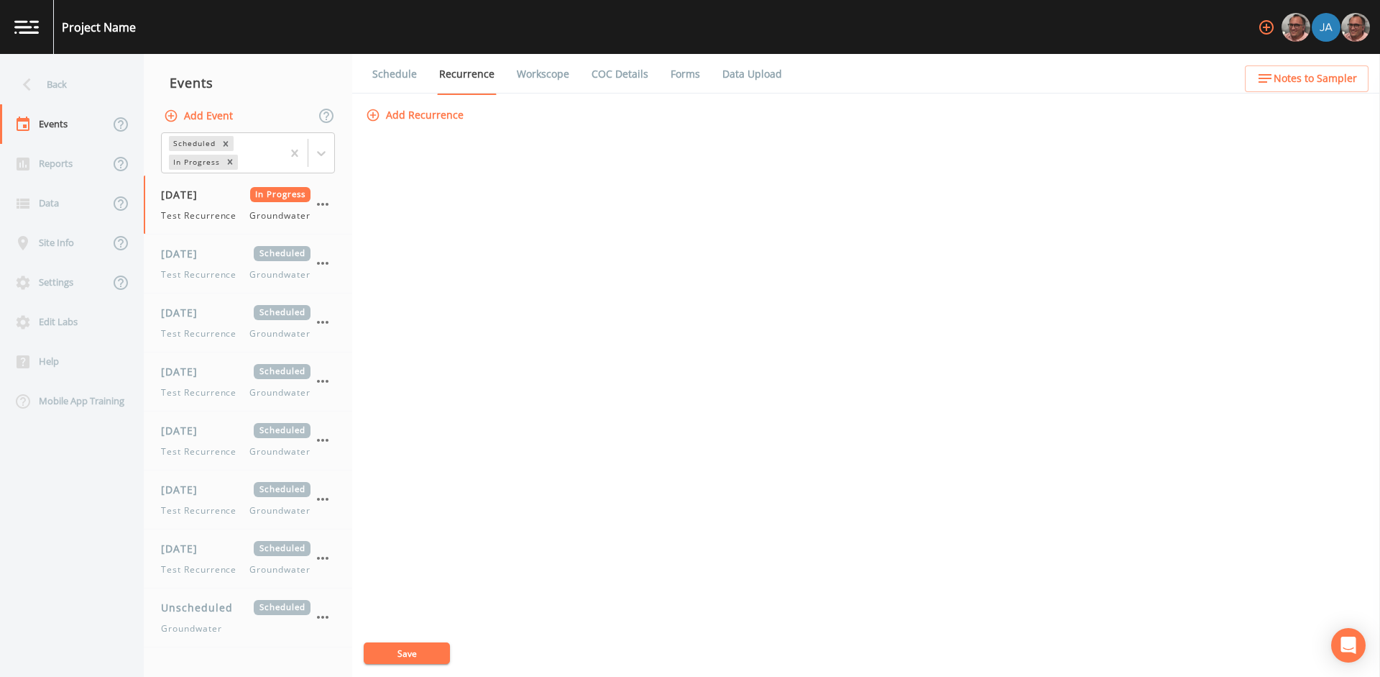
click at [434, 648] on button "Save" at bounding box center [407, 653] width 86 height 22
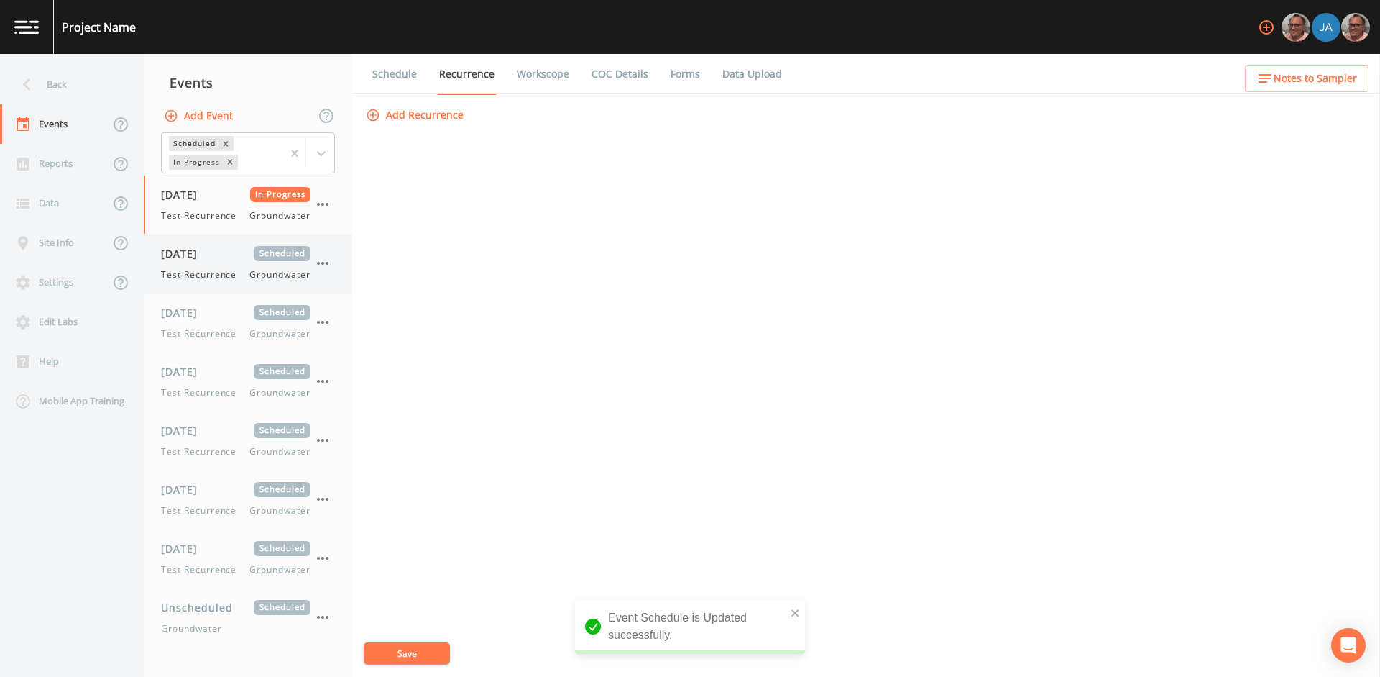
click at [196, 265] on div "[DATE] Scheduled Test Recurrence Groundwater" at bounding box center [236, 263] width 150 height 35
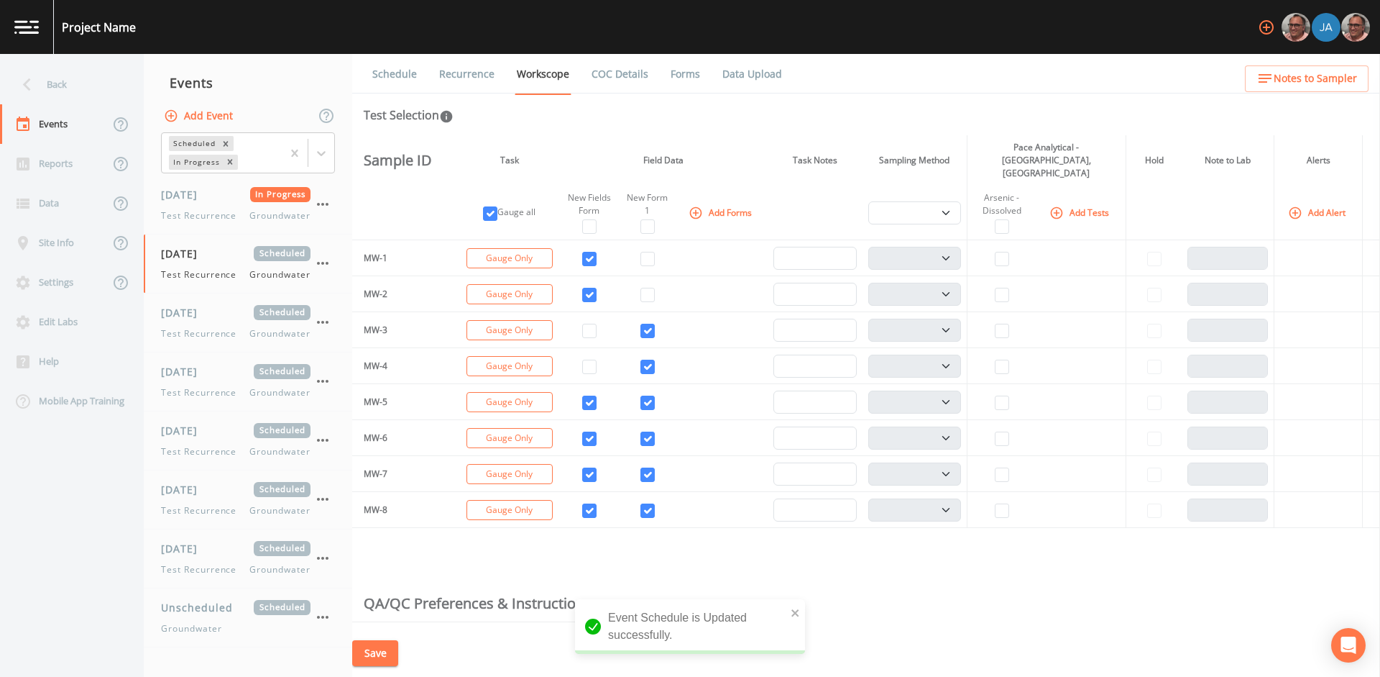
click at [462, 73] on link "Recurrence" at bounding box center [467, 74] width 60 height 40
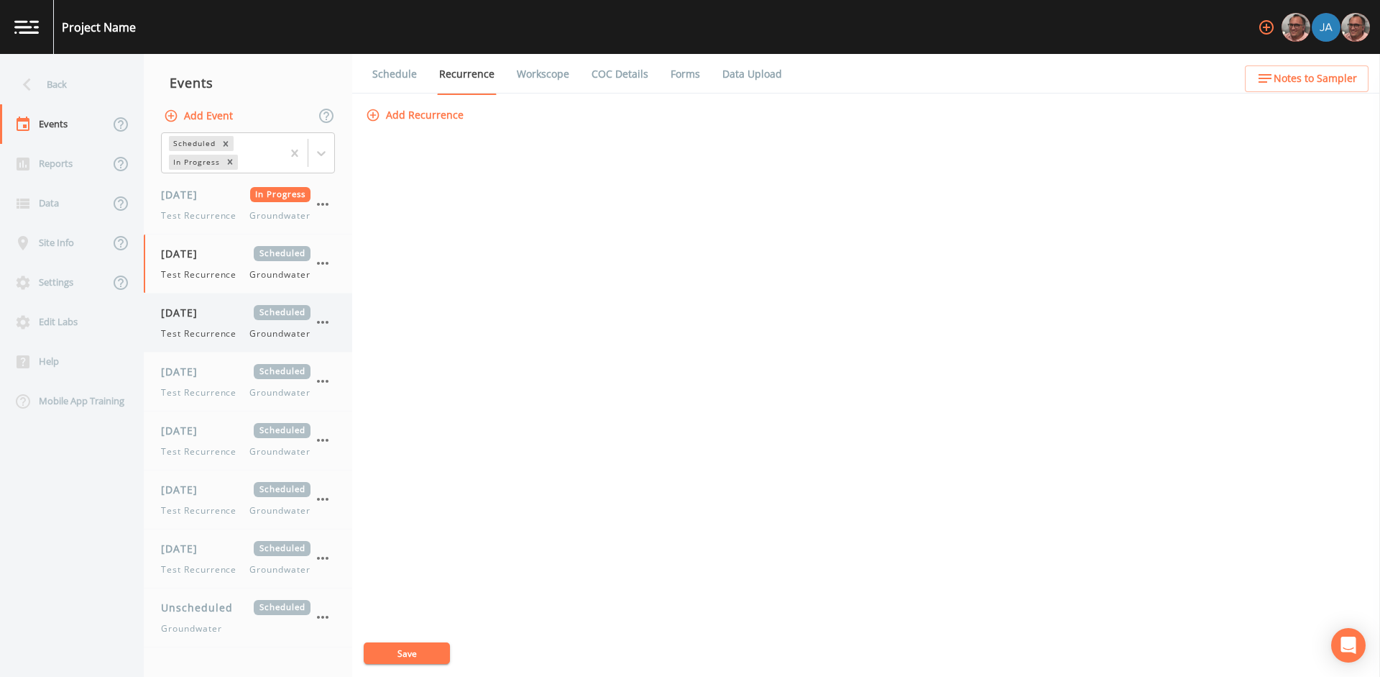
click at [208, 312] on span "[DATE]" at bounding box center [184, 312] width 47 height 15
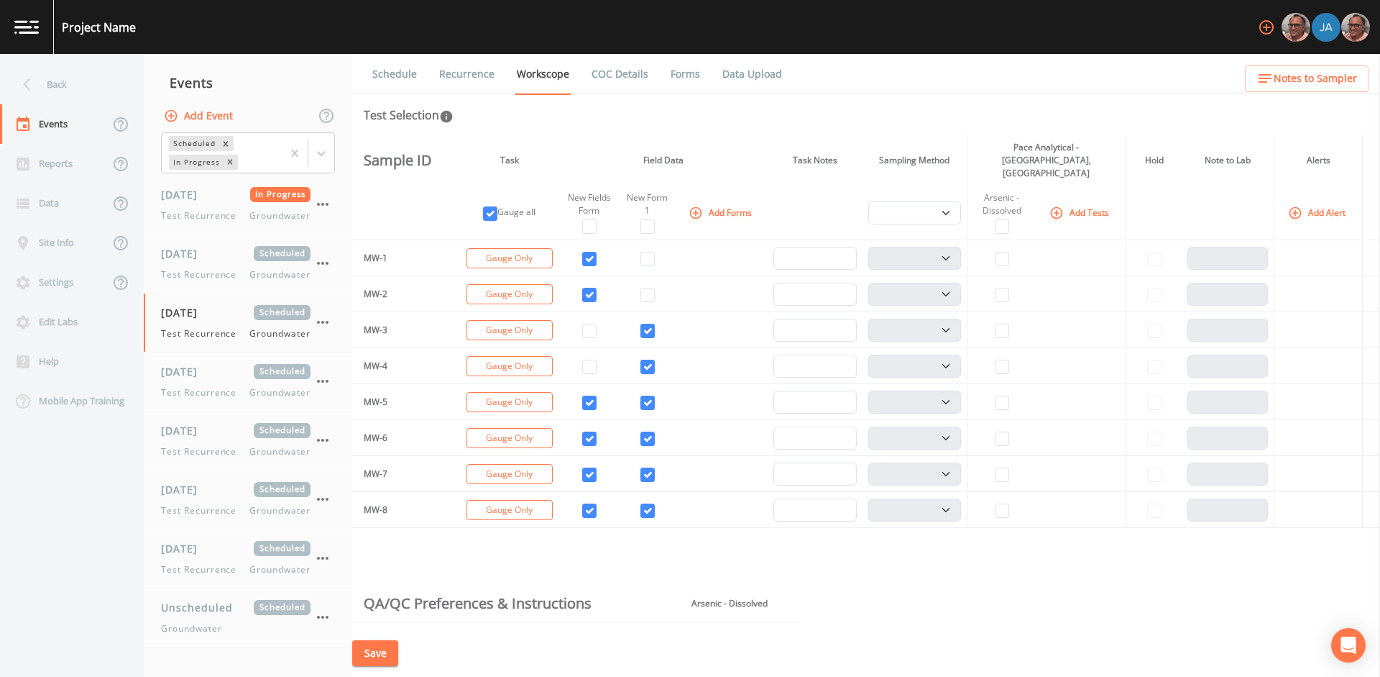
click at [460, 80] on link "Recurrence" at bounding box center [467, 74] width 60 height 40
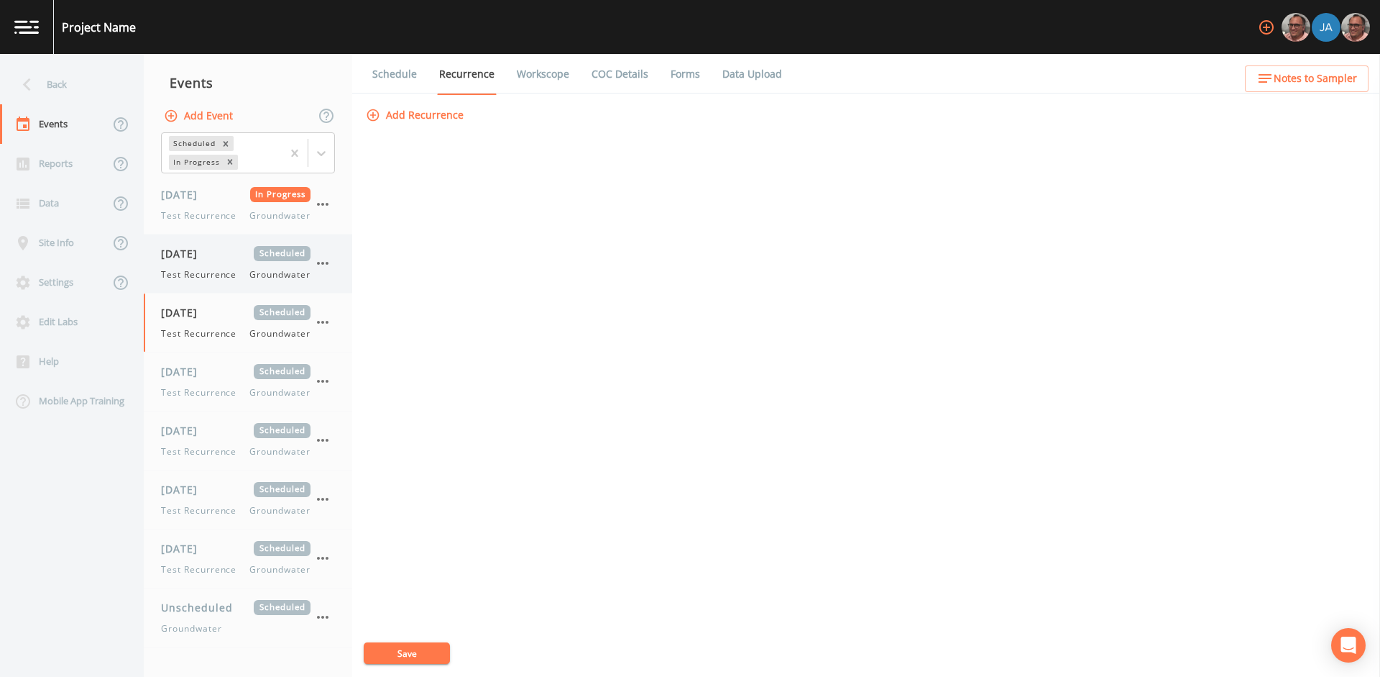
click at [195, 249] on span "[DATE]" at bounding box center [184, 253] width 47 height 15
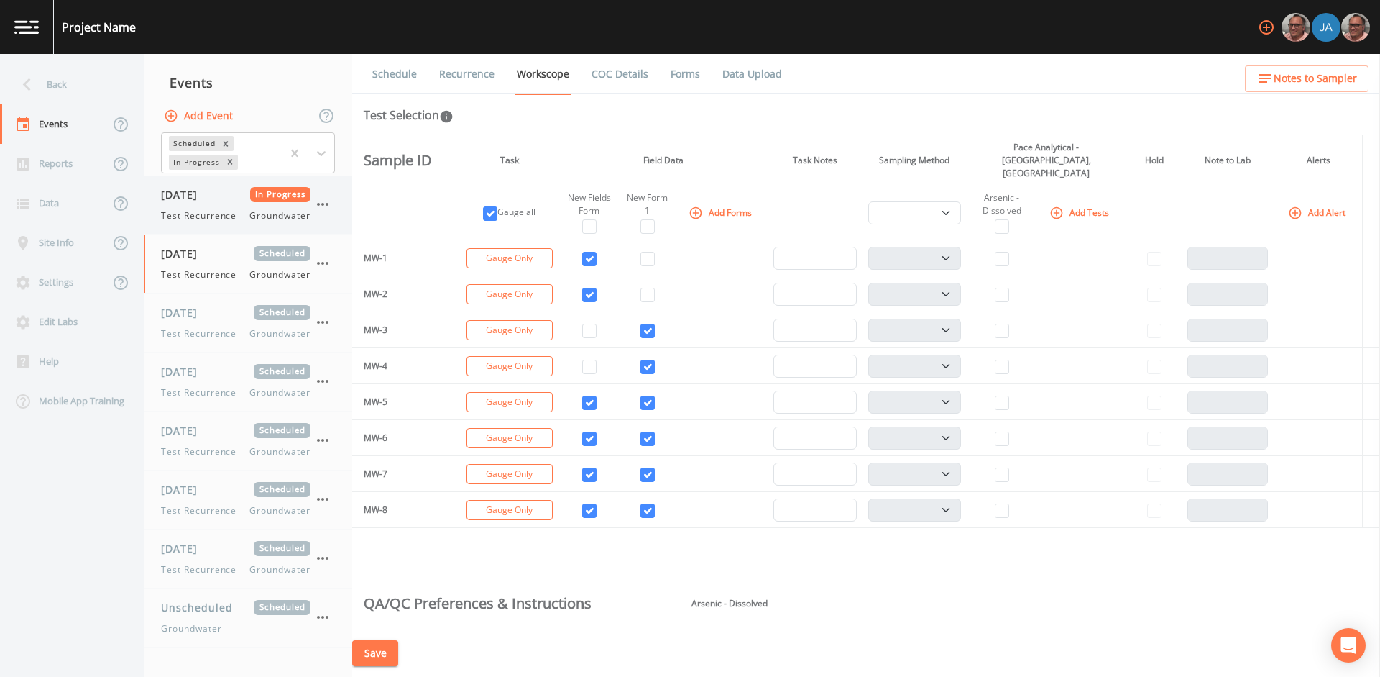
click at [215, 225] on div "[DATE] In Progress Test Recurrence Groundwater" at bounding box center [248, 204] width 208 height 58
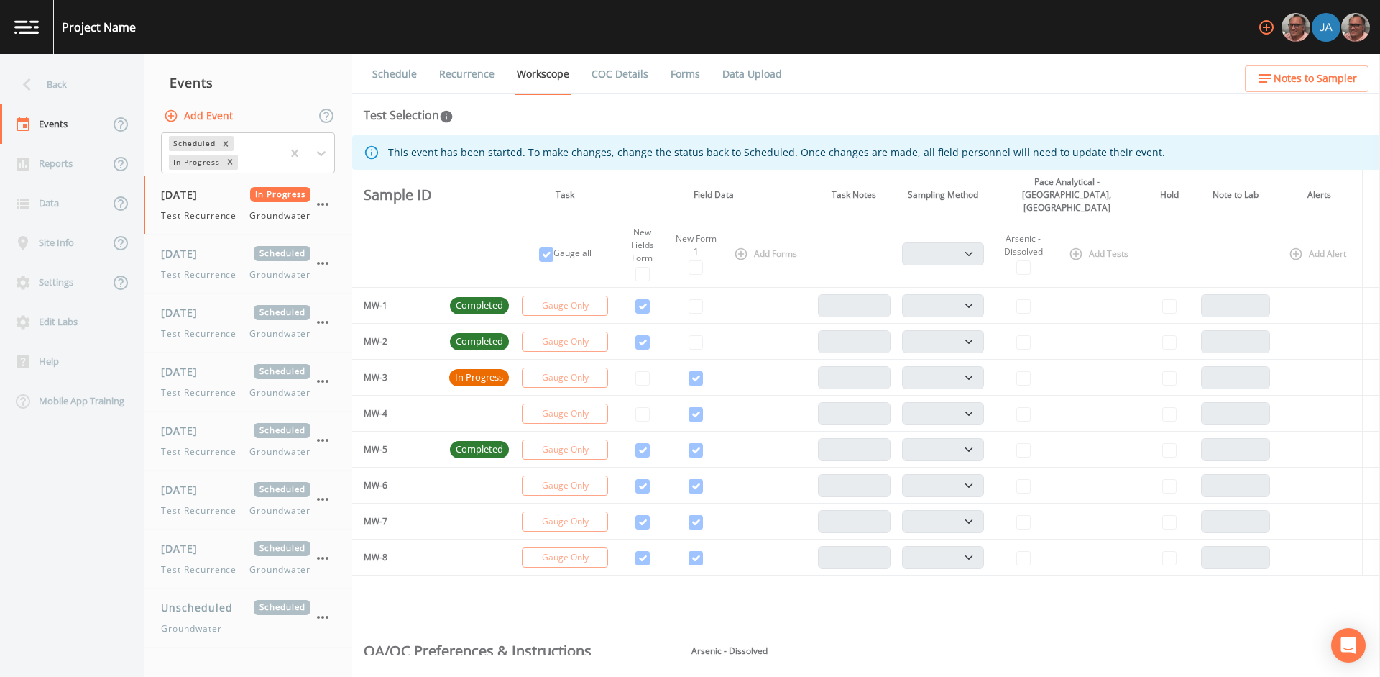
click at [485, 75] on link "Recurrence" at bounding box center [467, 74] width 60 height 40
